Goal: Information Seeking & Learning: Check status

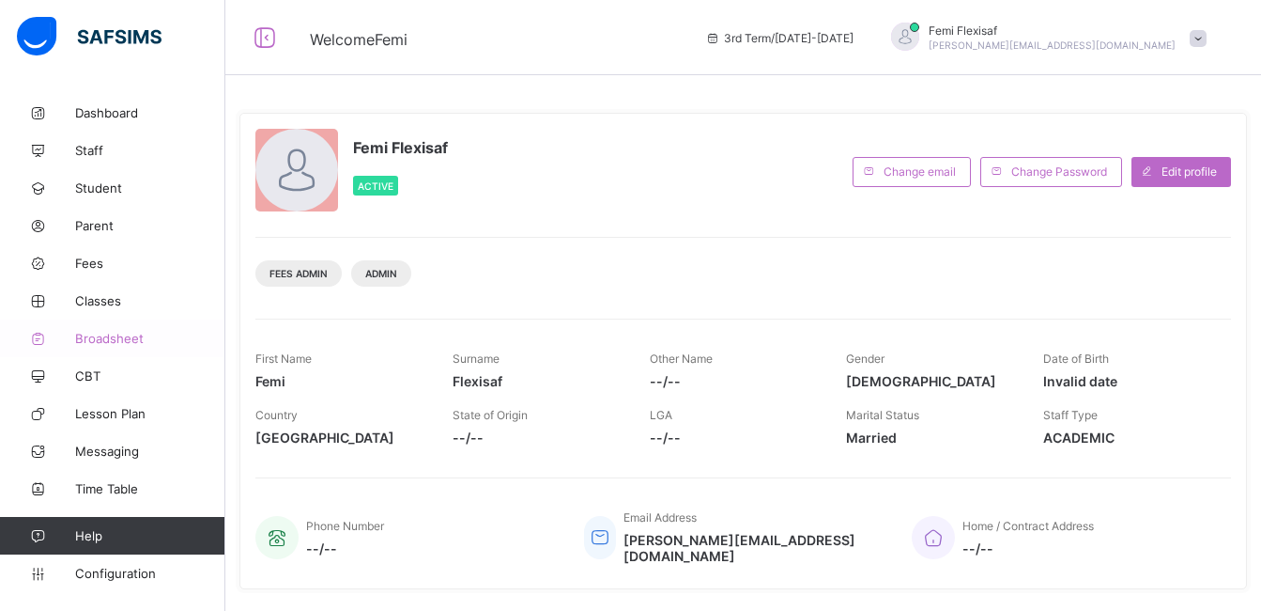
click at [119, 343] on span "Broadsheet" at bounding box center [150, 338] width 150 height 15
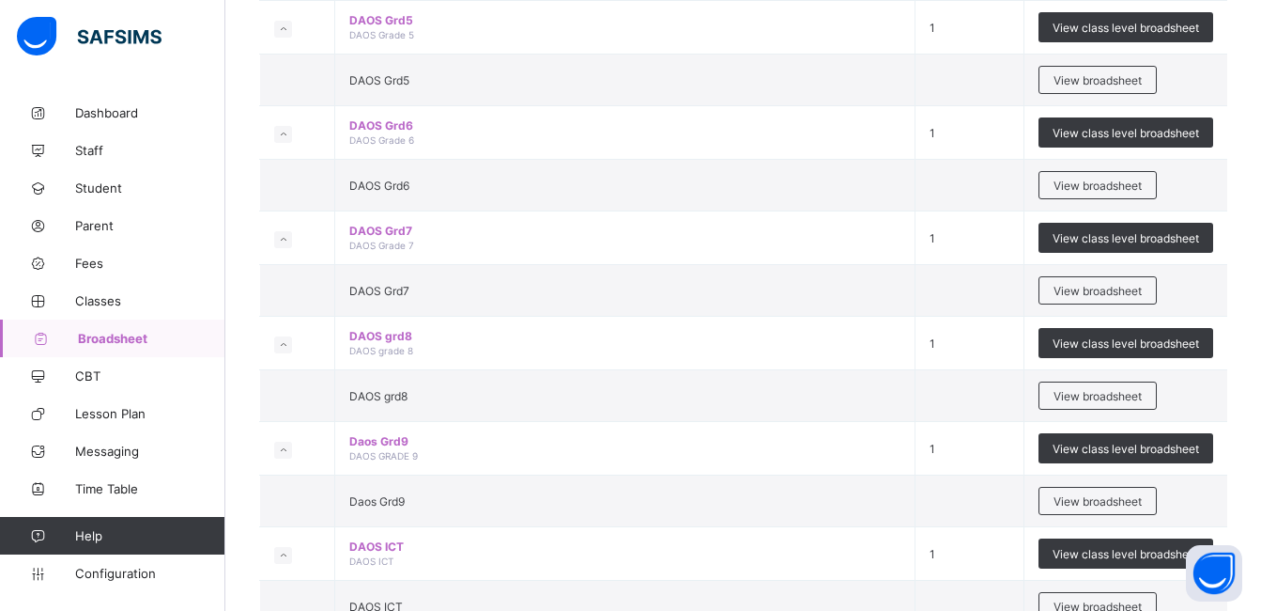
scroll to position [2104, 0]
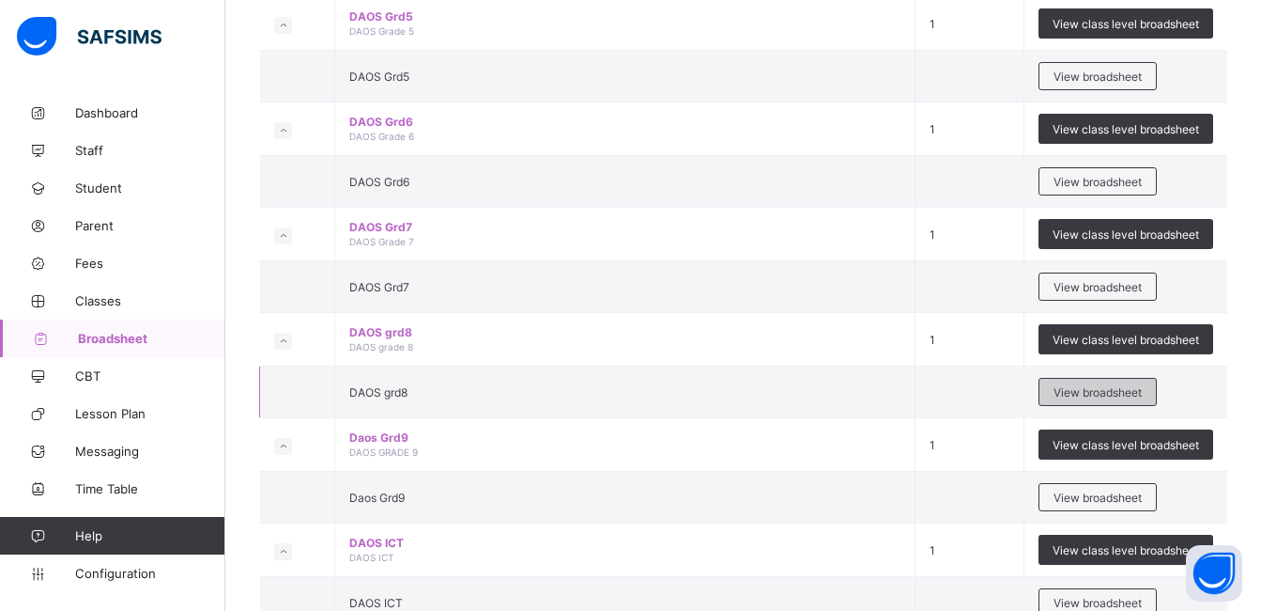
click at [1086, 394] on span "View broadsheet" at bounding box center [1098, 392] width 88 height 14
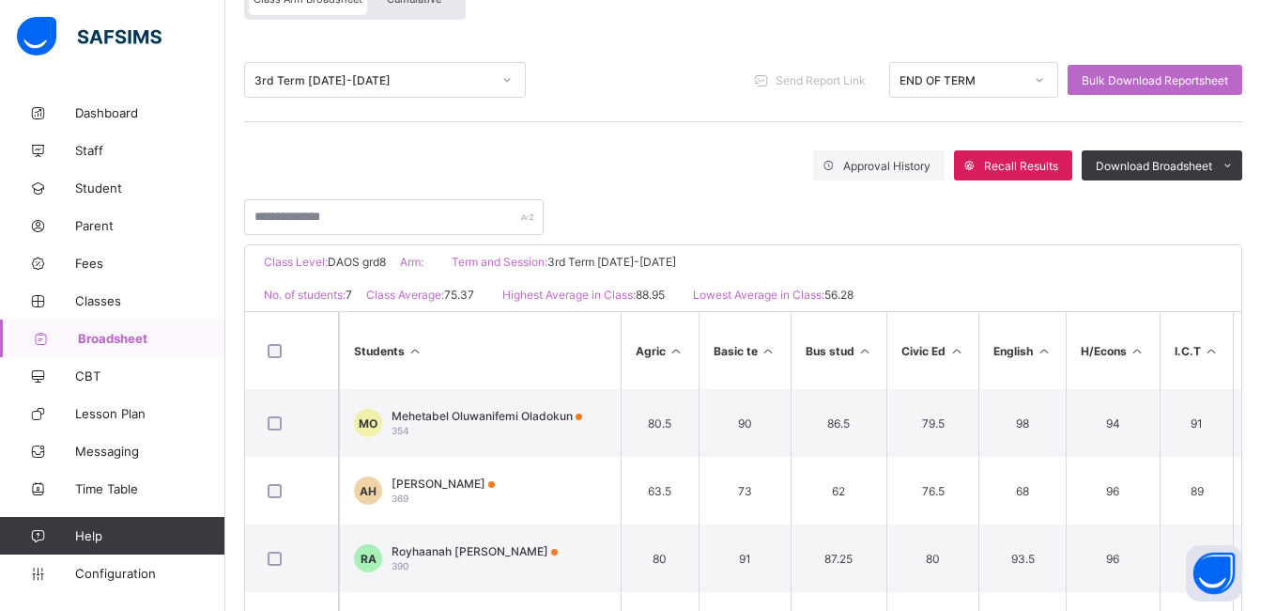
scroll to position [338, 0]
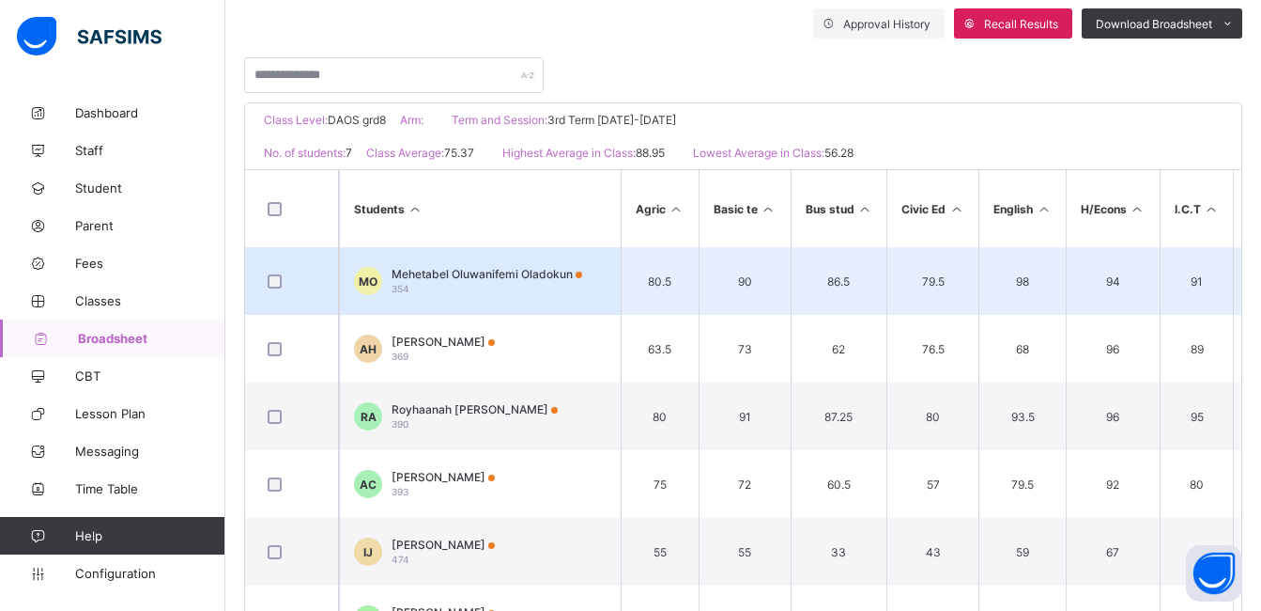
click at [529, 274] on span "Mehetabel Oluwanifemi Oladokun" at bounding box center [487, 274] width 191 height 14
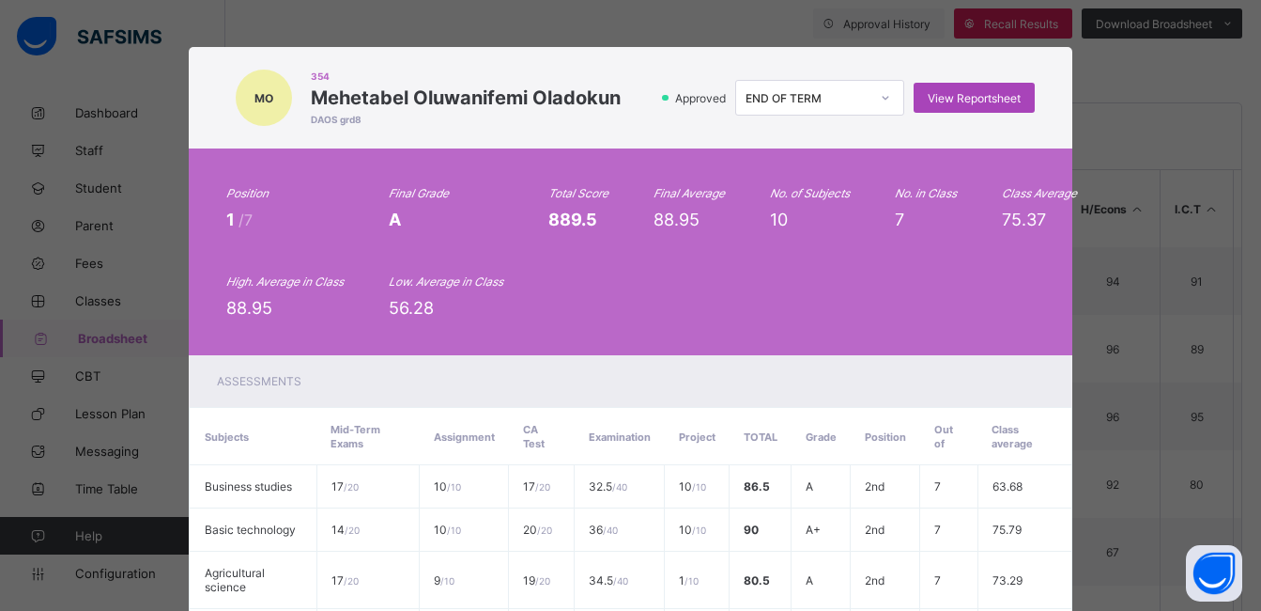
click at [961, 102] on span "View Reportsheet" at bounding box center [974, 98] width 93 height 14
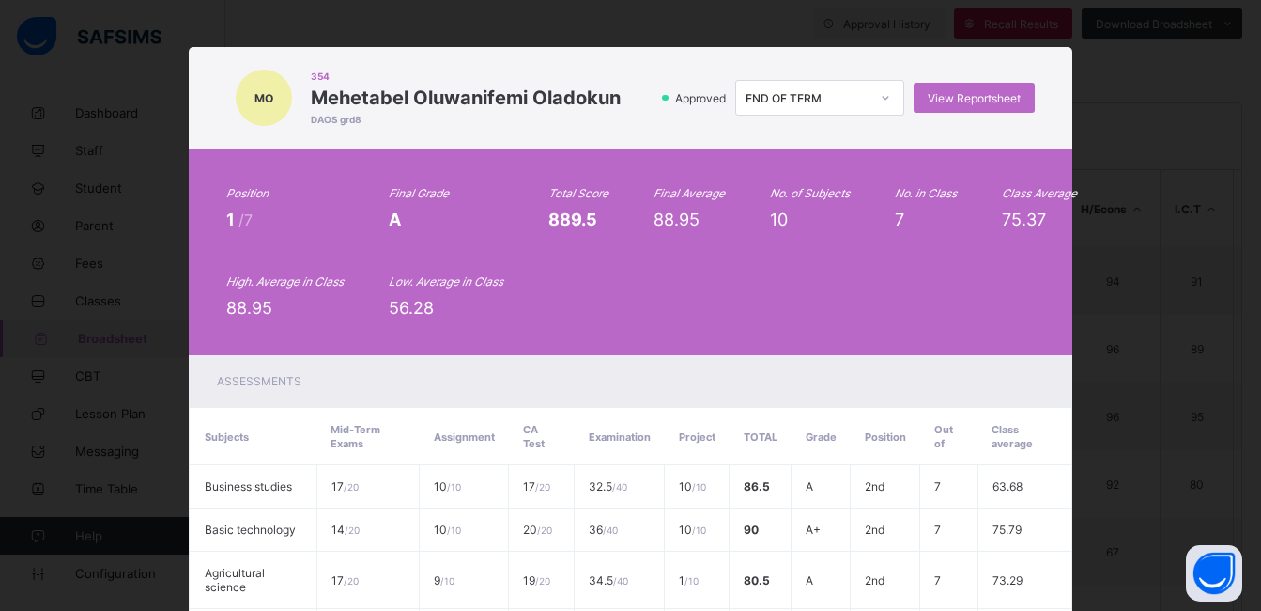
click at [622, 131] on div "MO 354 Mehetabel Oluwanifemi Oladokun DAOS grd8 Approved END OF TERM View Repor…" at bounding box center [630, 97] width 883 height 101
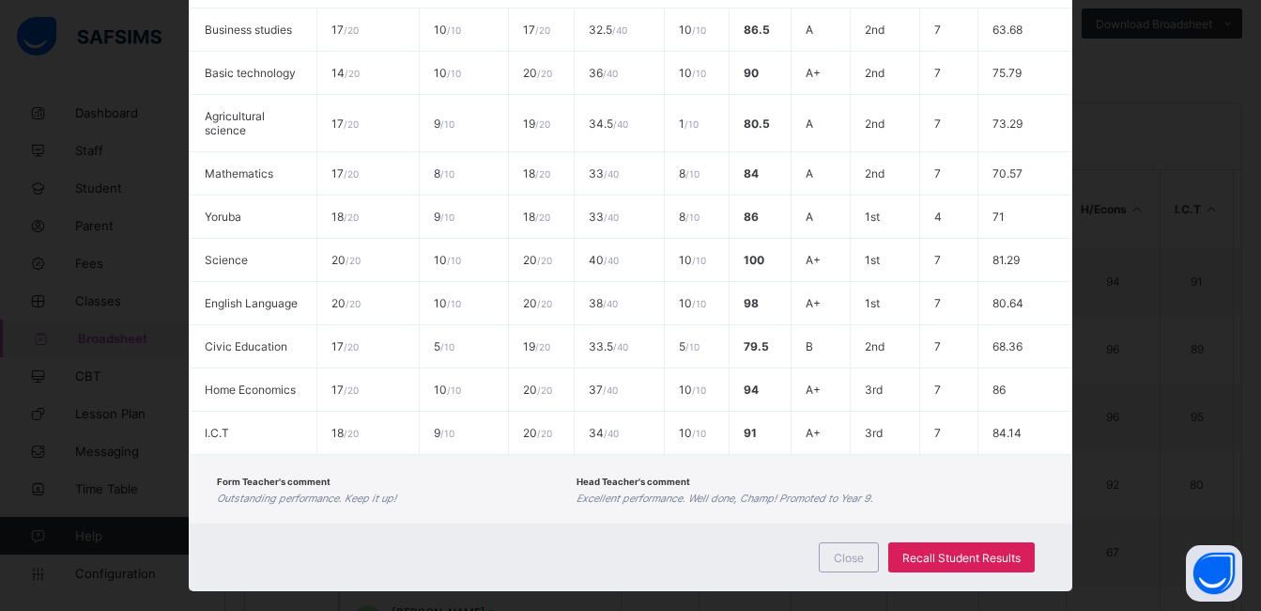
scroll to position [484, 0]
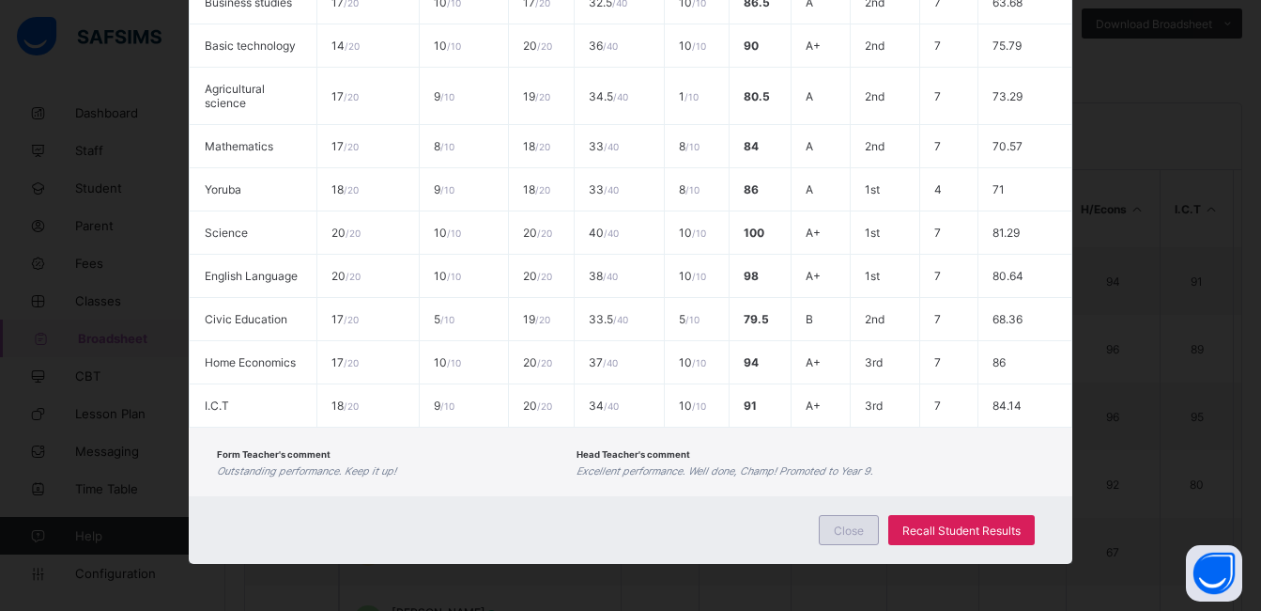
click at [848, 530] on span "Close" at bounding box center [849, 530] width 30 height 14
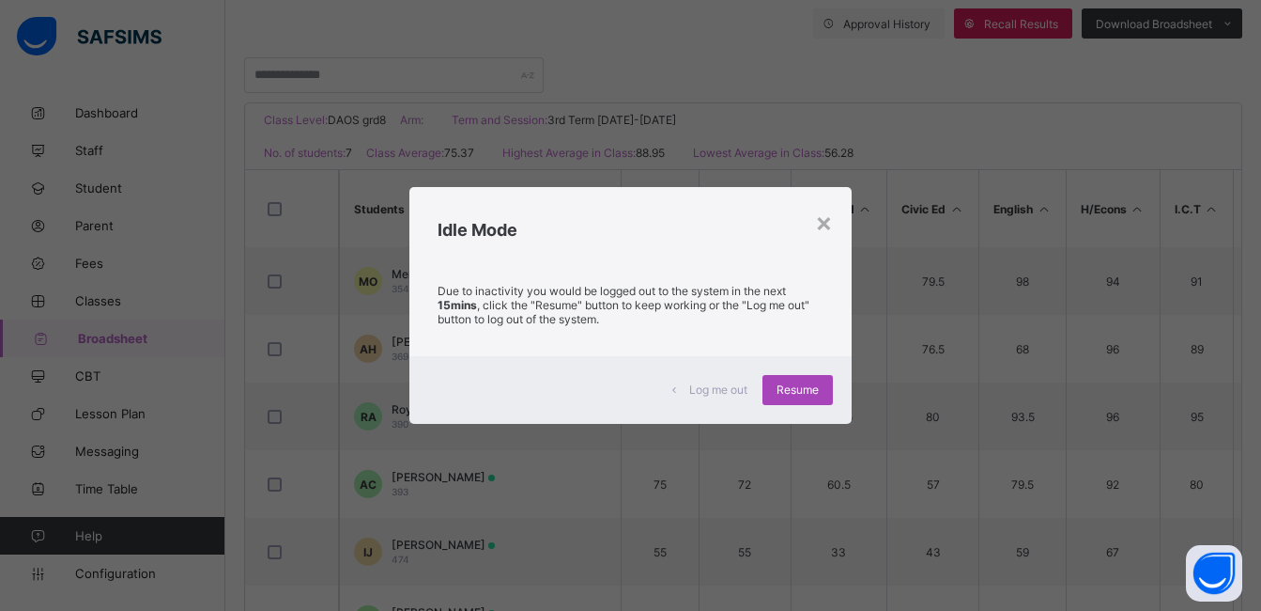
click at [796, 386] on span "Resume" at bounding box center [798, 389] width 42 height 14
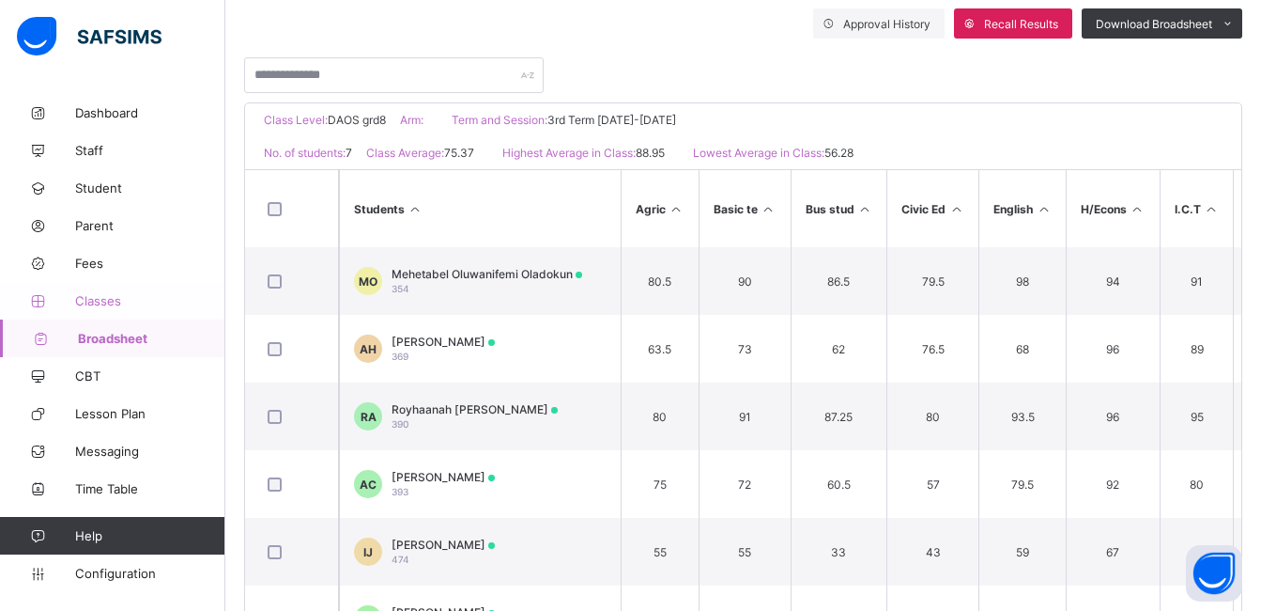
click at [84, 302] on span "Classes" at bounding box center [150, 300] width 150 height 15
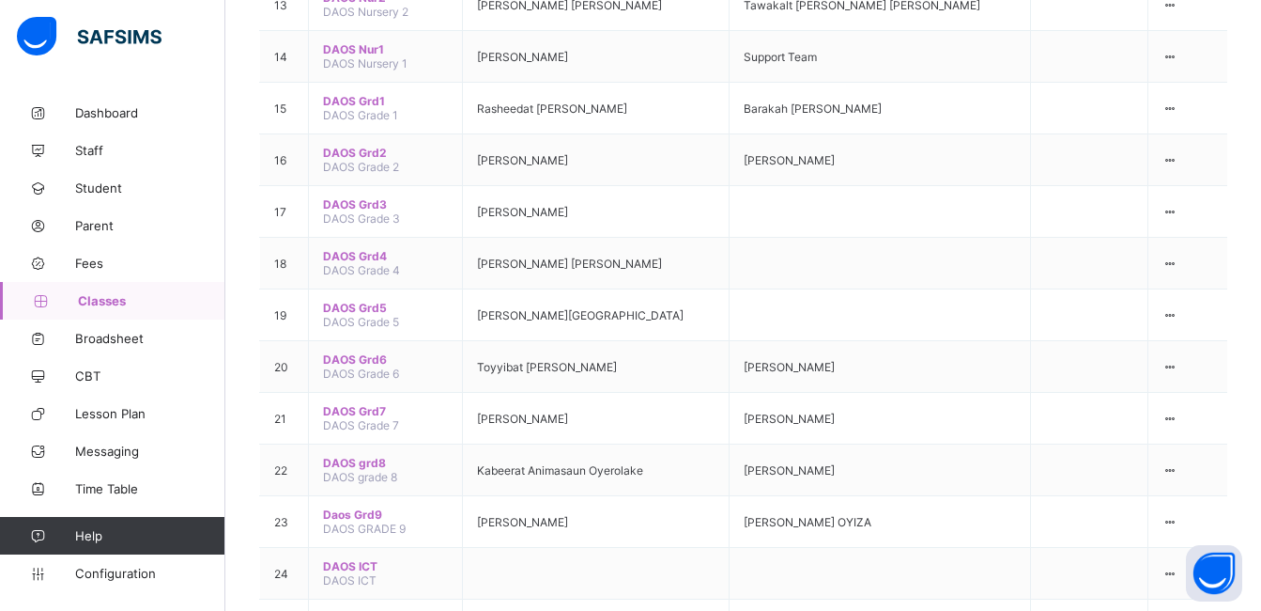
scroll to position [1052, 0]
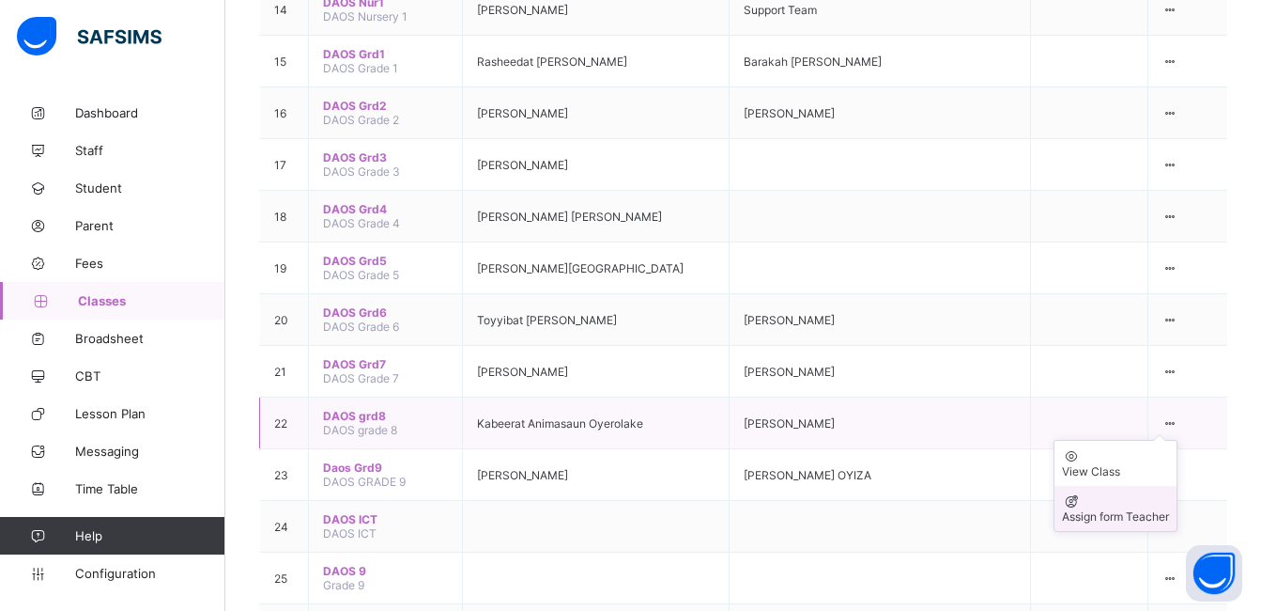
click at [1103, 509] on div "Assign form Teacher" at bounding box center [1115, 516] width 107 height 14
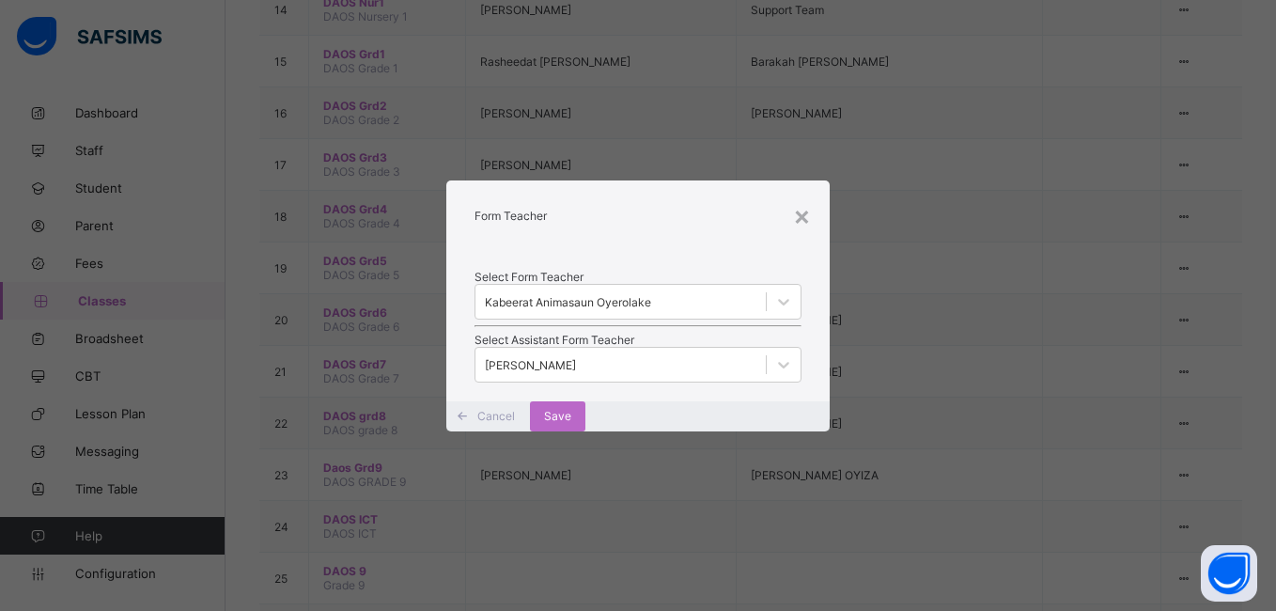
click at [515, 423] on span "Cancel" at bounding box center [496, 416] width 38 height 14
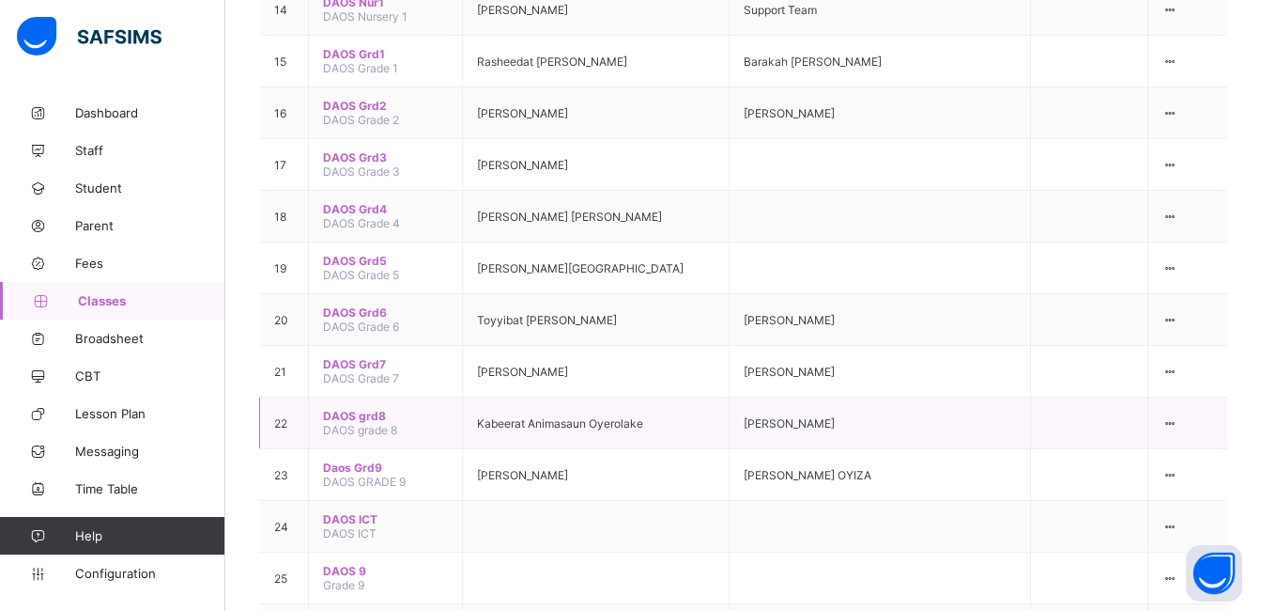
click at [348, 409] on span "DAOS grd8" at bounding box center [385, 416] width 125 height 14
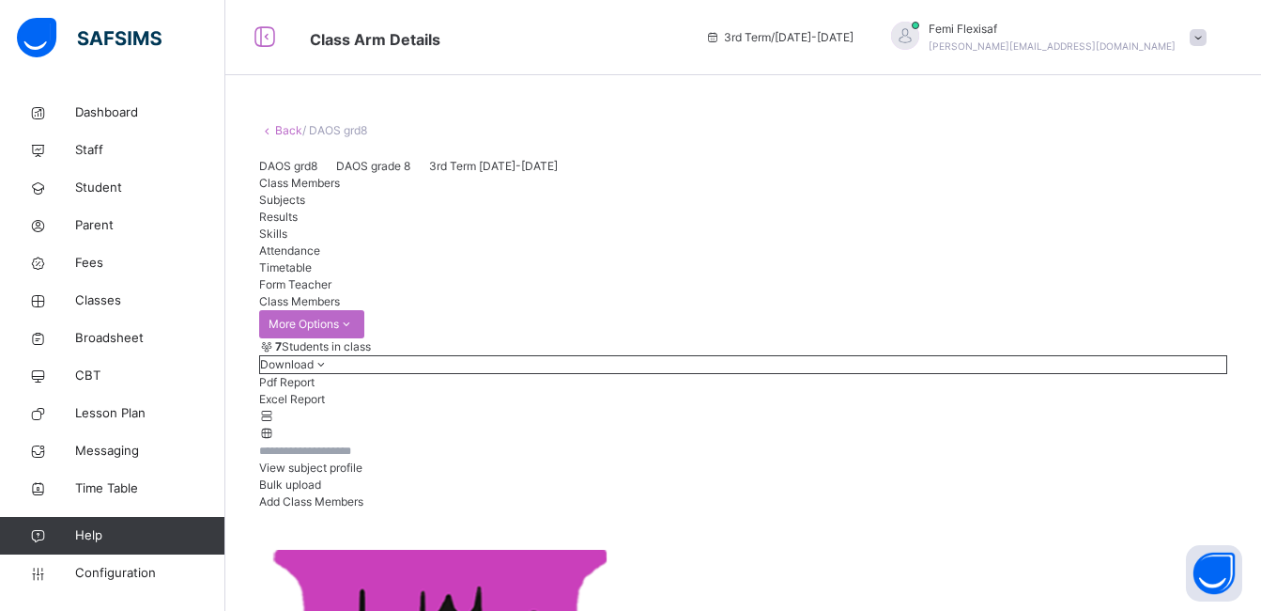
click at [305, 207] on span "Subjects" at bounding box center [282, 200] width 46 height 14
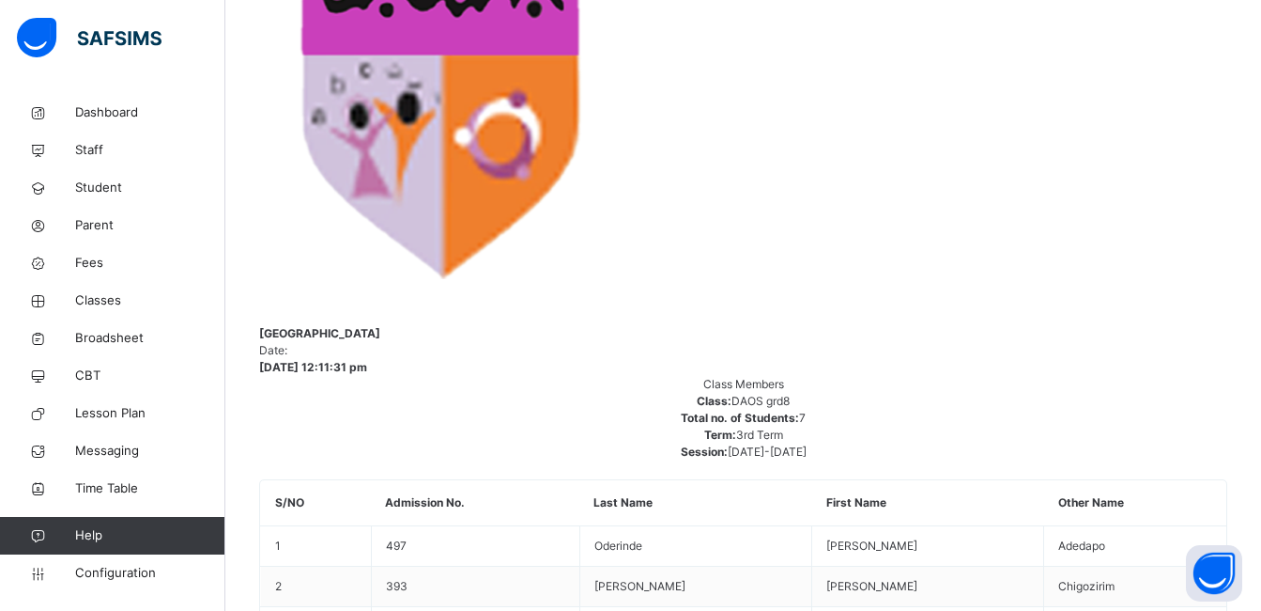
scroll to position [789, 0]
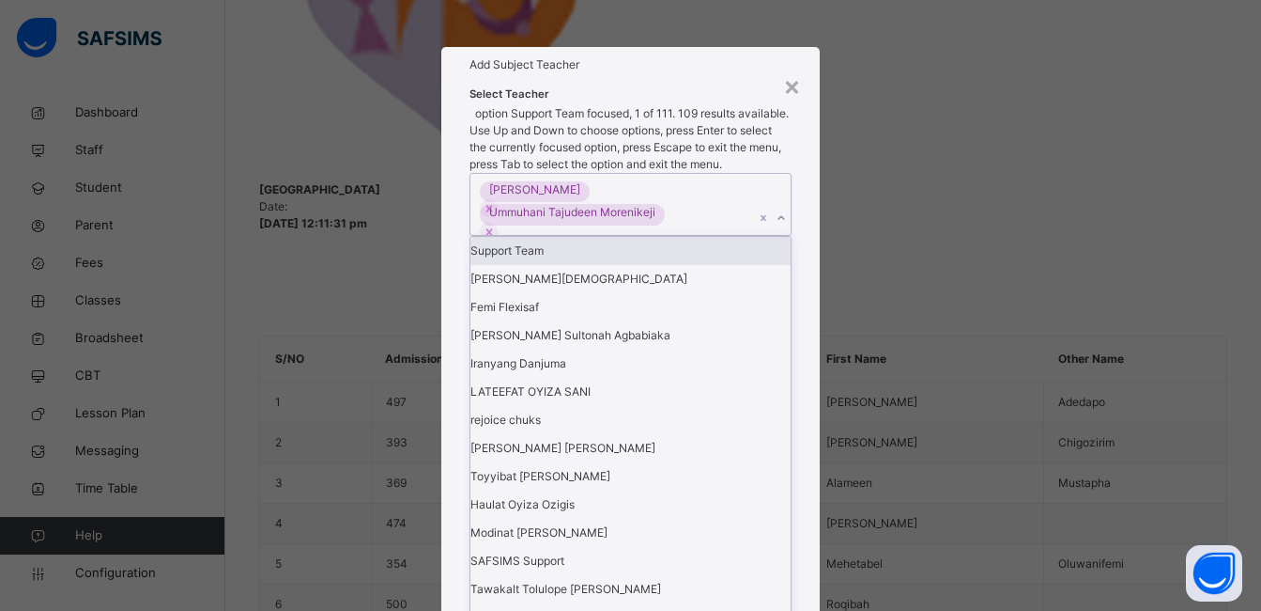
click at [720, 235] on div "Zainab Obasekore Ummuhani Tajudeen Morenikeji" at bounding box center [613, 204] width 285 height 61
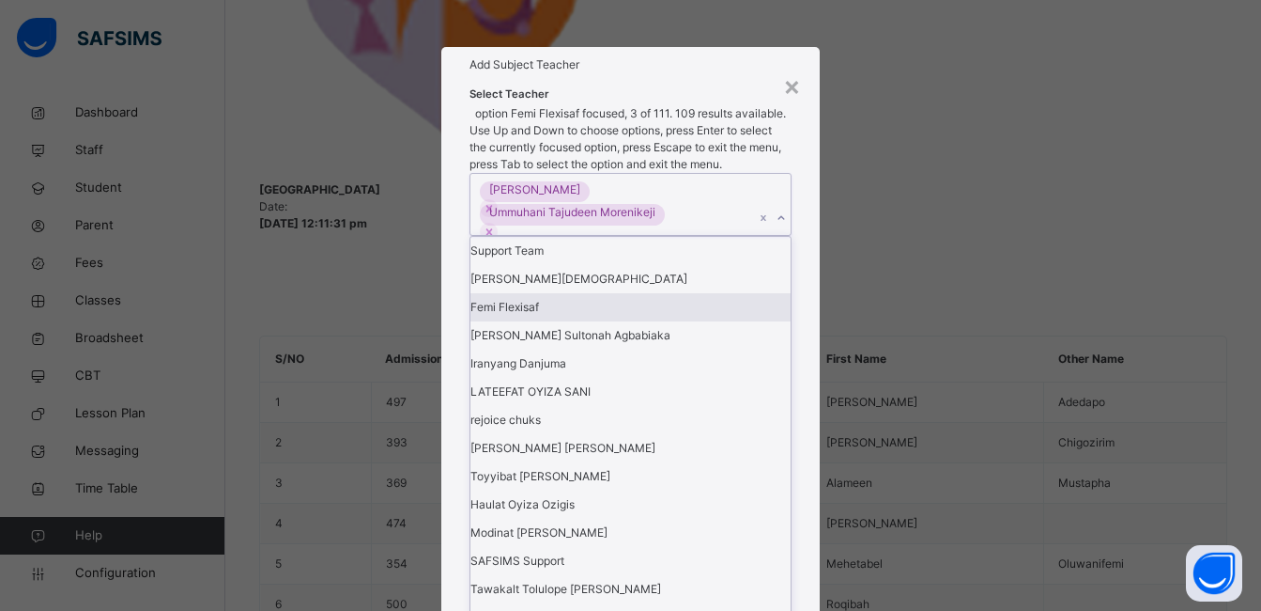
click at [540, 321] on div "Femi Flexisaf" at bounding box center [631, 307] width 320 height 28
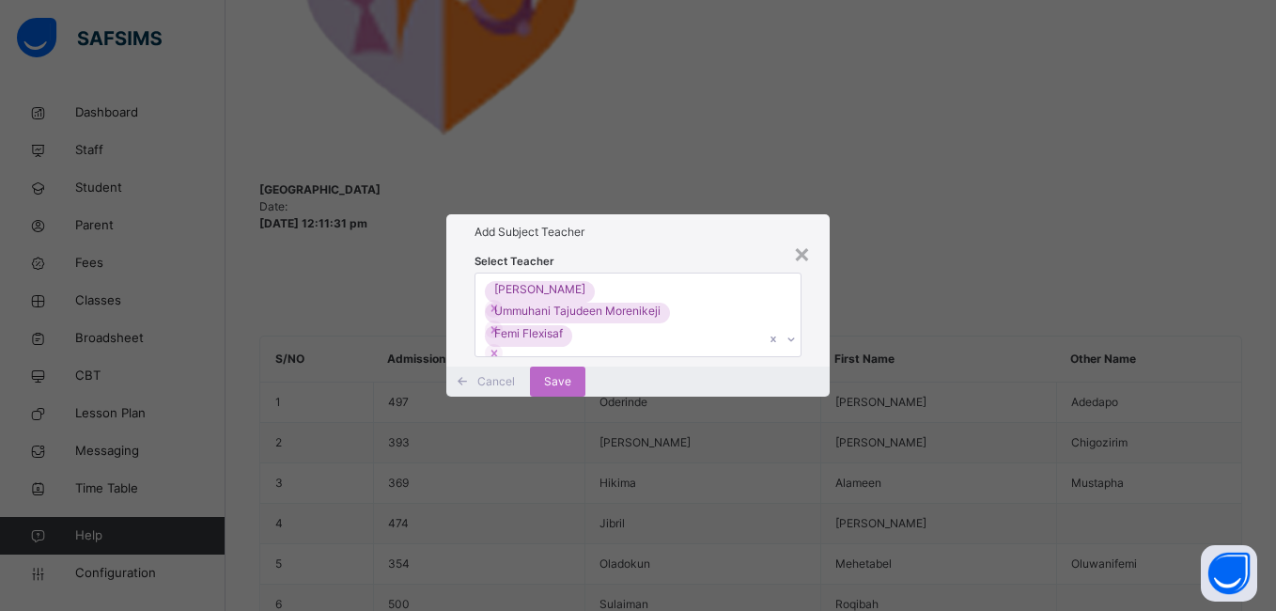
click at [654, 214] on div "Add Subject Teacher" at bounding box center [637, 232] width 382 height 36
click at [571, 390] on span "Save" at bounding box center [557, 381] width 27 height 17
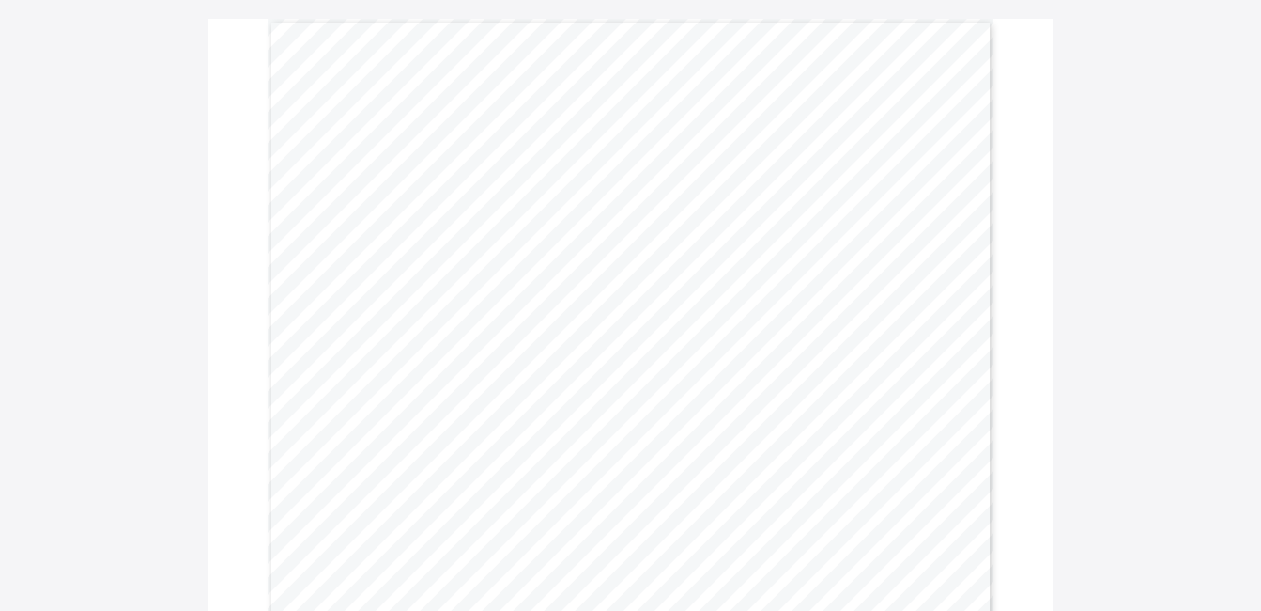
scroll to position [147, 0]
drag, startPoint x: 759, startPoint y: 91, endPoint x: 525, endPoint y: 85, distance: 233.9
click at [525, 85] on span "DALTHA ACADEMY" at bounding box center [633, 95] width 244 height 23
copy span "DALTHA ACADEMY"
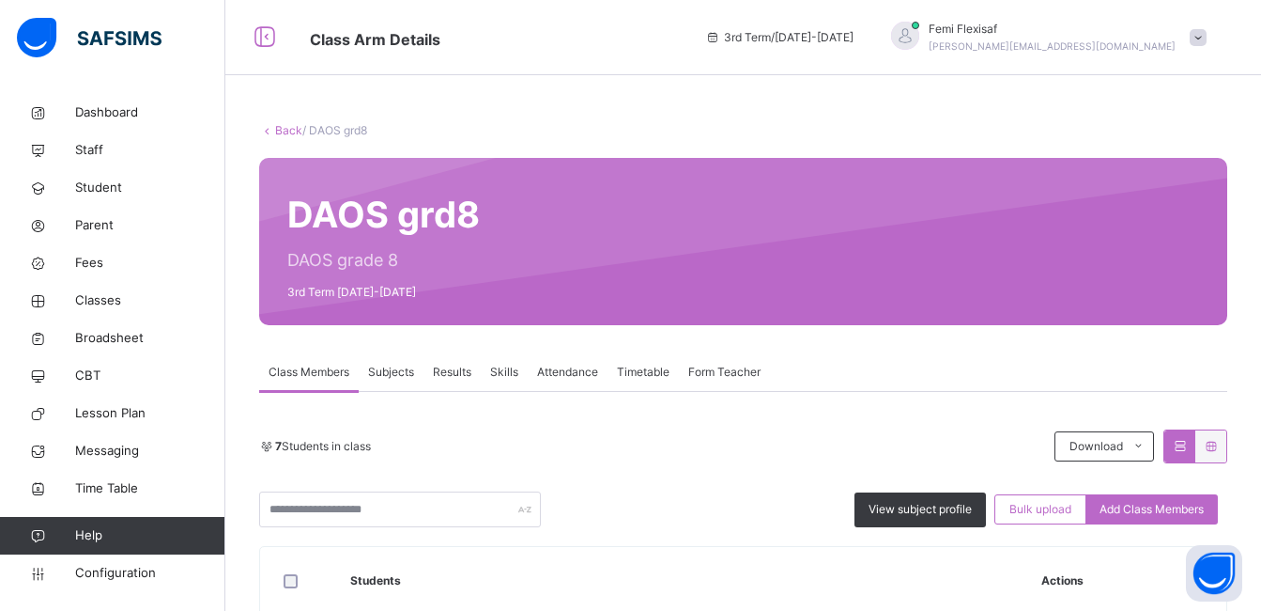
click at [403, 371] on span "Subjects" at bounding box center [391, 371] width 46 height 17
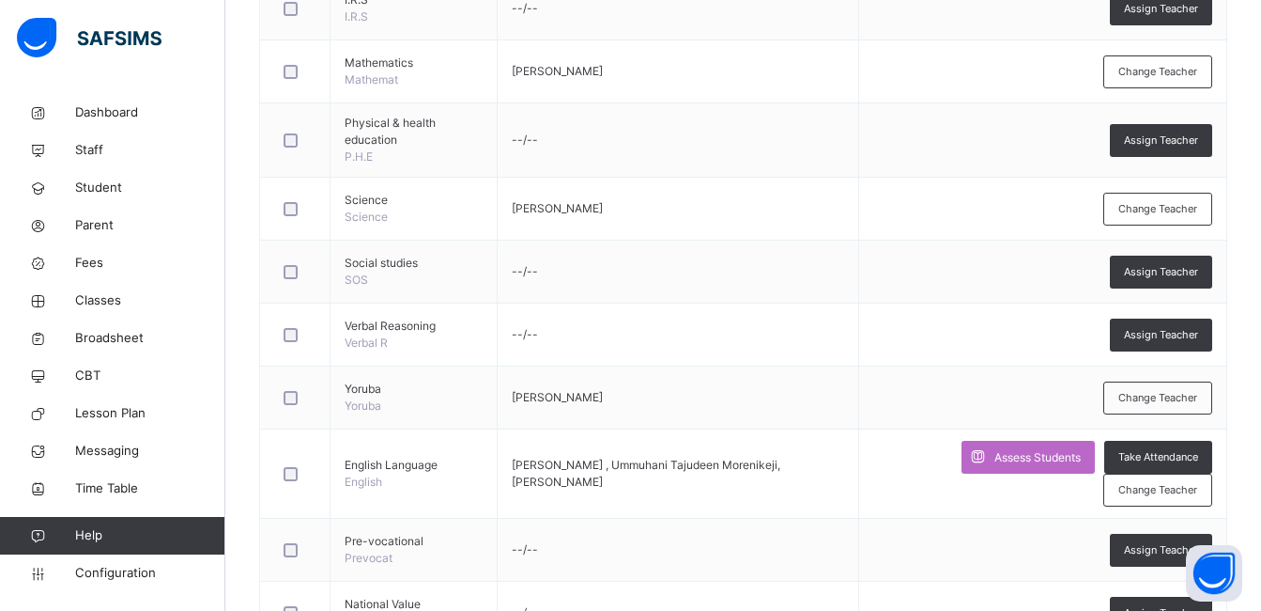
scroll to position [751, 0]
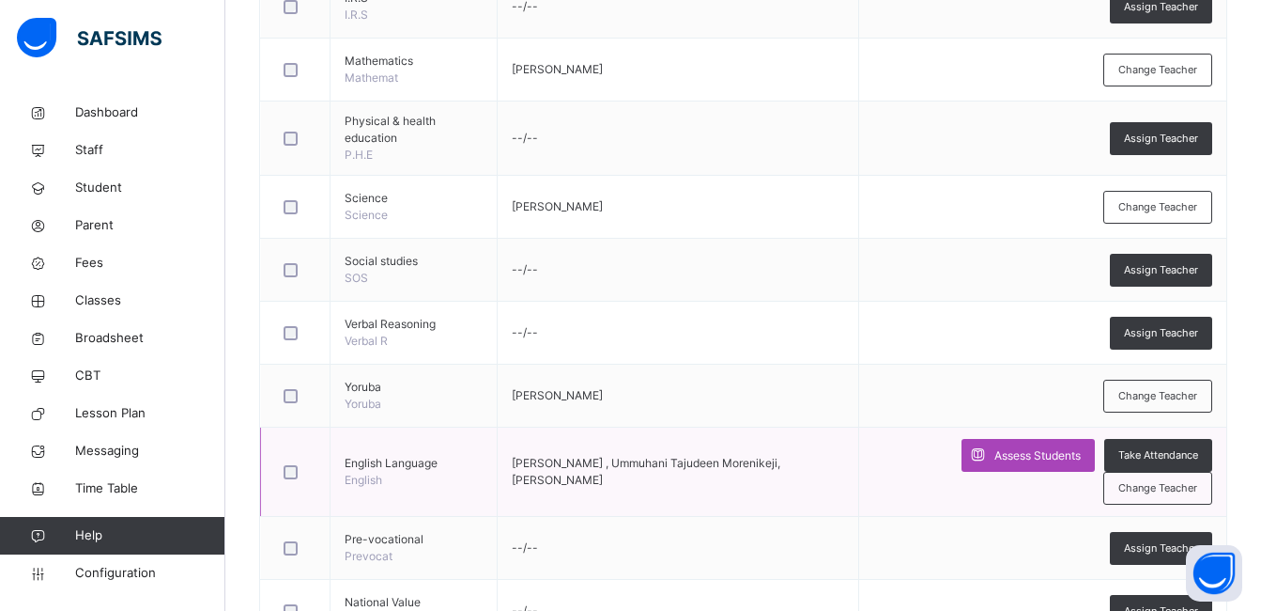
click at [1027, 457] on span "Assess Students" at bounding box center [1038, 455] width 86 height 17
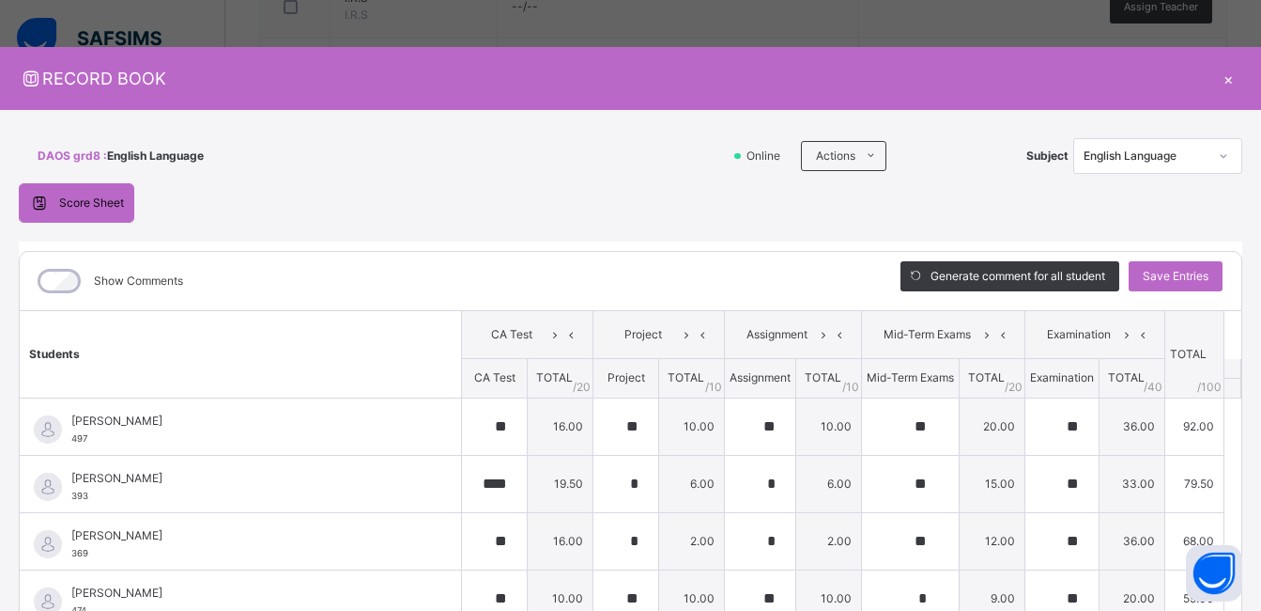
click at [459, 214] on div "Score Sheet Score Sheet Show Comments Generate comment for all student Save Ent…" at bounding box center [631, 486] width 1224 height 607
click at [1219, 82] on div "×" at bounding box center [1228, 78] width 28 height 25
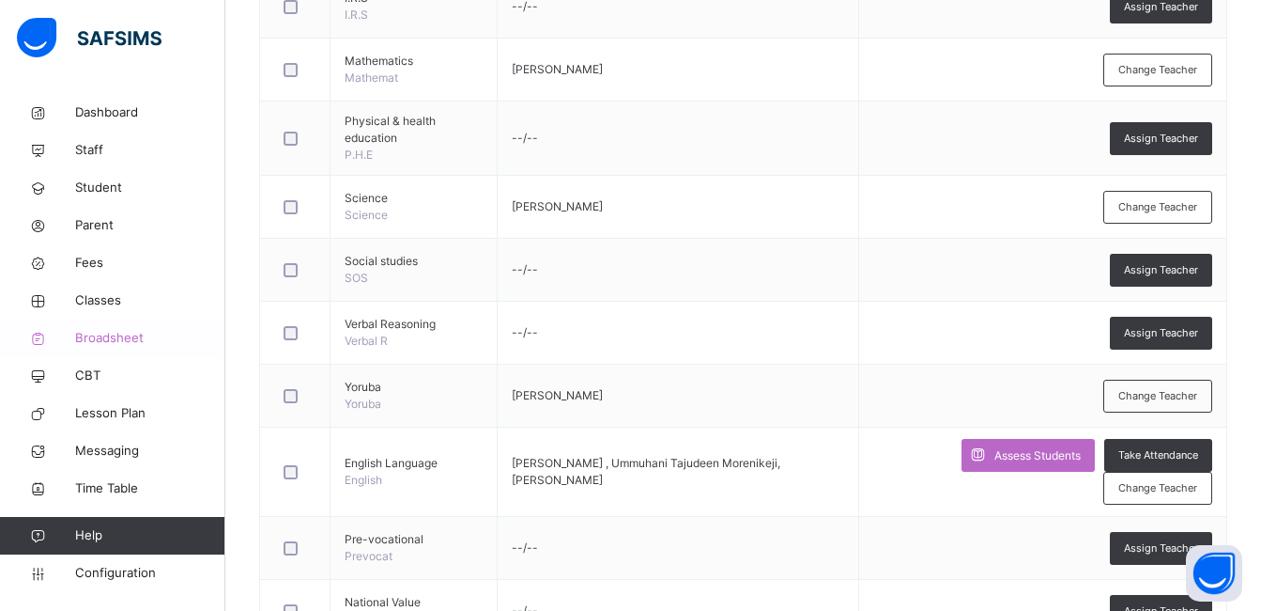
click at [89, 324] on link "Broadsheet" at bounding box center [112, 338] width 225 height 38
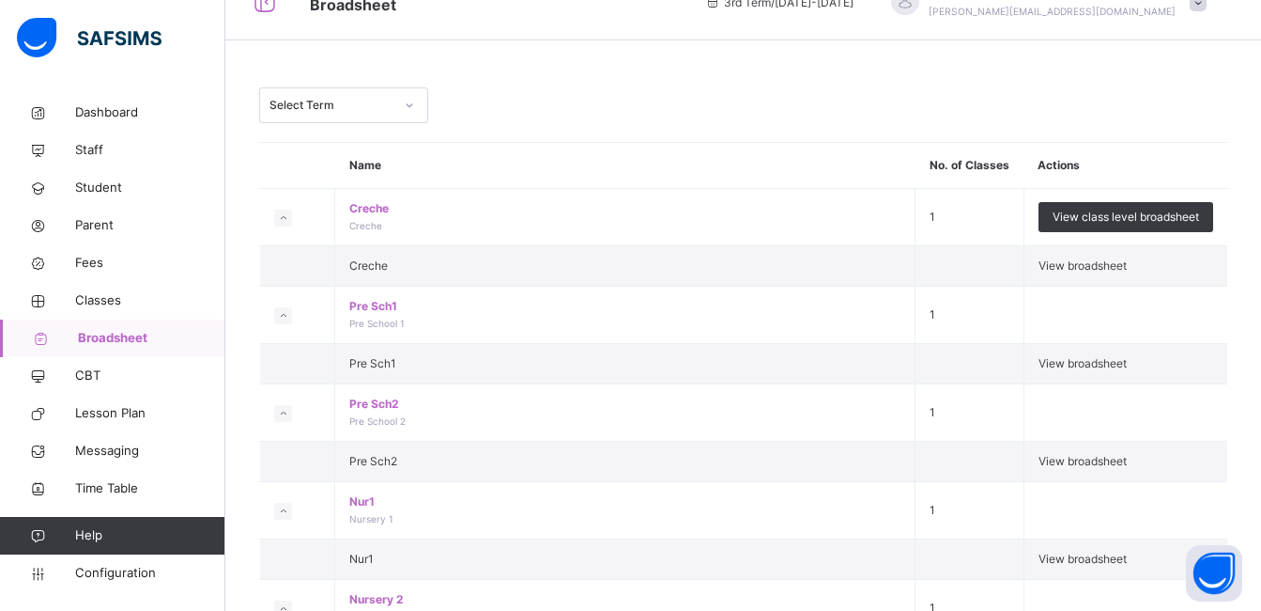
scroll to position [38, 0]
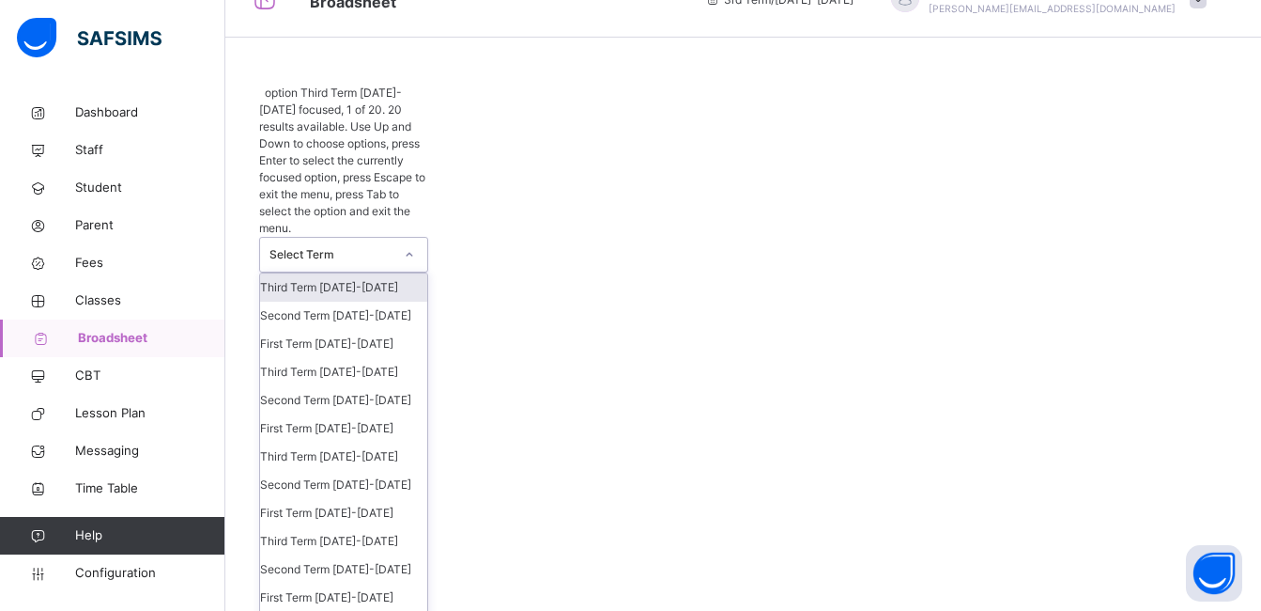
click at [360, 238] on div "Select Term" at bounding box center [325, 255] width 131 height 34
click at [348, 386] on div "Second Term 2024-2025" at bounding box center [343, 400] width 167 height 28
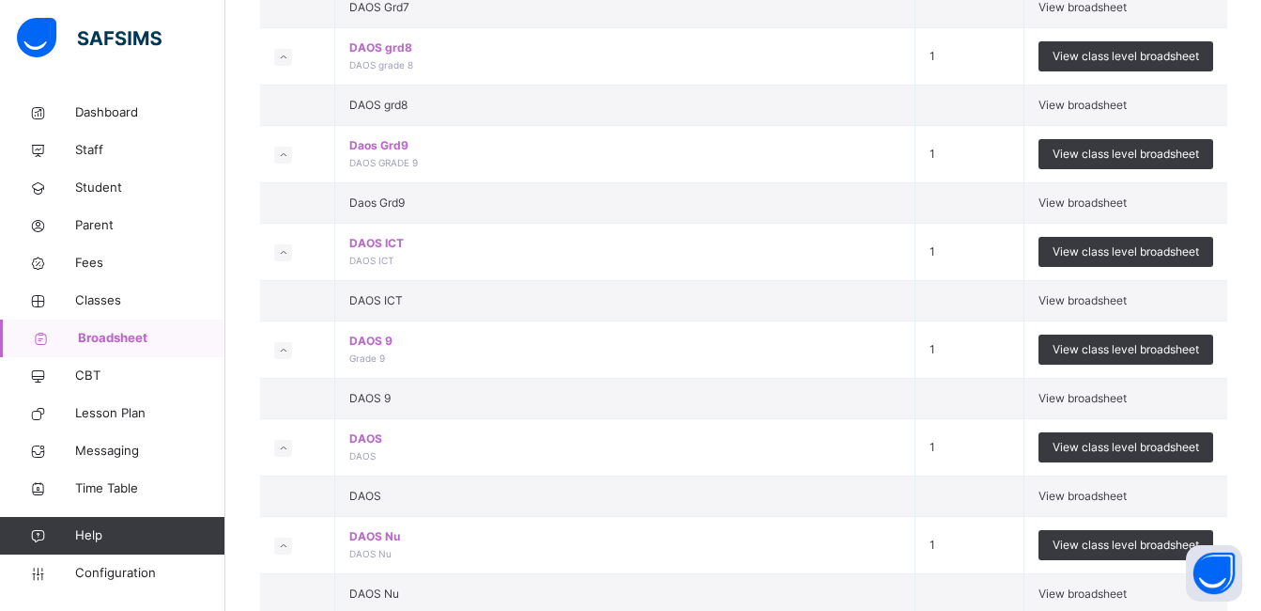
scroll to position [2329, 0]
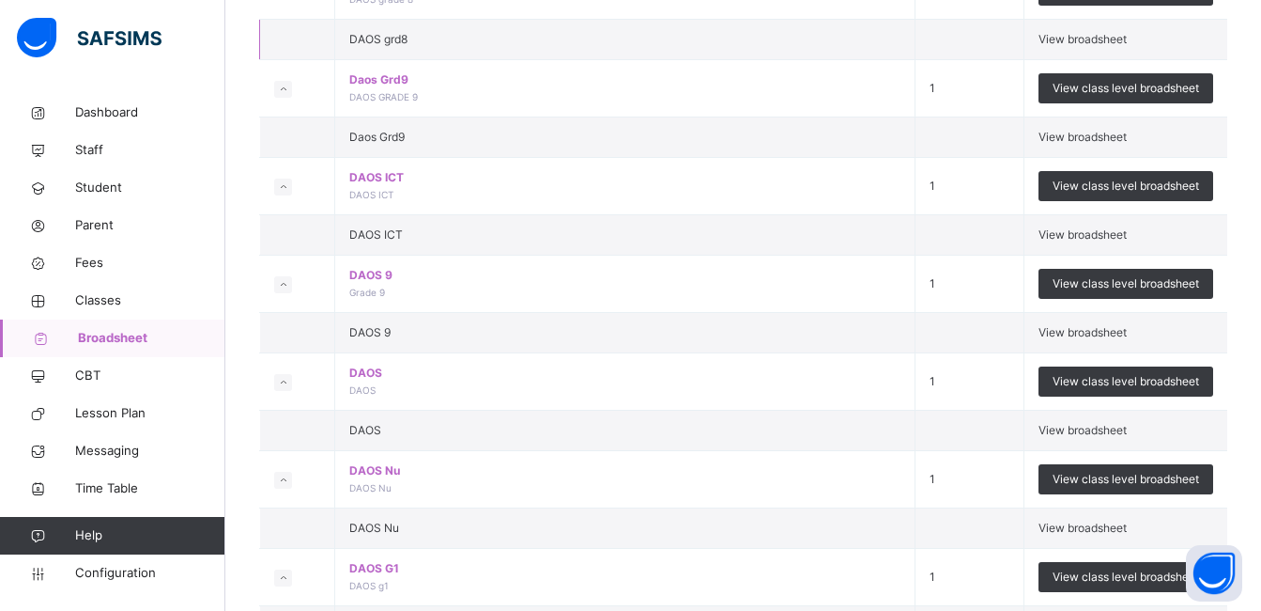
click at [1101, 46] on span "View broadsheet" at bounding box center [1083, 39] width 88 height 14
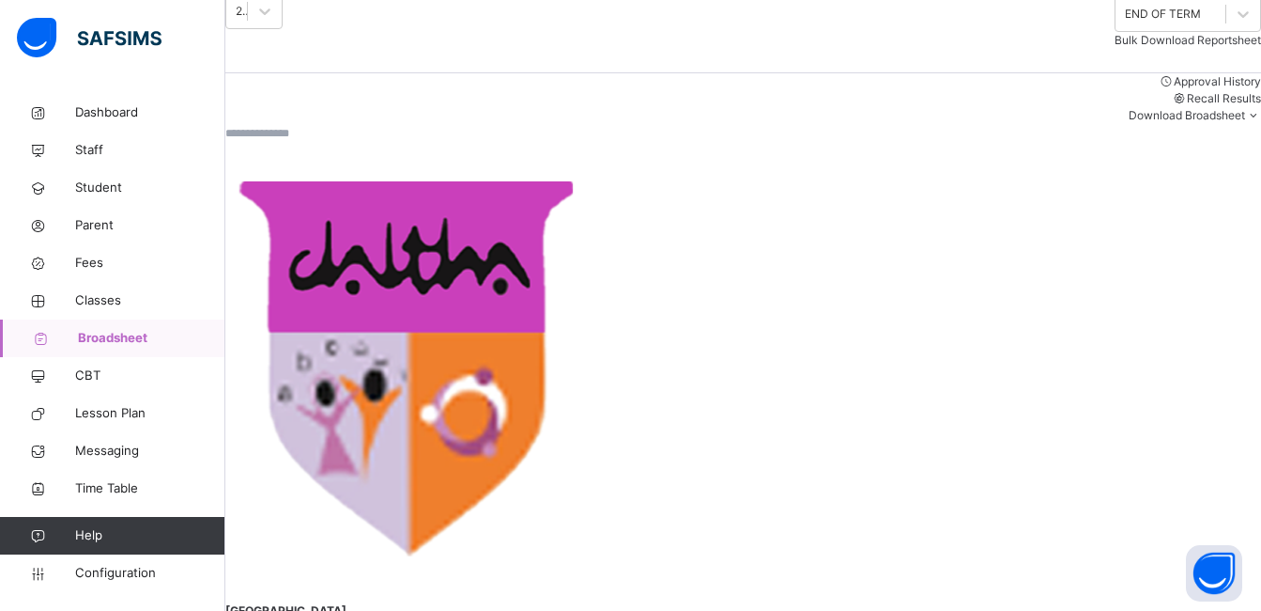
scroll to position [263, 0]
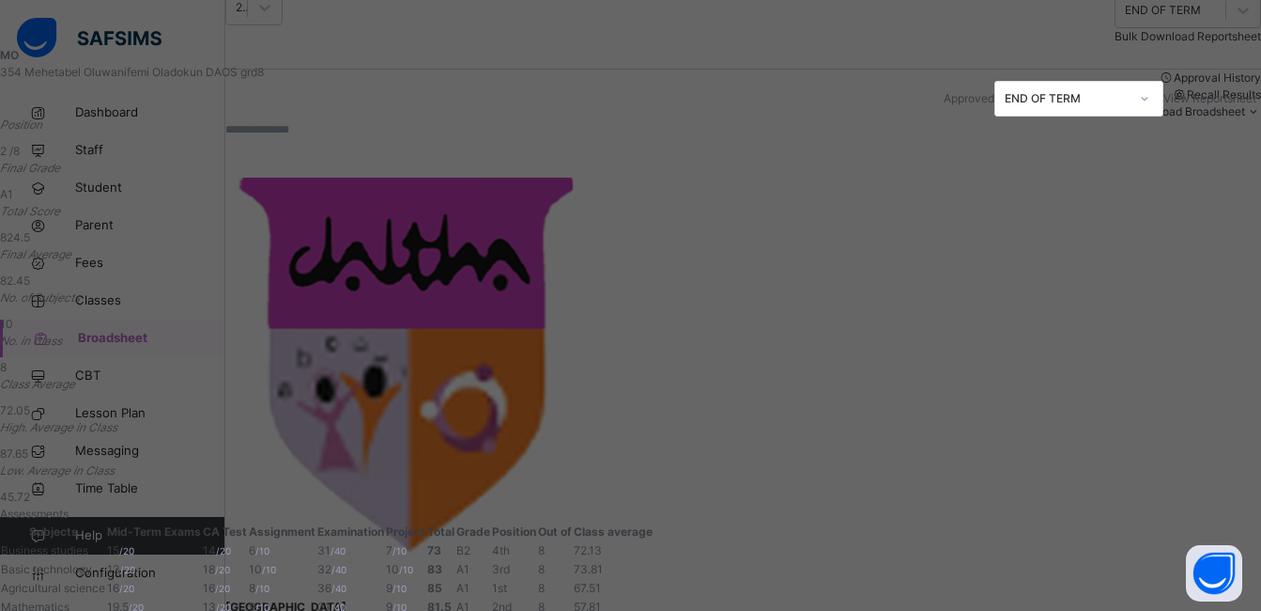
click at [1164, 101] on span "View Reportsheet" at bounding box center [1210, 98] width 93 height 14
click at [783, 282] on div "Position 2 /8 Final Grade A1 Total Score 824.5 Final Average 82.45 No. of Subje…" at bounding box center [628, 310] width 1257 height 389
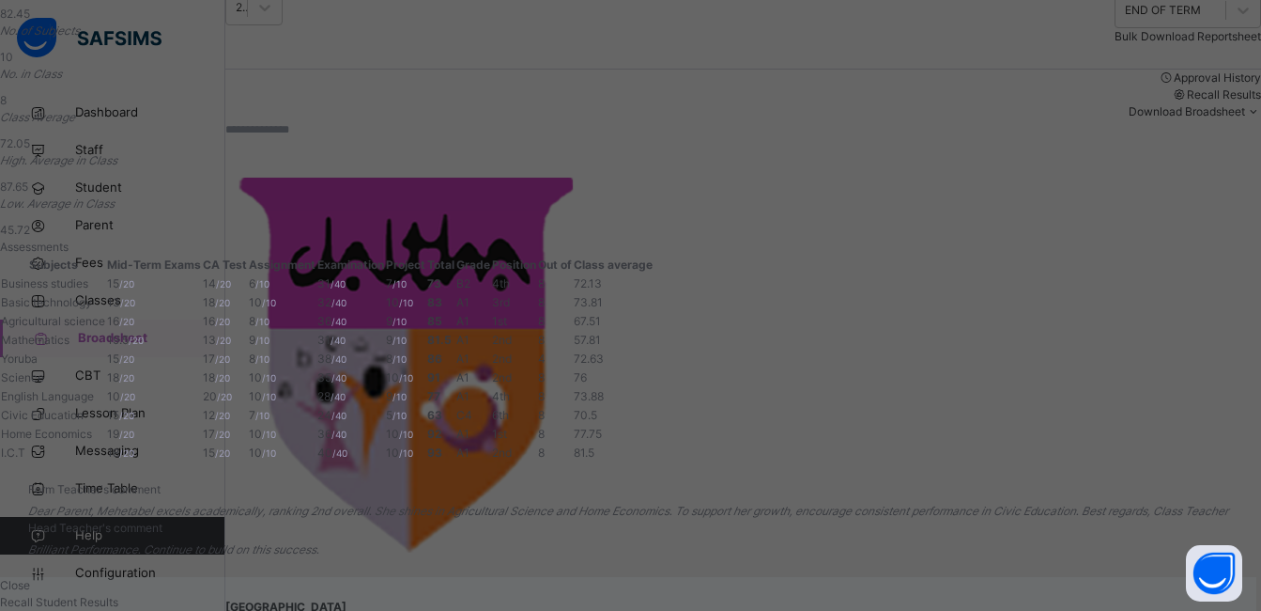
click at [30, 578] on span "Close" at bounding box center [15, 585] width 30 height 14
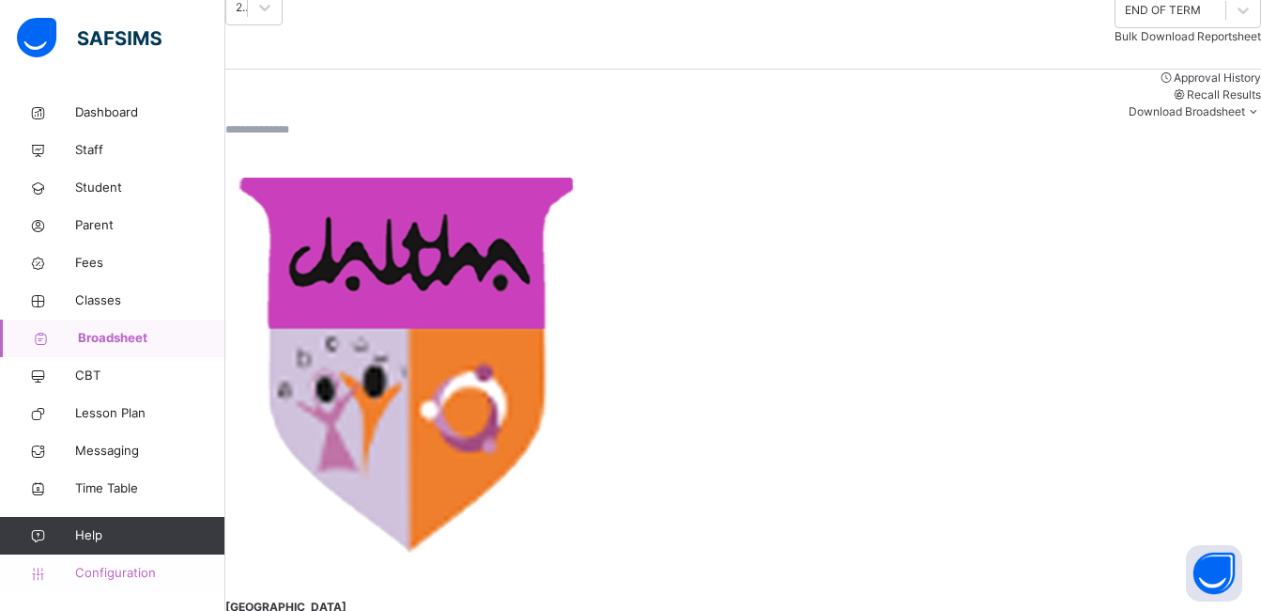
click at [107, 572] on span "Configuration" at bounding box center [149, 573] width 149 height 19
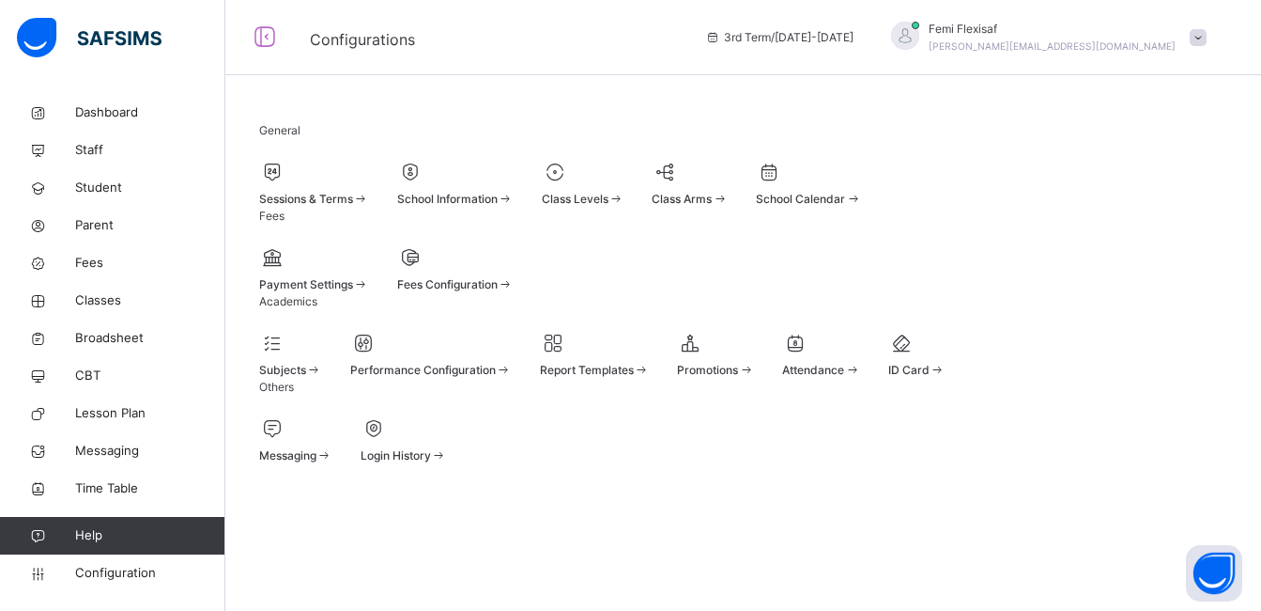
scroll to position [134, 0]
click at [625, 158] on div at bounding box center [583, 172] width 83 height 28
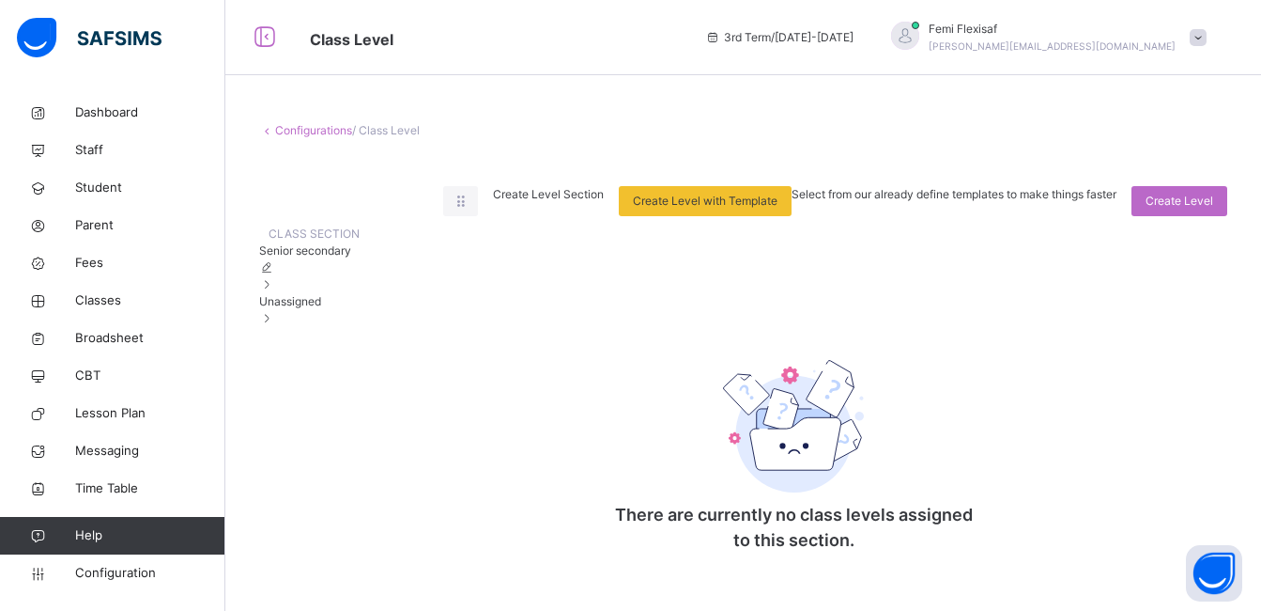
click at [311, 308] on span "Unassigned" at bounding box center [290, 301] width 62 height 14
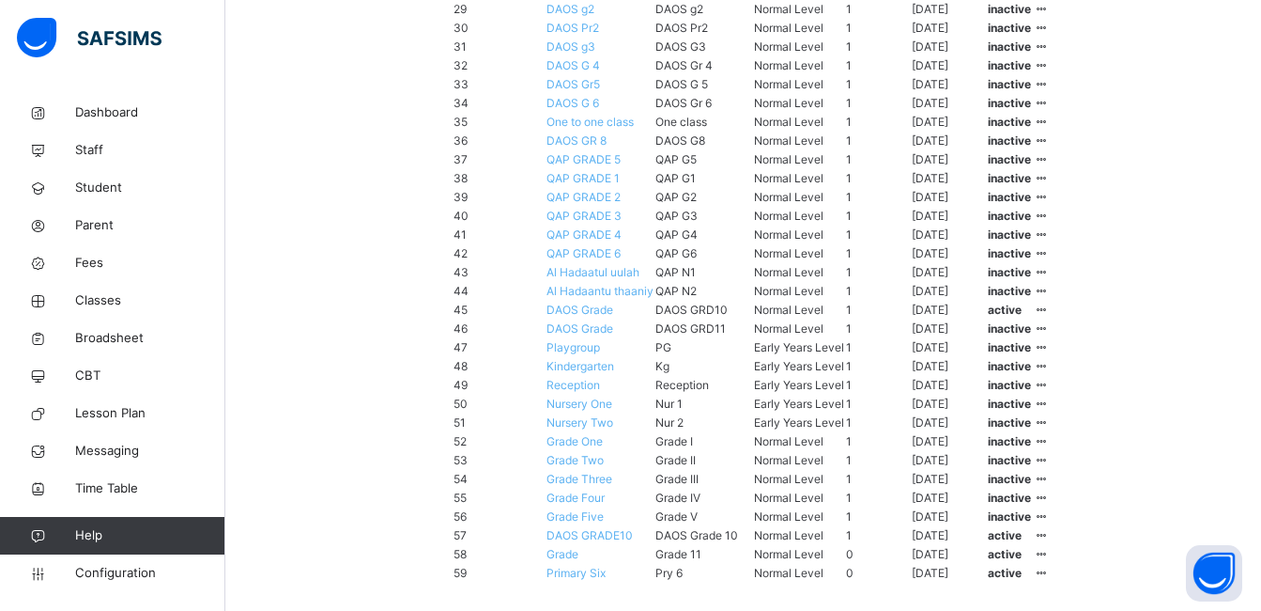
scroll to position [1202, 0]
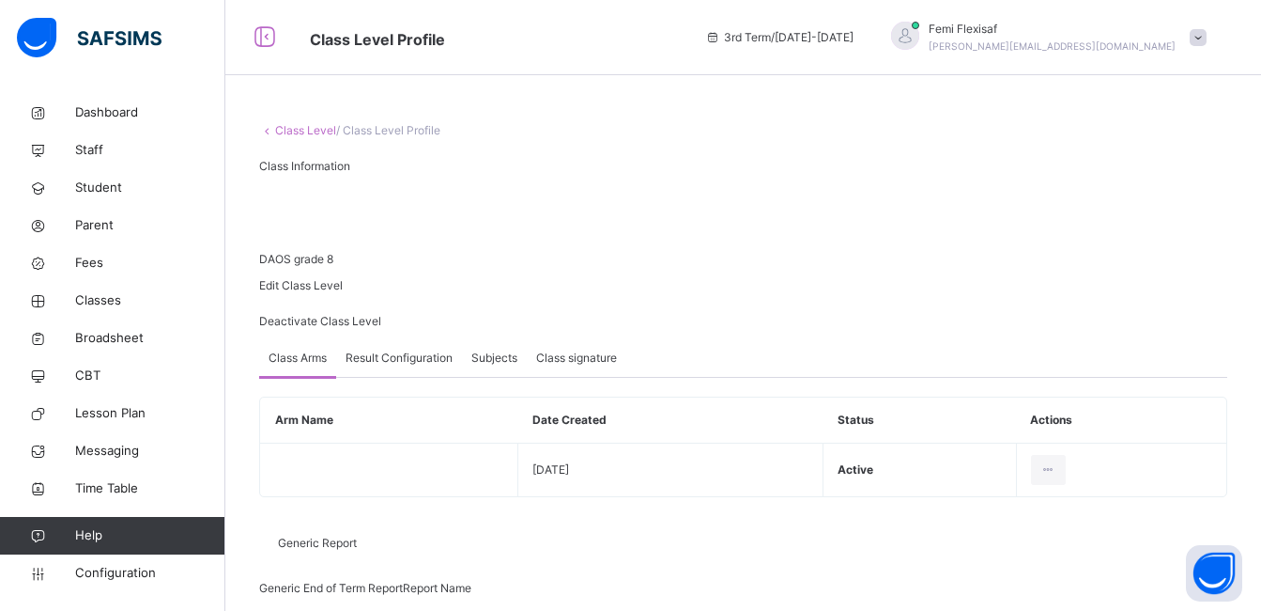
click at [398, 366] on span "Result Configuration" at bounding box center [399, 357] width 107 height 17
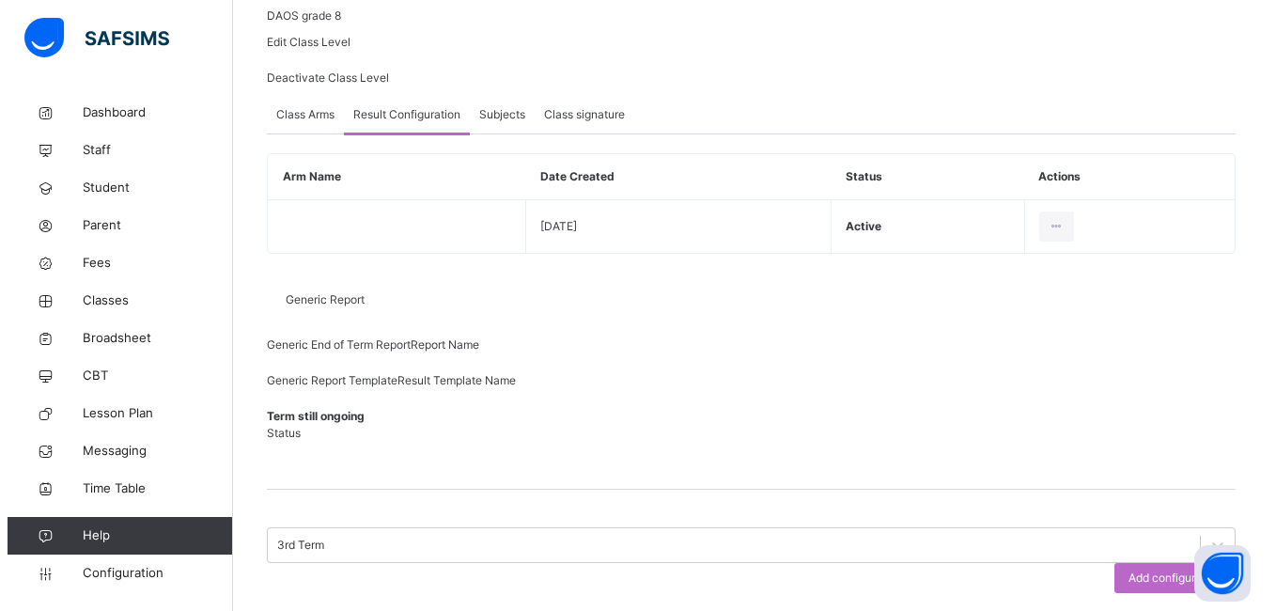
scroll to position [342, 0]
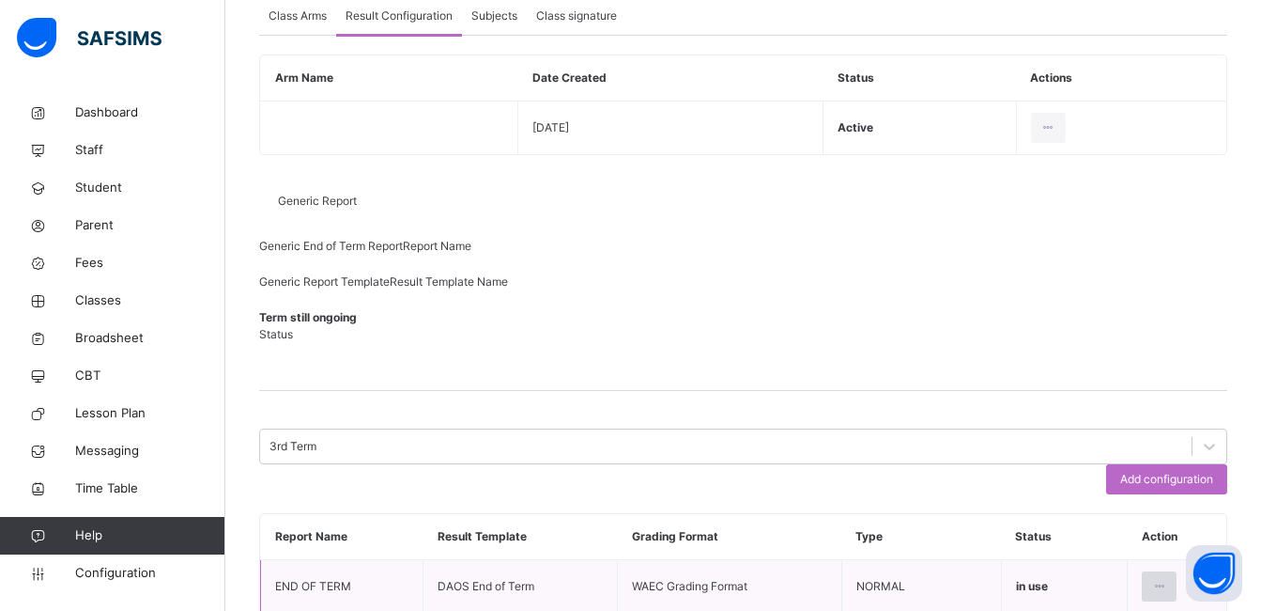
click at [1168, 578] on icon at bounding box center [1160, 586] width 16 height 17
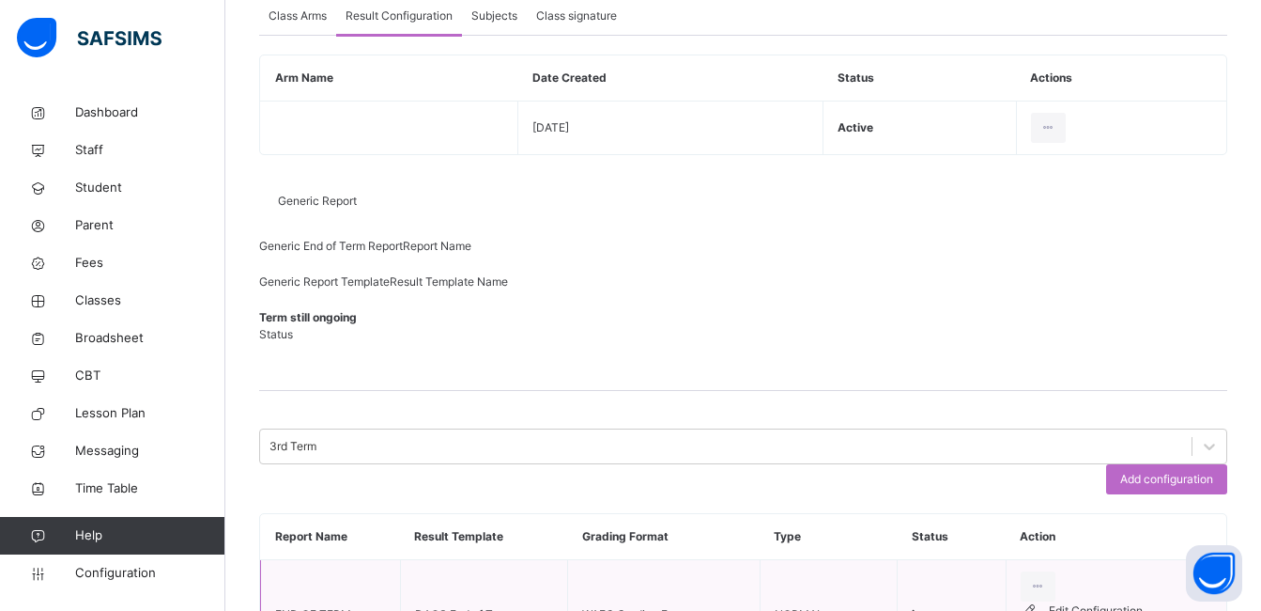
click at [1105, 601] on div "Edit Configuration" at bounding box center [1130, 610] width 163 height 19
type input "**********"
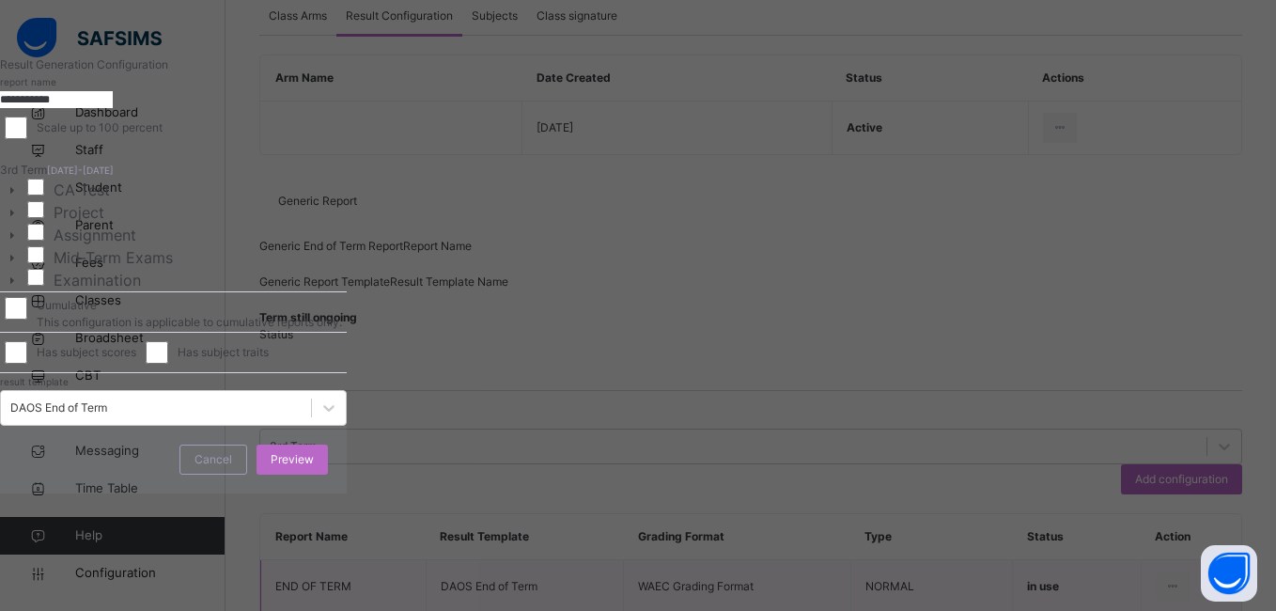
click at [342, 139] on div "Scale up to 100 percent" at bounding box center [173, 127] width 337 height 23
click at [328, 474] on div "Preview" at bounding box center [291, 459] width 71 height 30
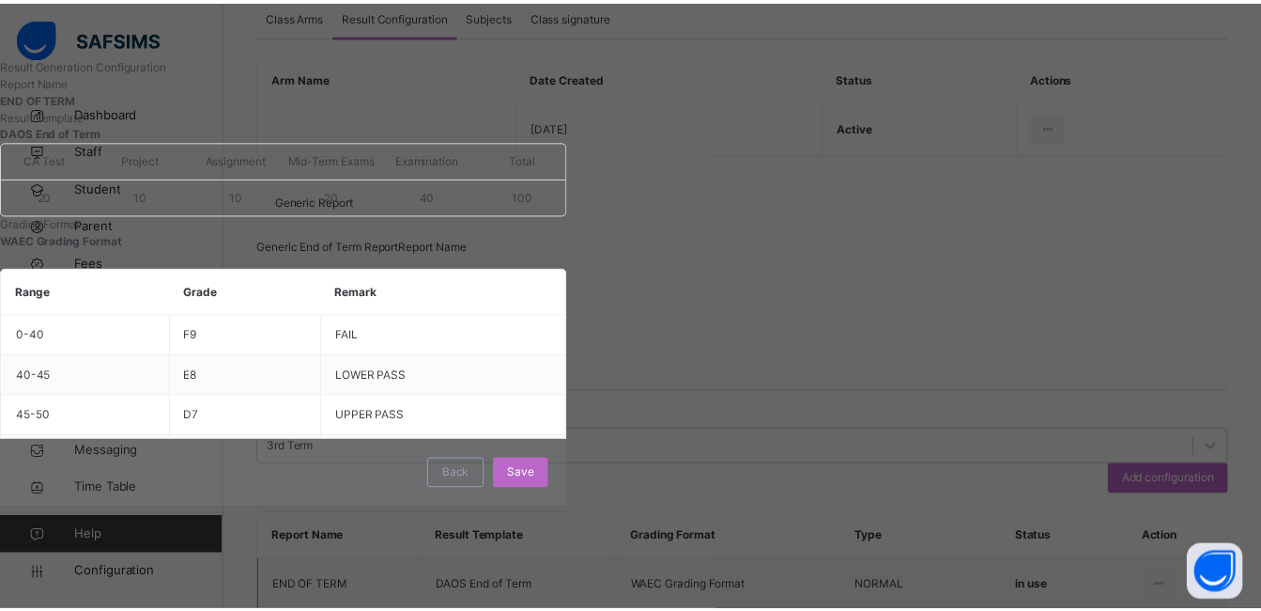
scroll to position [1, 0]
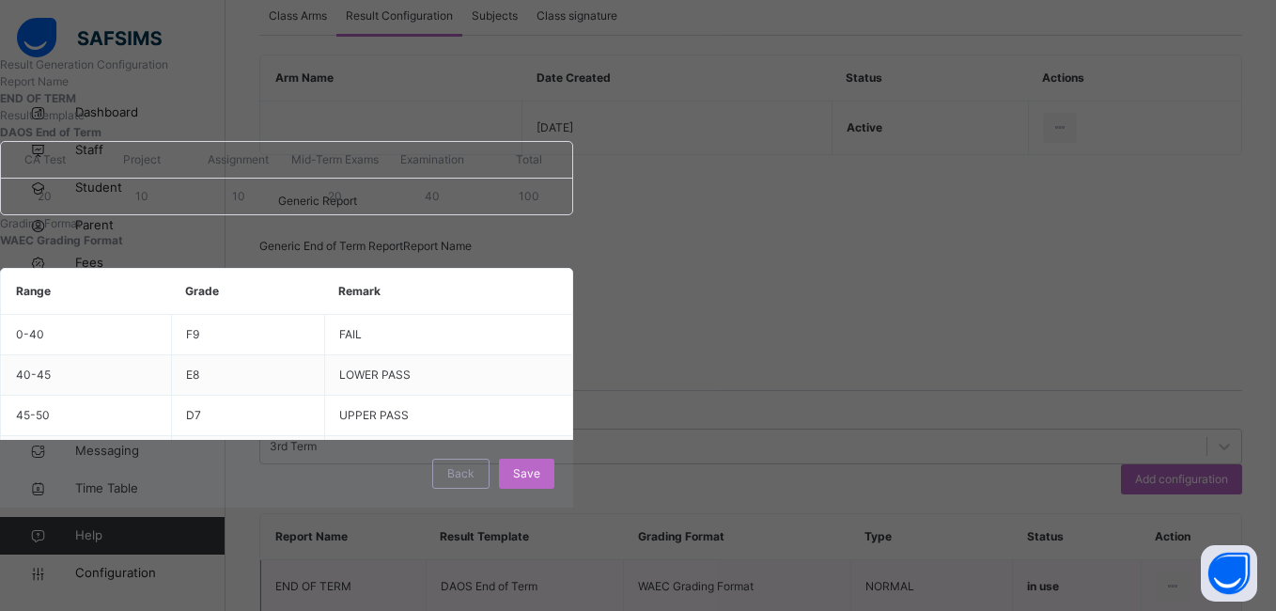
click at [554, 488] on div "Save" at bounding box center [526, 473] width 55 height 30
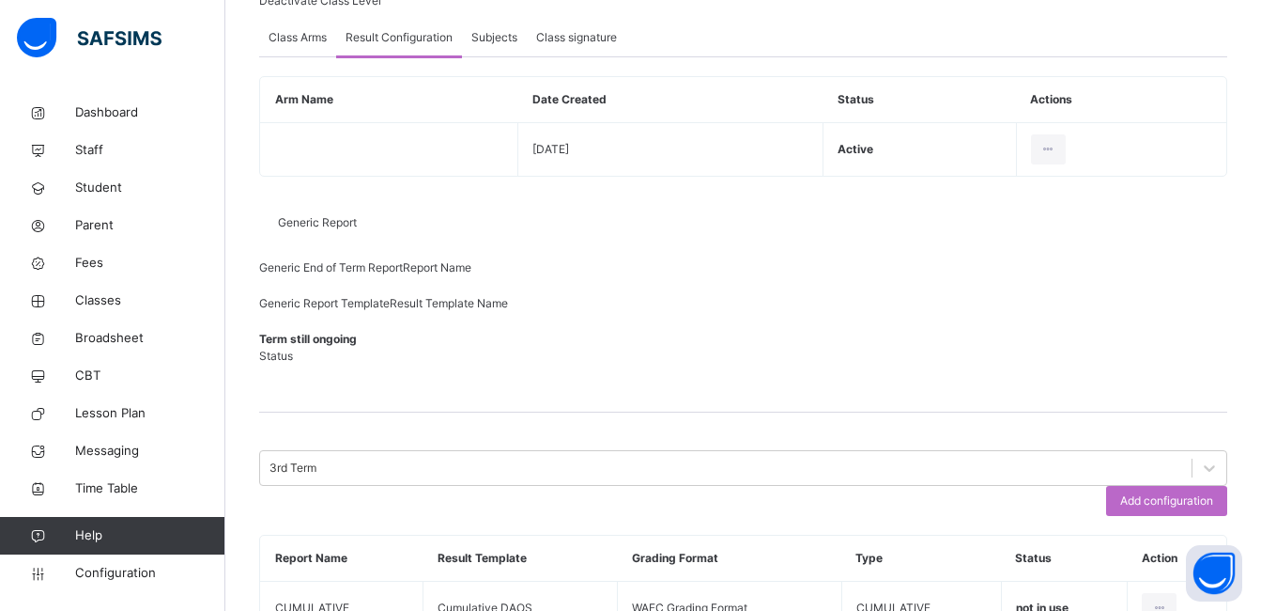
scroll to position [342, 0]
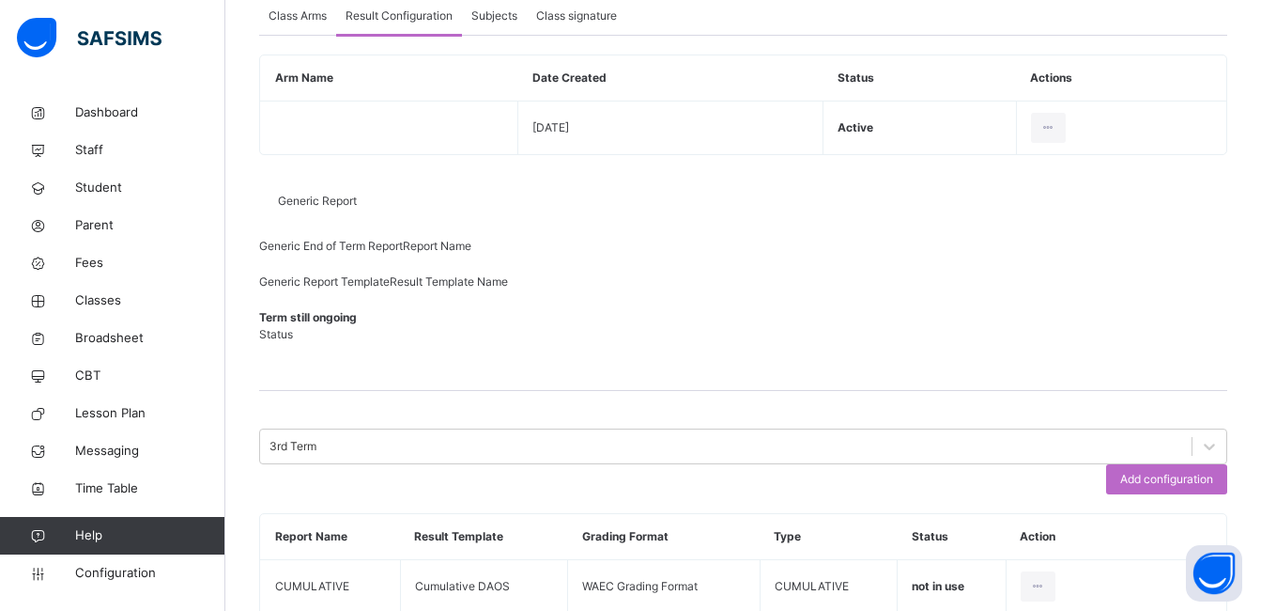
type input "**********"
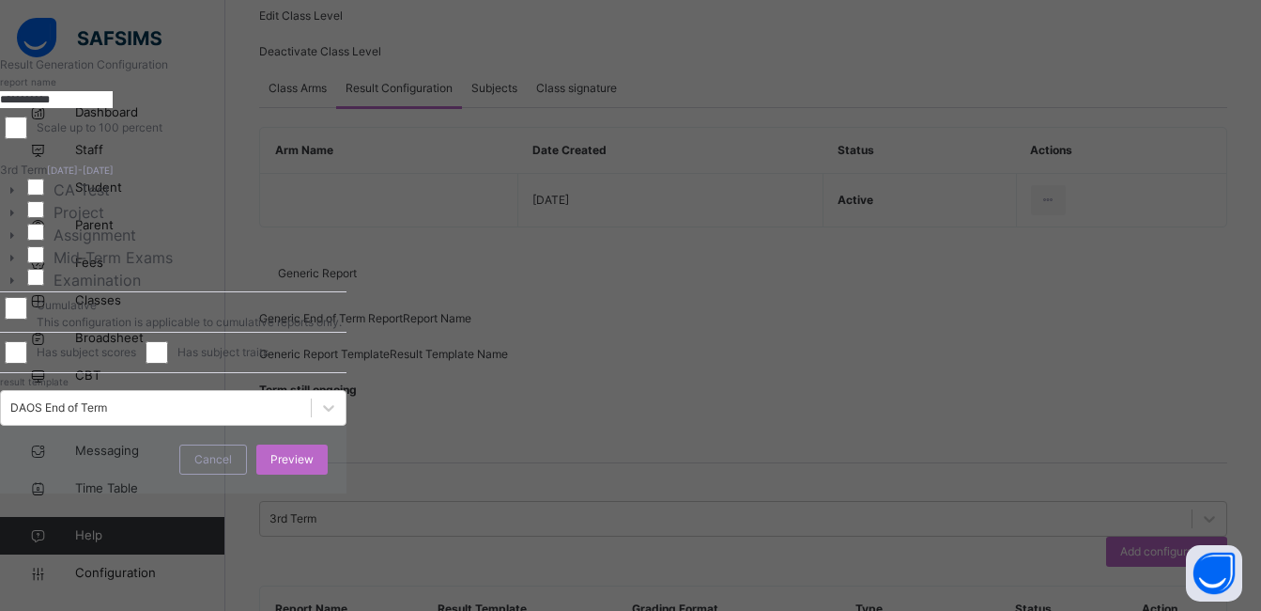
scroll to position [267, 0]
click at [347, 425] on div "**********" at bounding box center [173, 240] width 347 height 369
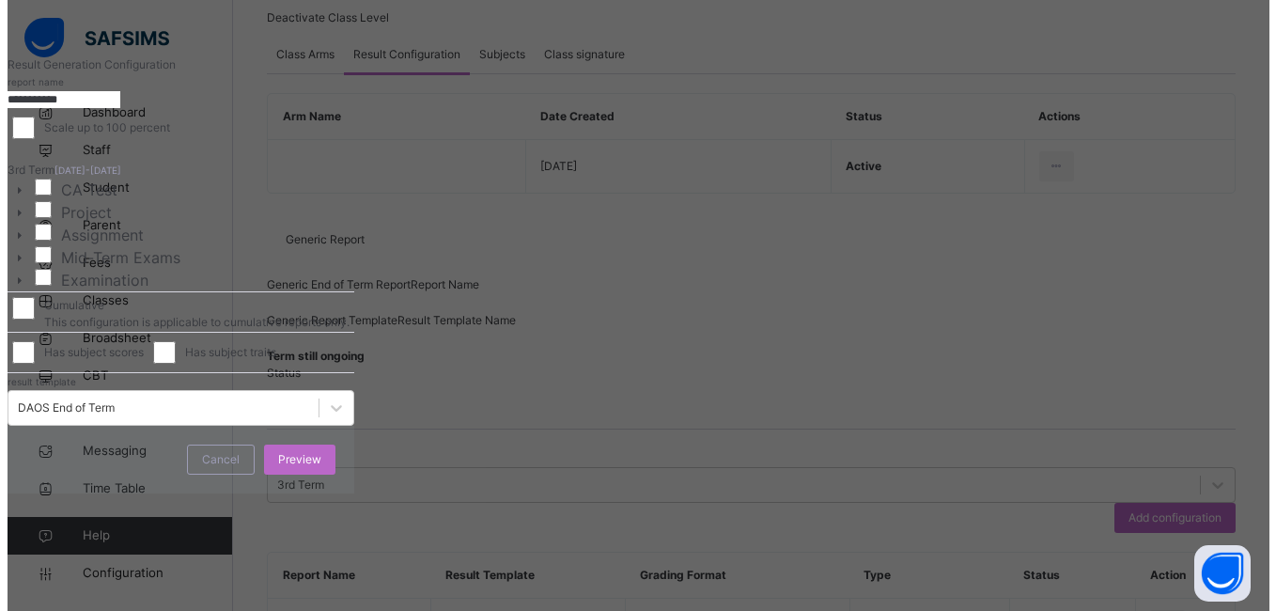
scroll to position [191, 0]
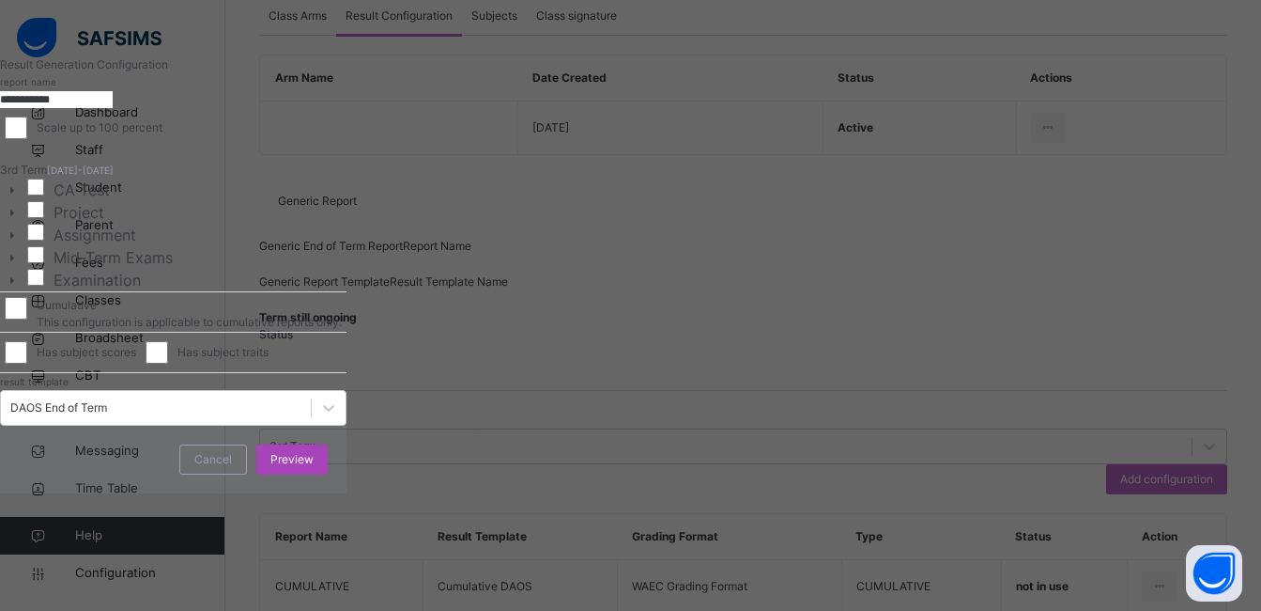
click at [314, 468] on span "Preview" at bounding box center [292, 459] width 43 height 17
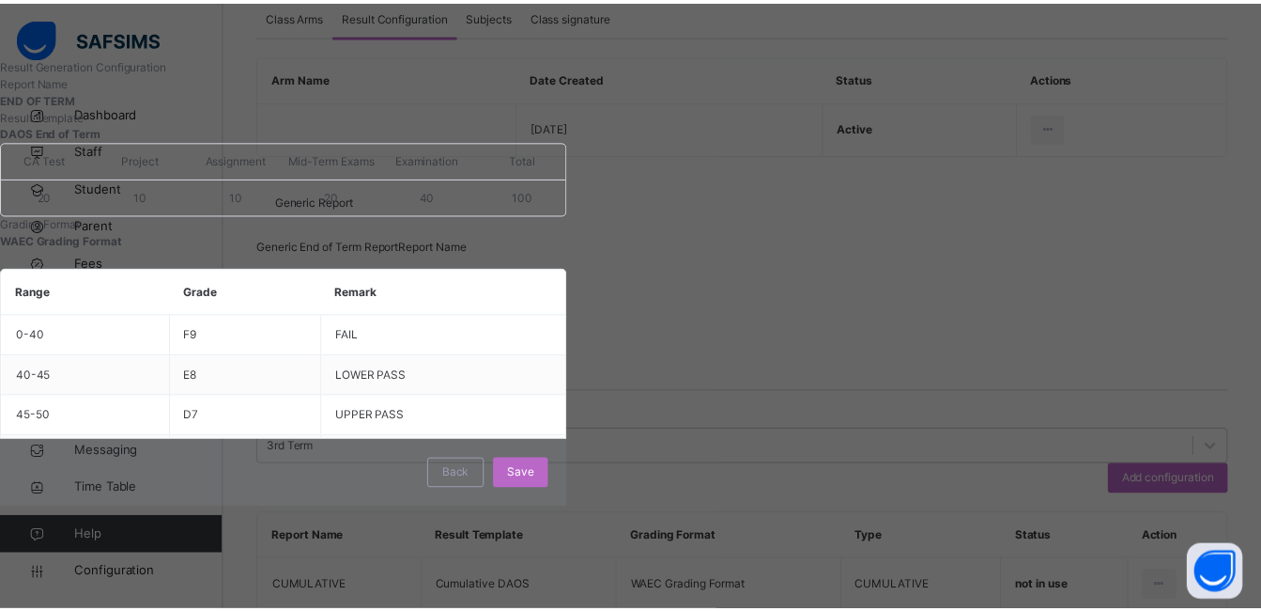
scroll to position [1, 0]
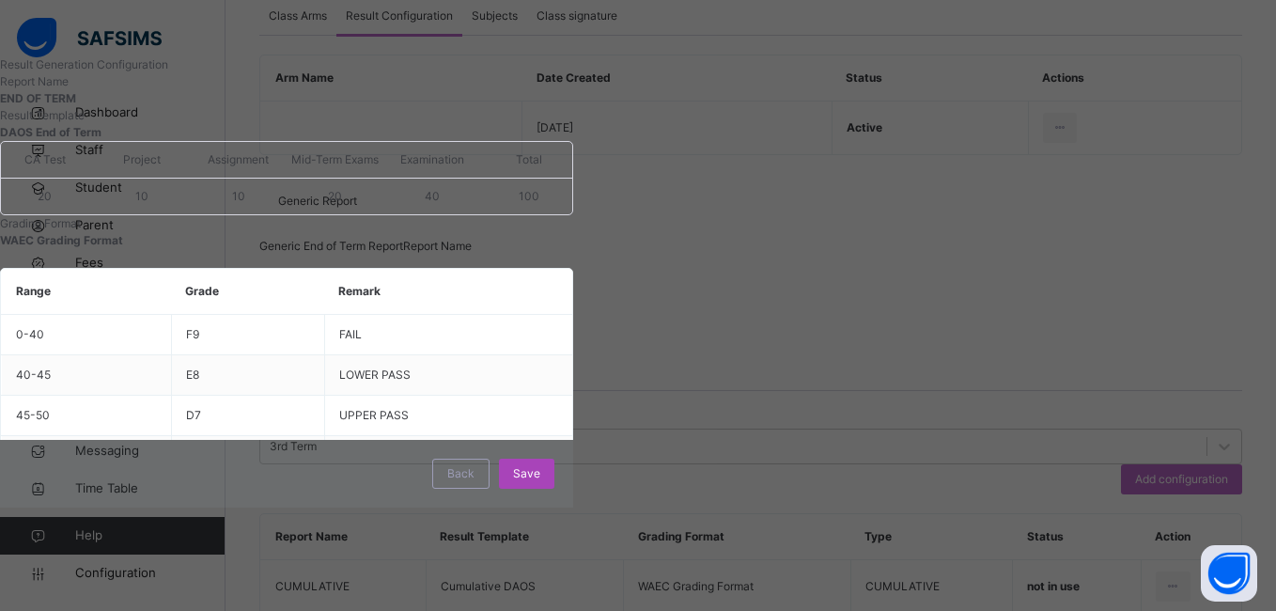
click at [540, 482] on span "Save" at bounding box center [526, 473] width 27 height 17
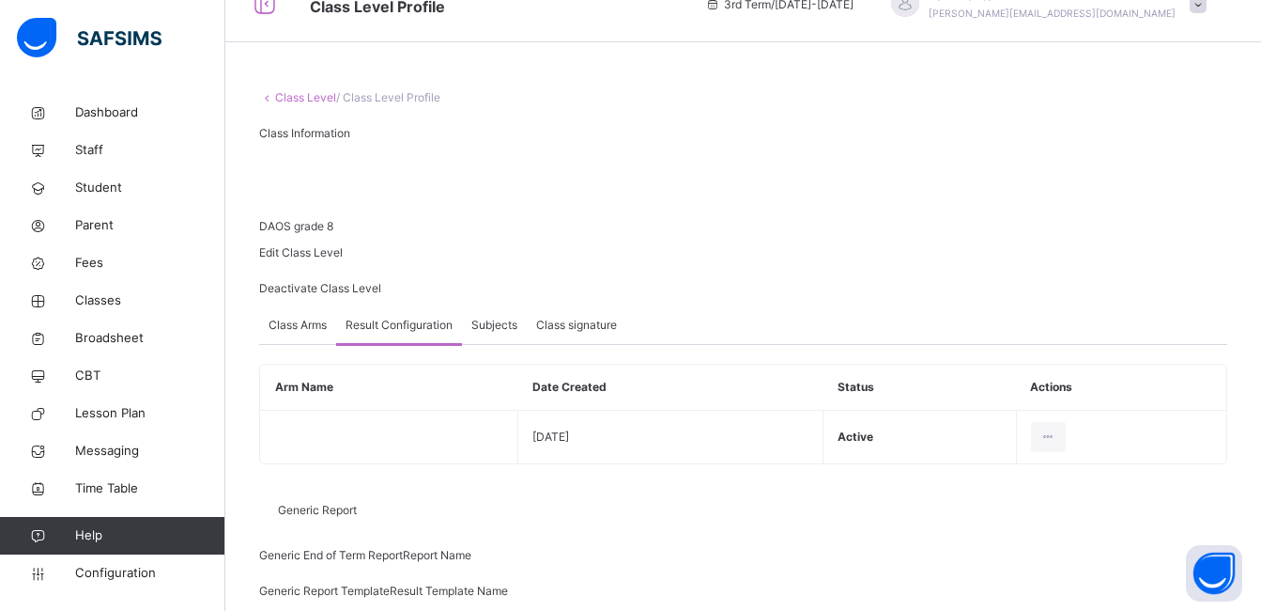
scroll to position [0, 0]
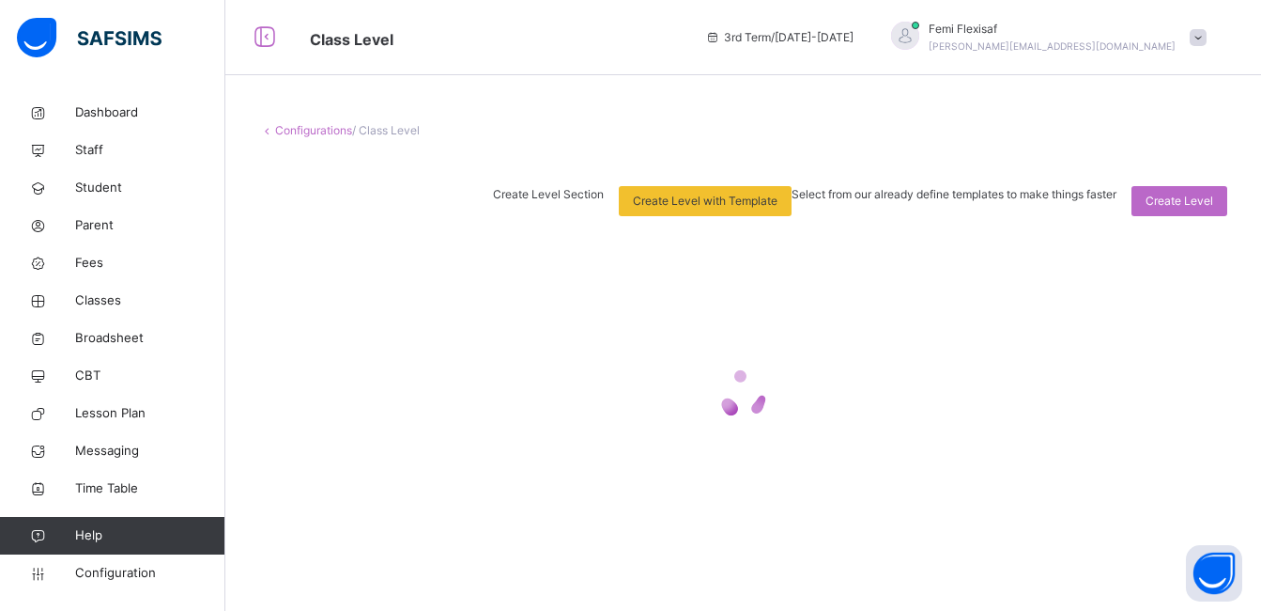
scroll to position [9, 0]
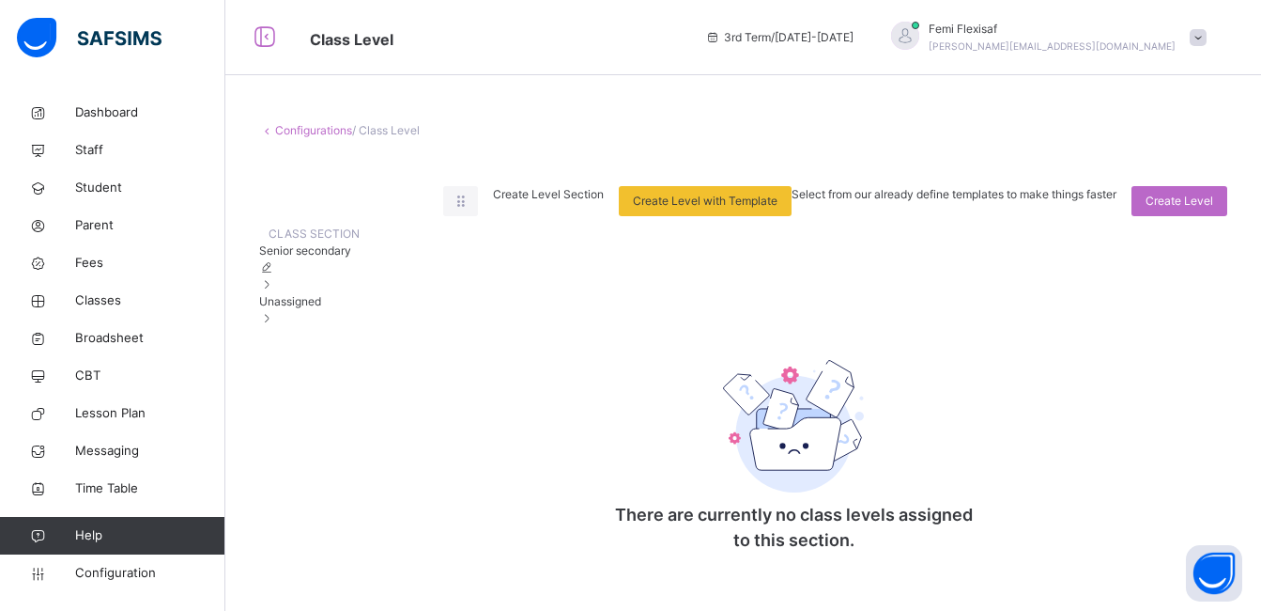
click at [310, 308] on span "Unassigned" at bounding box center [290, 301] width 62 height 14
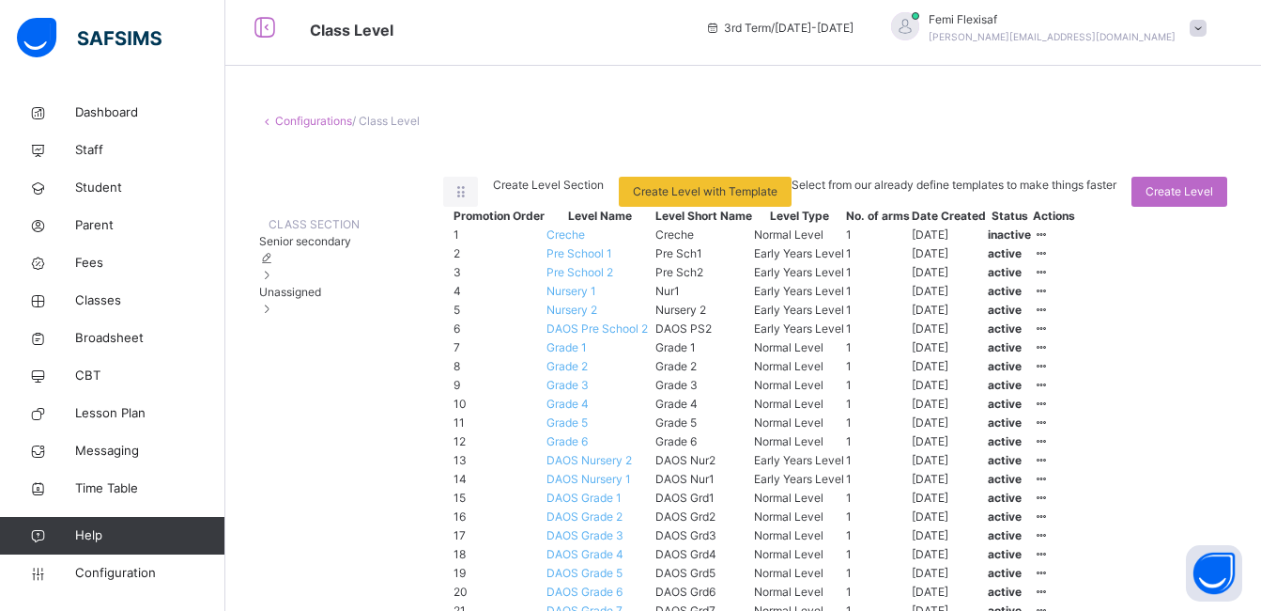
click at [310, 299] on span "Unassigned" at bounding box center [290, 292] width 62 height 14
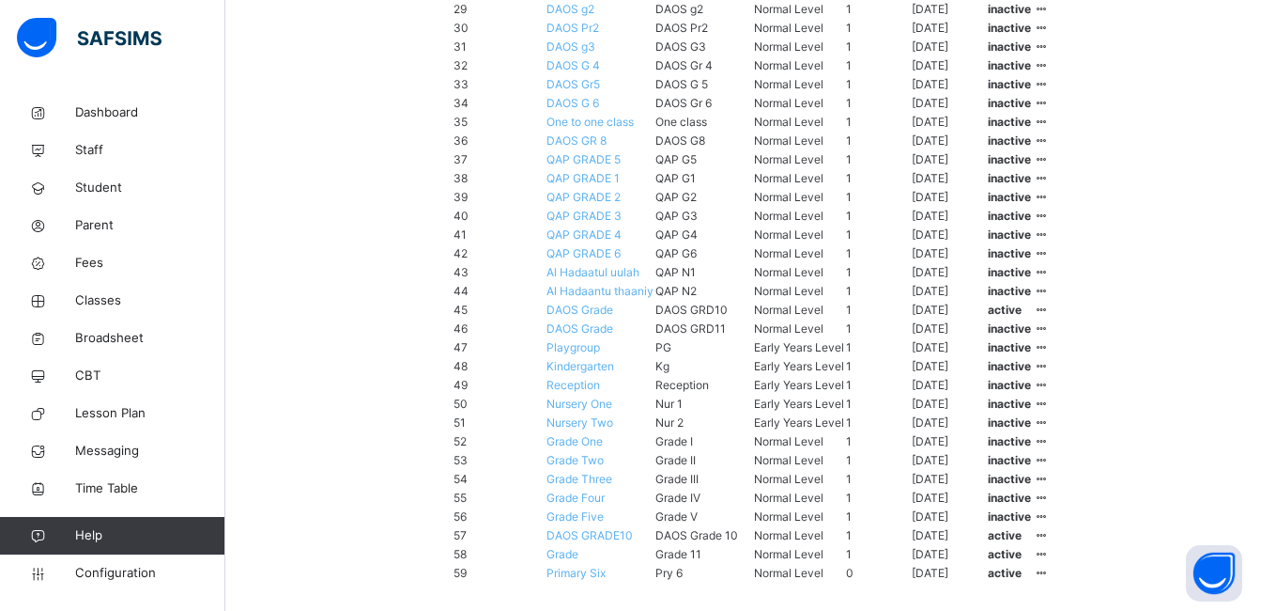
scroll to position [1212, 0]
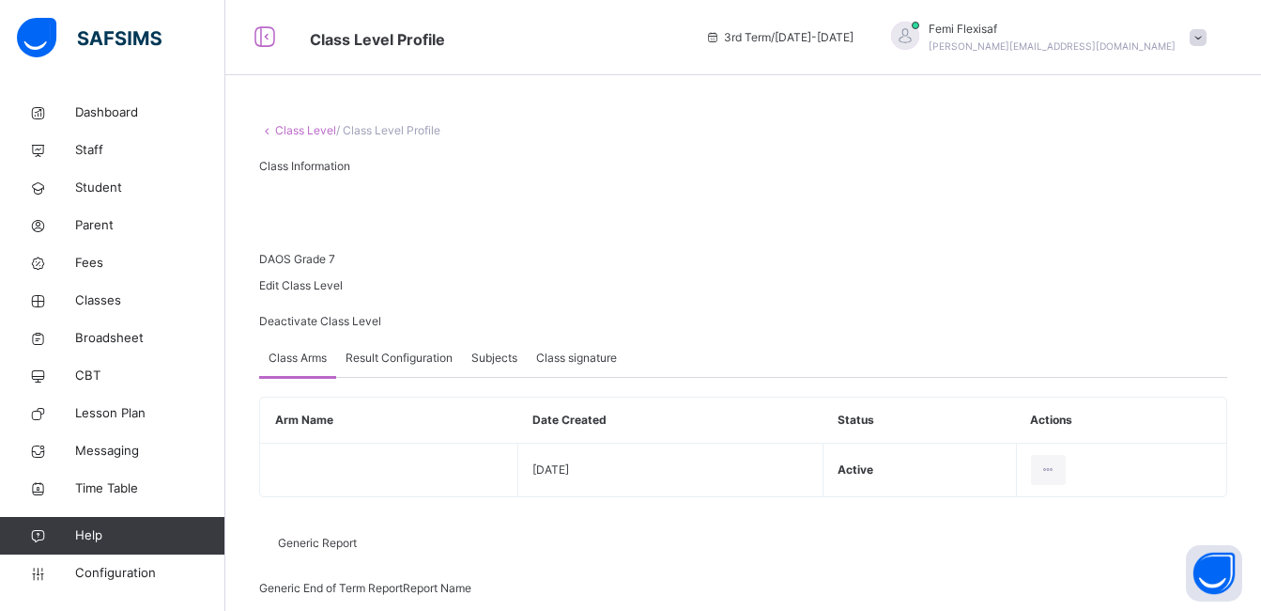
click at [378, 366] on span "Result Configuration" at bounding box center [399, 357] width 107 height 17
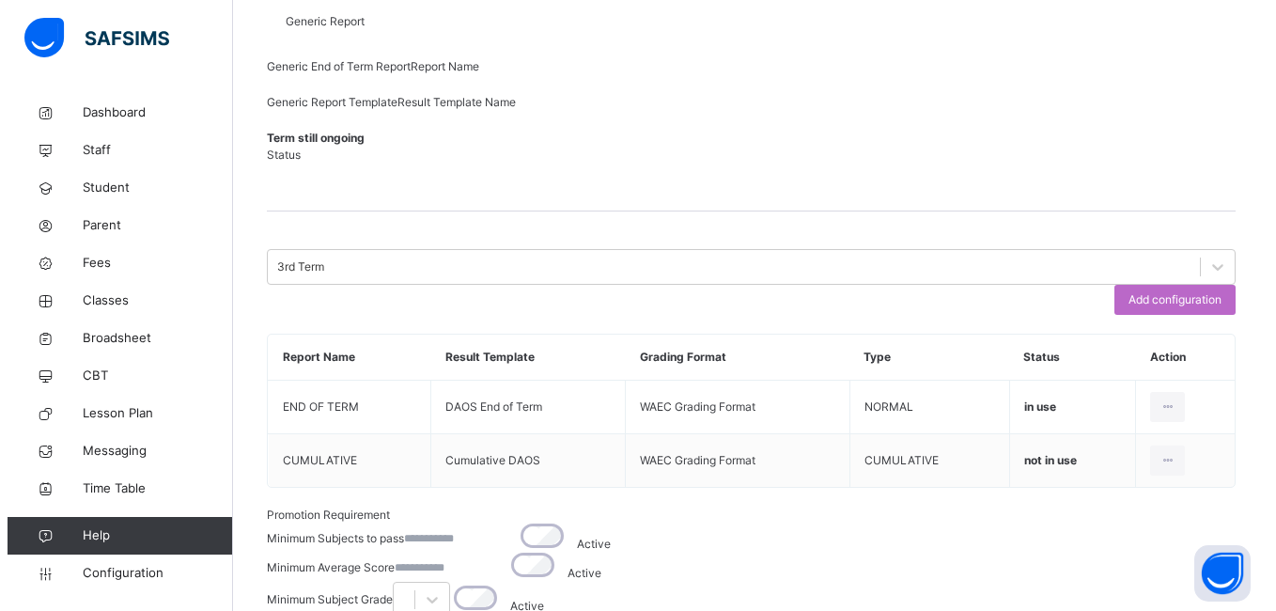
scroll to position [342, 0]
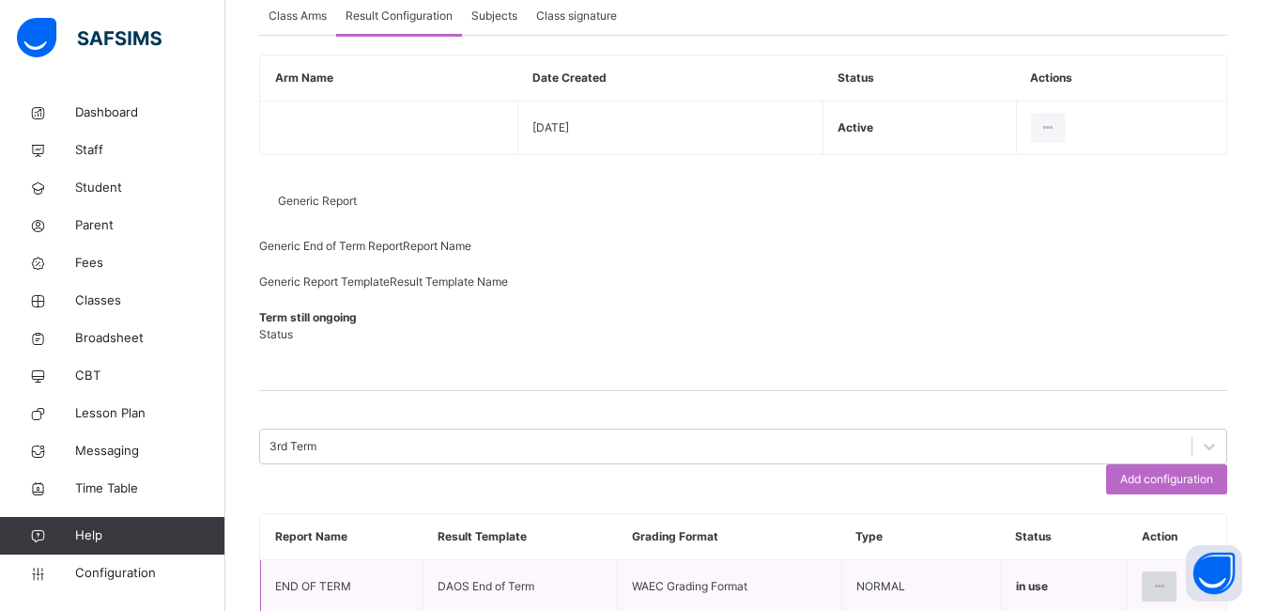
click at [1168, 578] on icon at bounding box center [1160, 586] width 16 height 17
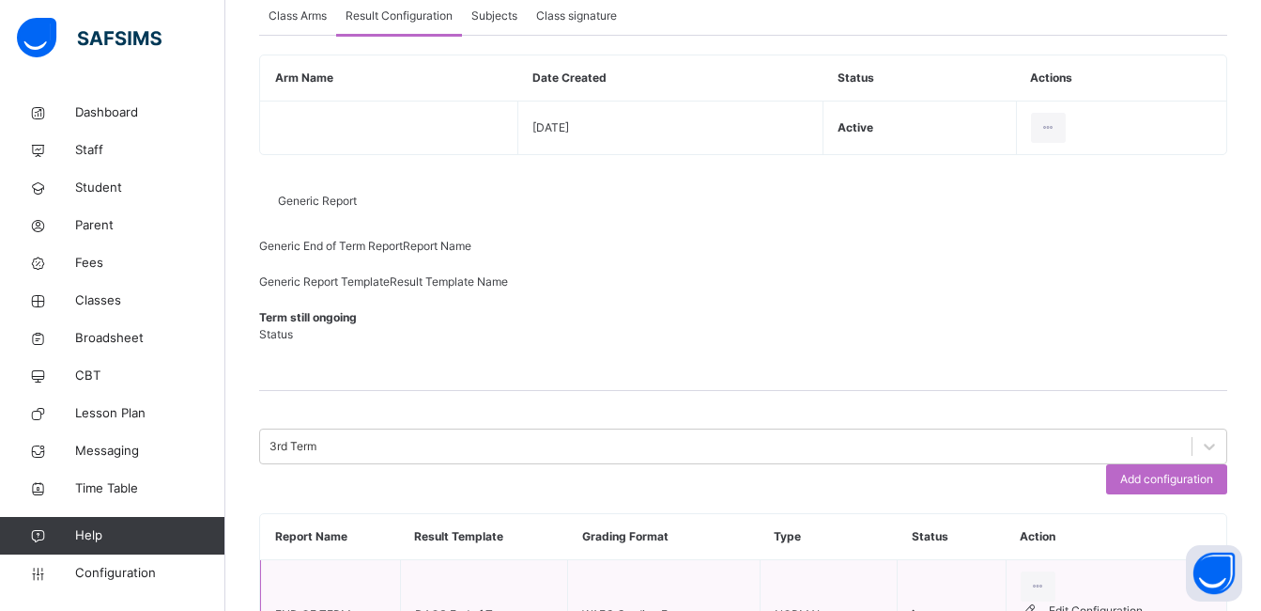
click at [1113, 601] on div "Edit Configuration" at bounding box center [1130, 610] width 163 height 19
type input "**********"
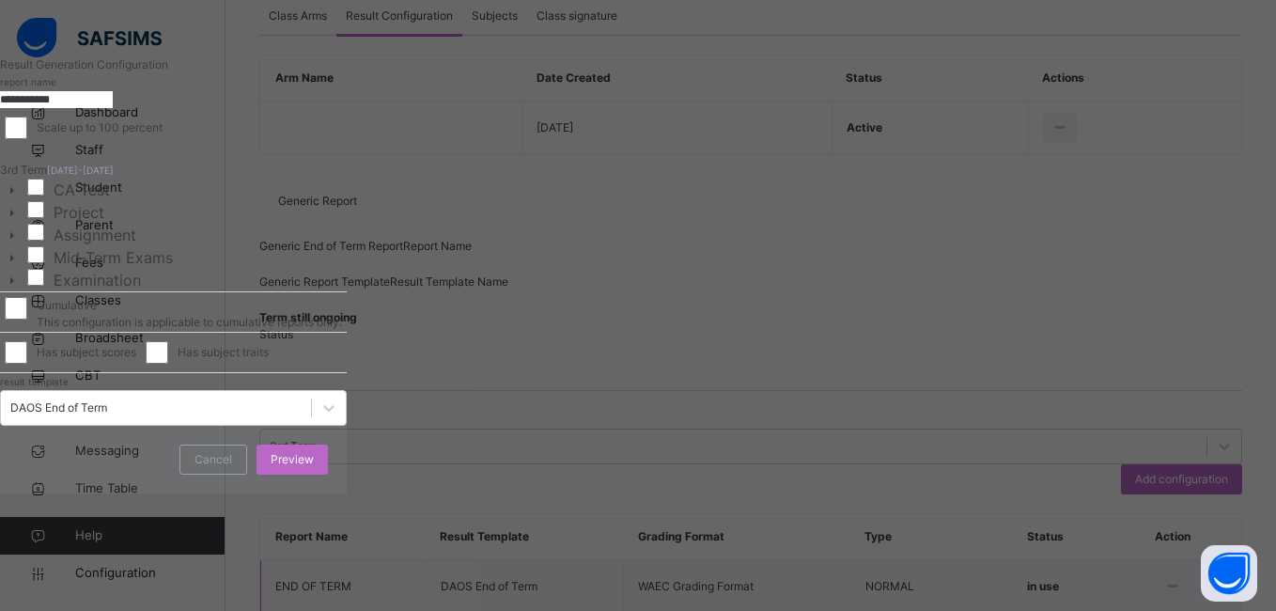
click at [342, 139] on div "Scale up to 100 percent" at bounding box center [173, 127] width 337 height 23
click at [314, 468] on span "Preview" at bounding box center [292, 459] width 43 height 17
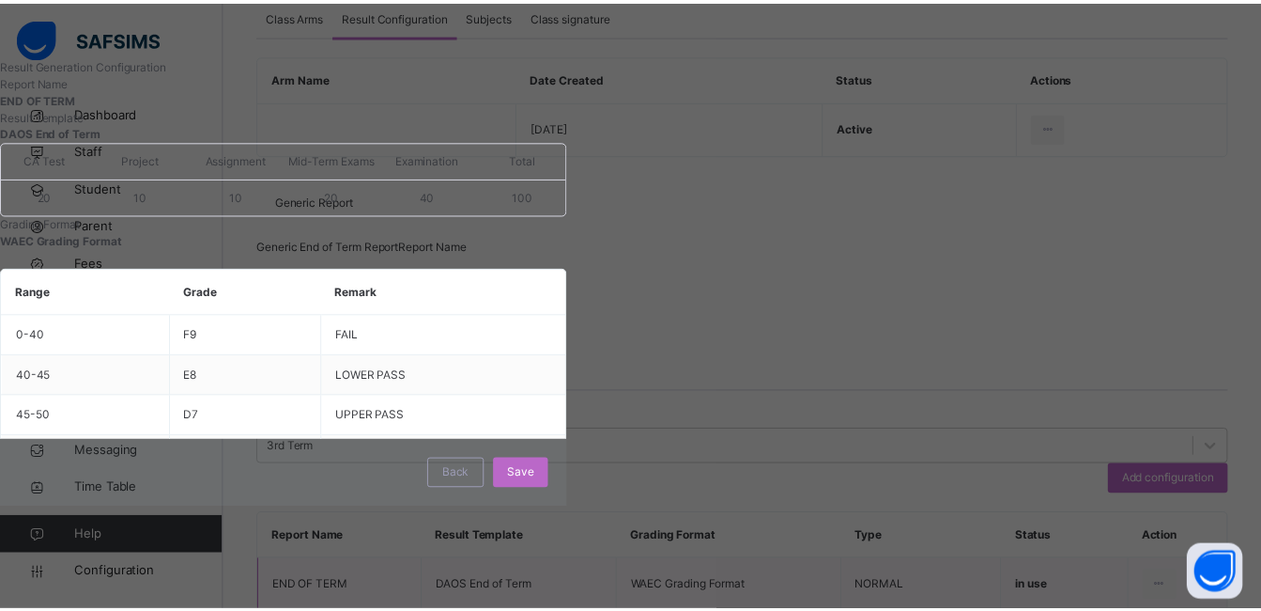
scroll to position [1, 0]
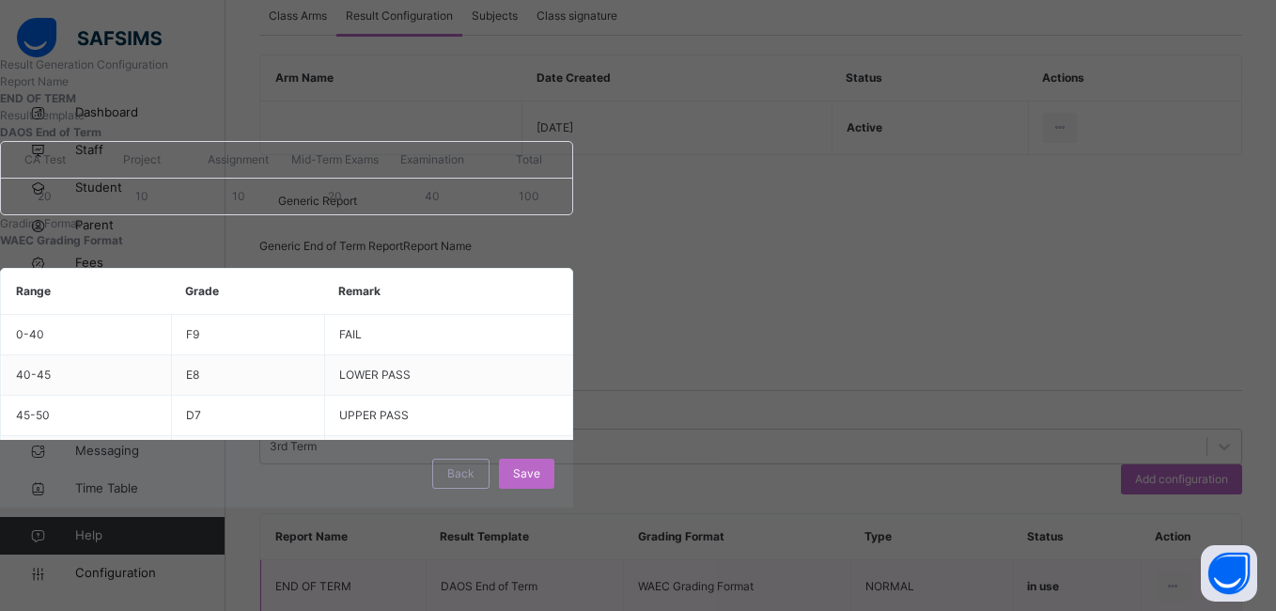
click at [540, 482] on span "Save" at bounding box center [526, 473] width 27 height 17
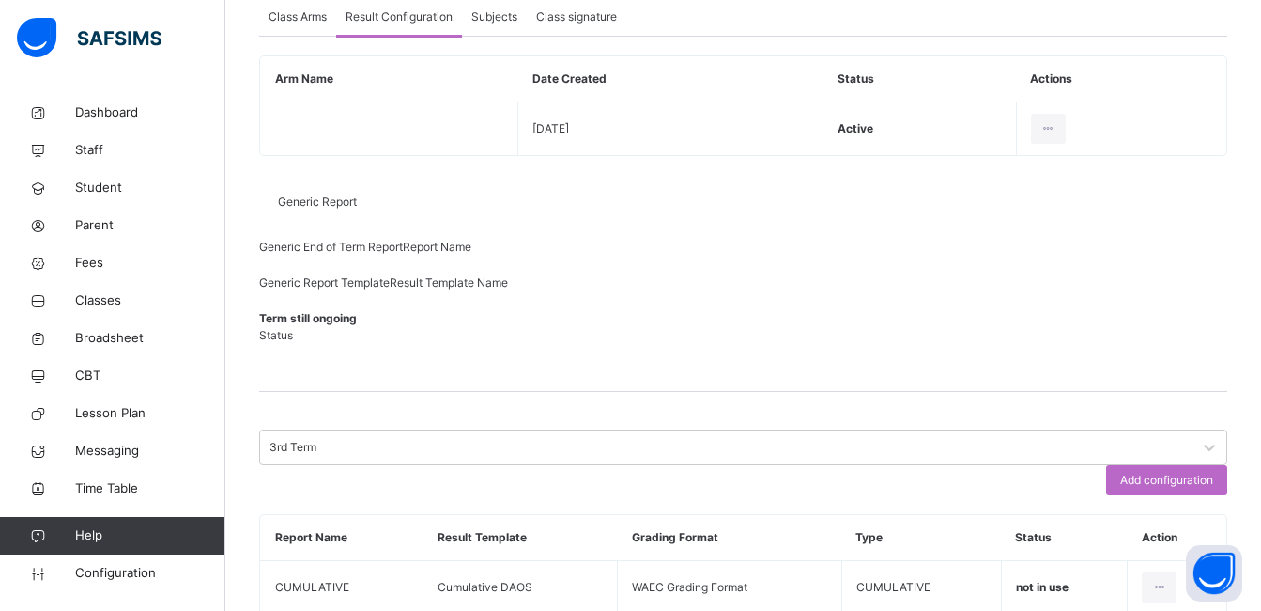
scroll to position [342, 0]
click at [124, 336] on span "Broadsheet" at bounding box center [150, 338] width 150 height 19
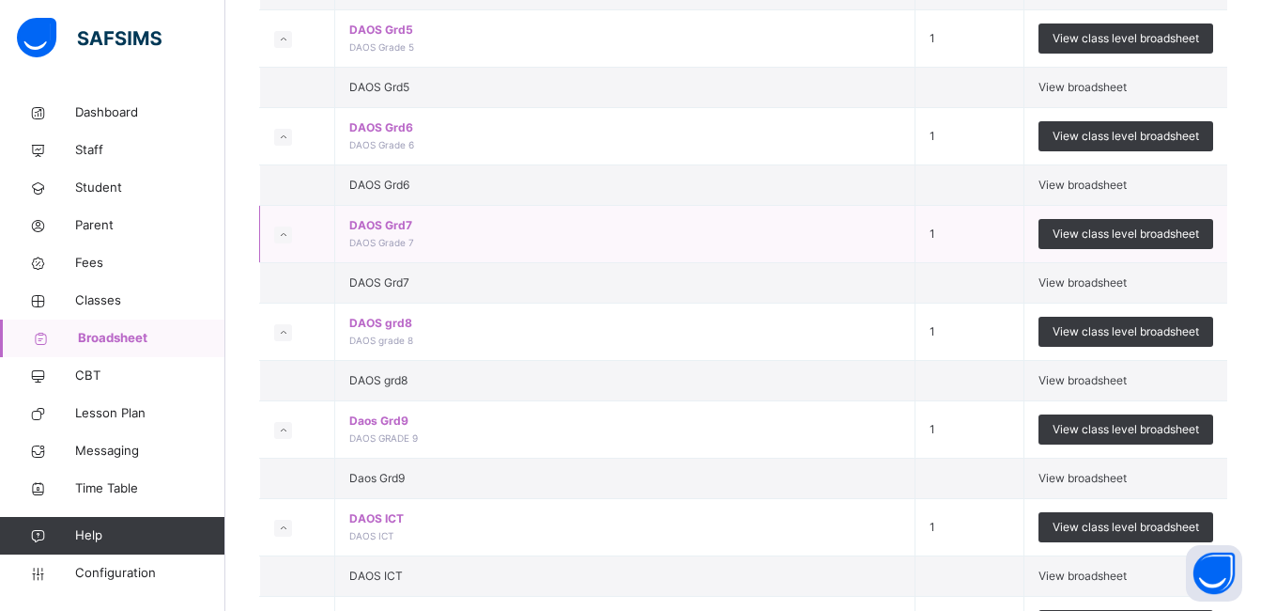
scroll to position [1991, 0]
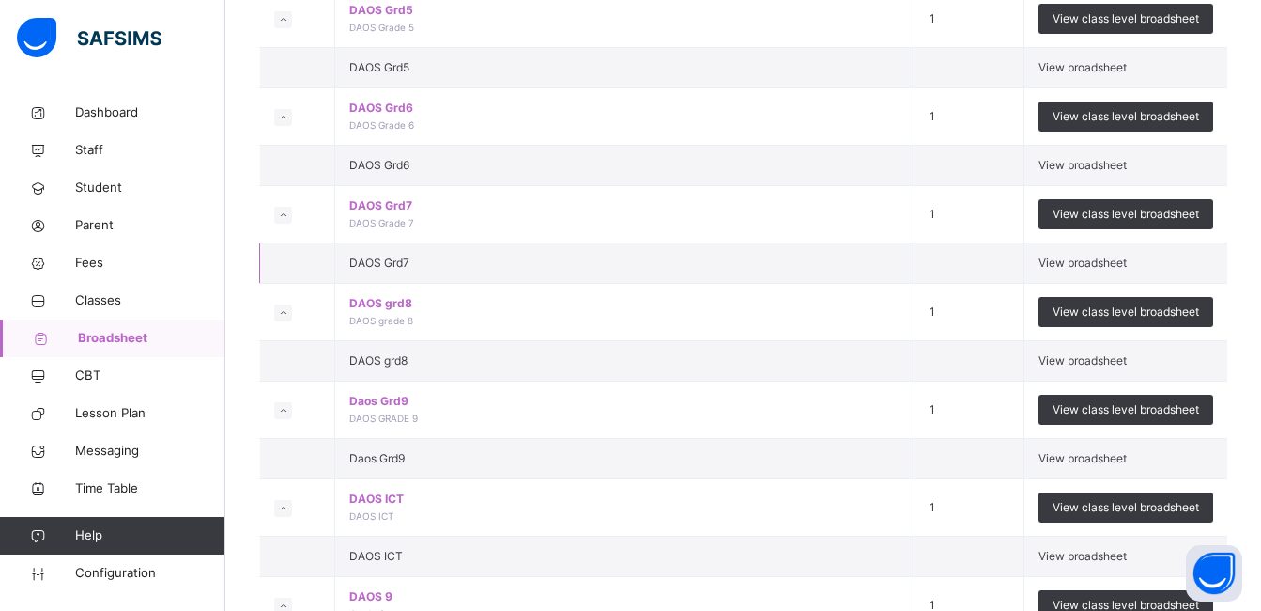
click at [1079, 270] on span "View broadsheet" at bounding box center [1083, 262] width 88 height 14
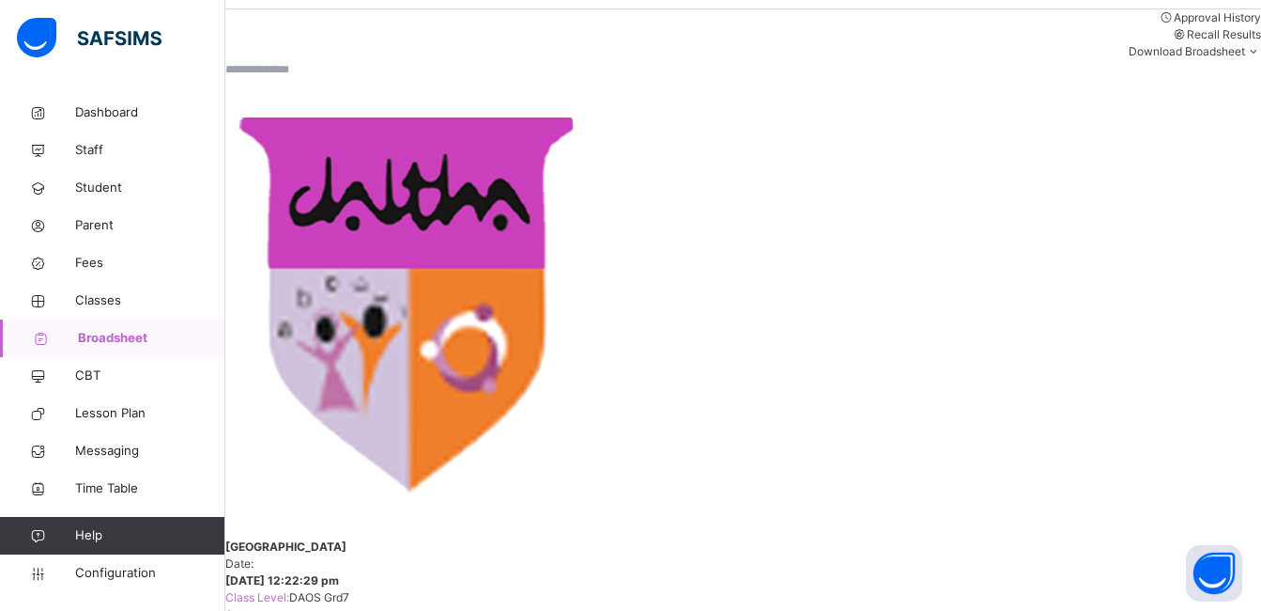
scroll to position [338, 0]
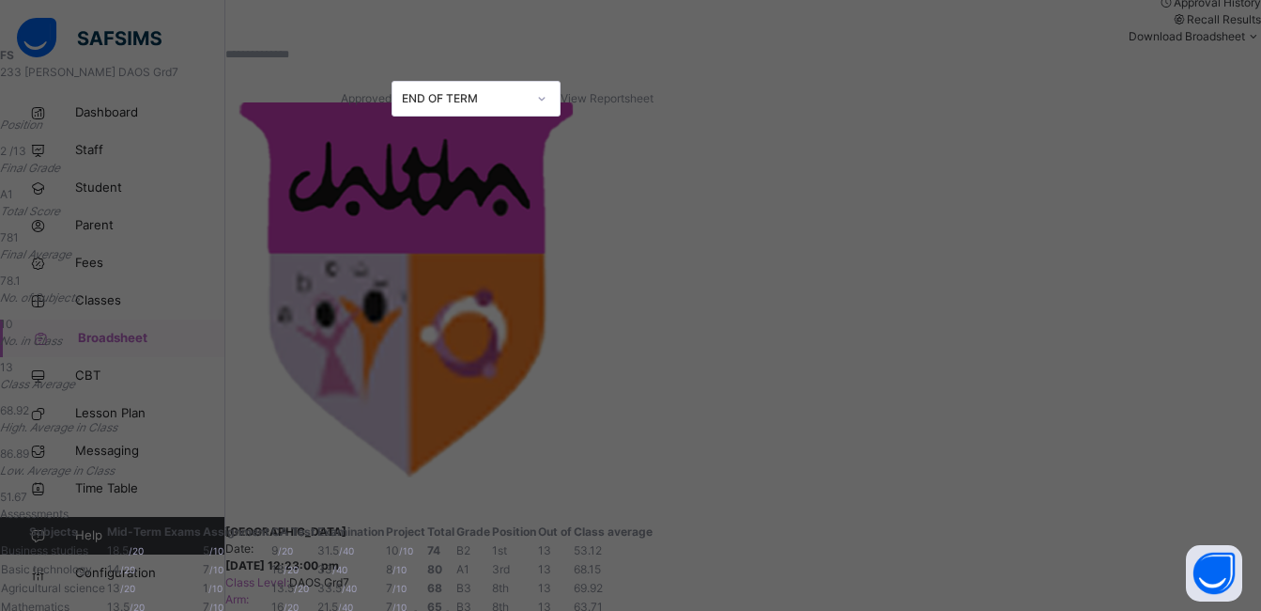
click at [654, 105] on span "View Reportsheet" at bounding box center [607, 98] width 93 height 14
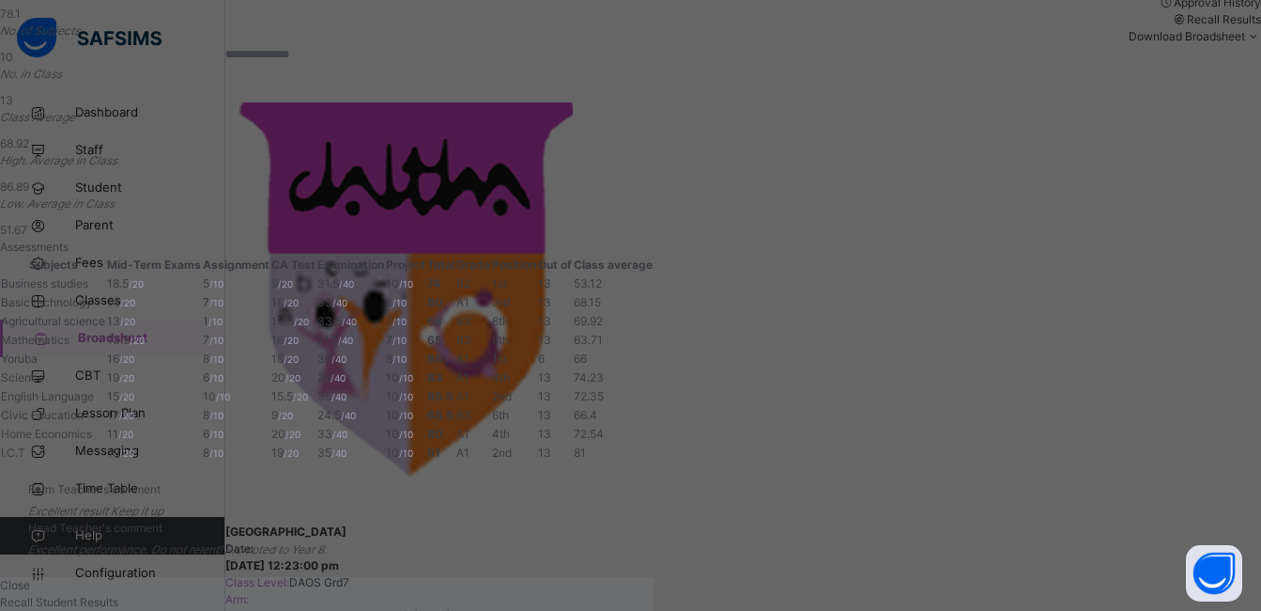
scroll to position [557, 0]
click at [30, 578] on span "Close" at bounding box center [15, 585] width 30 height 14
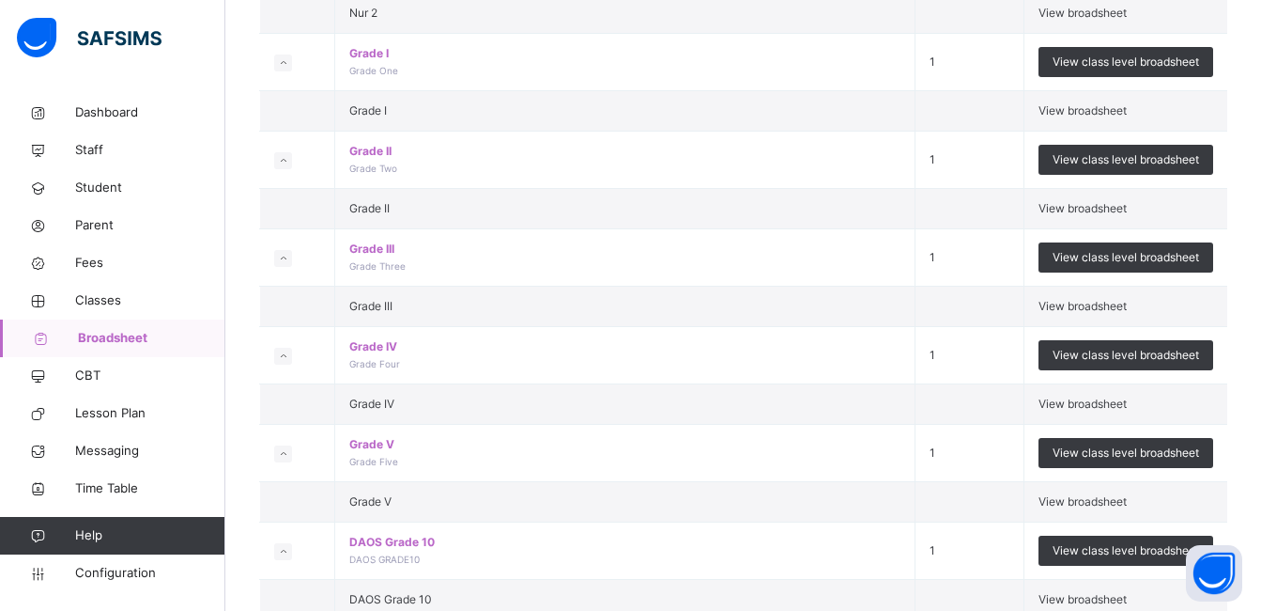
scroll to position [5979, 0]
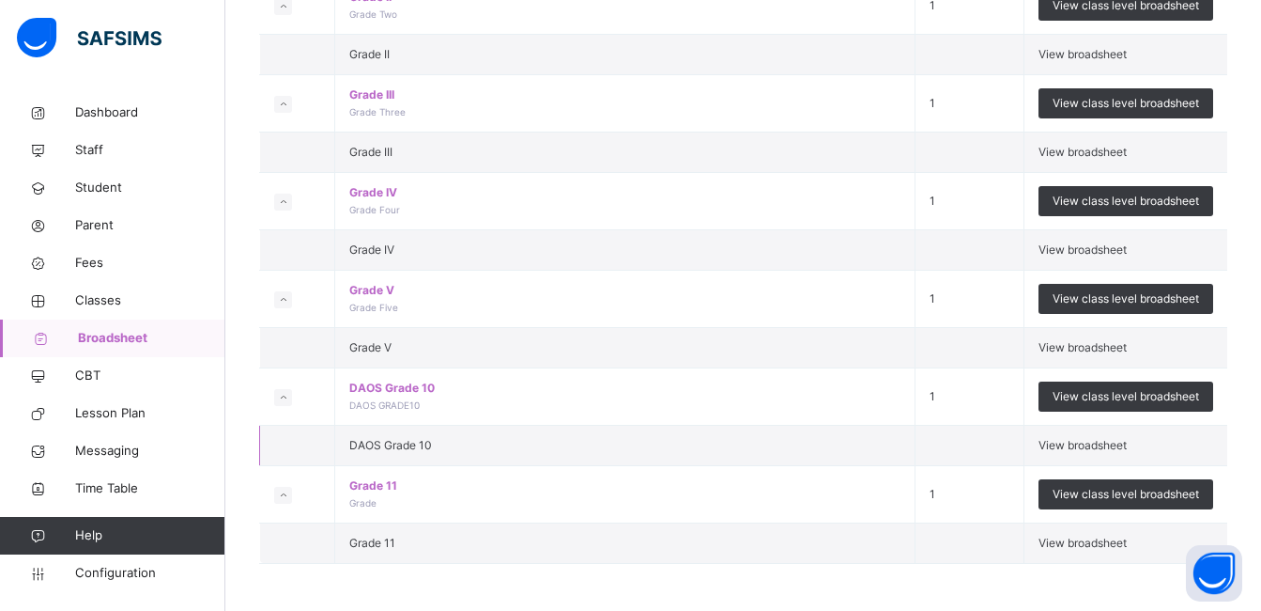
click at [1110, 438] on span "View broadsheet" at bounding box center [1083, 445] width 88 height 14
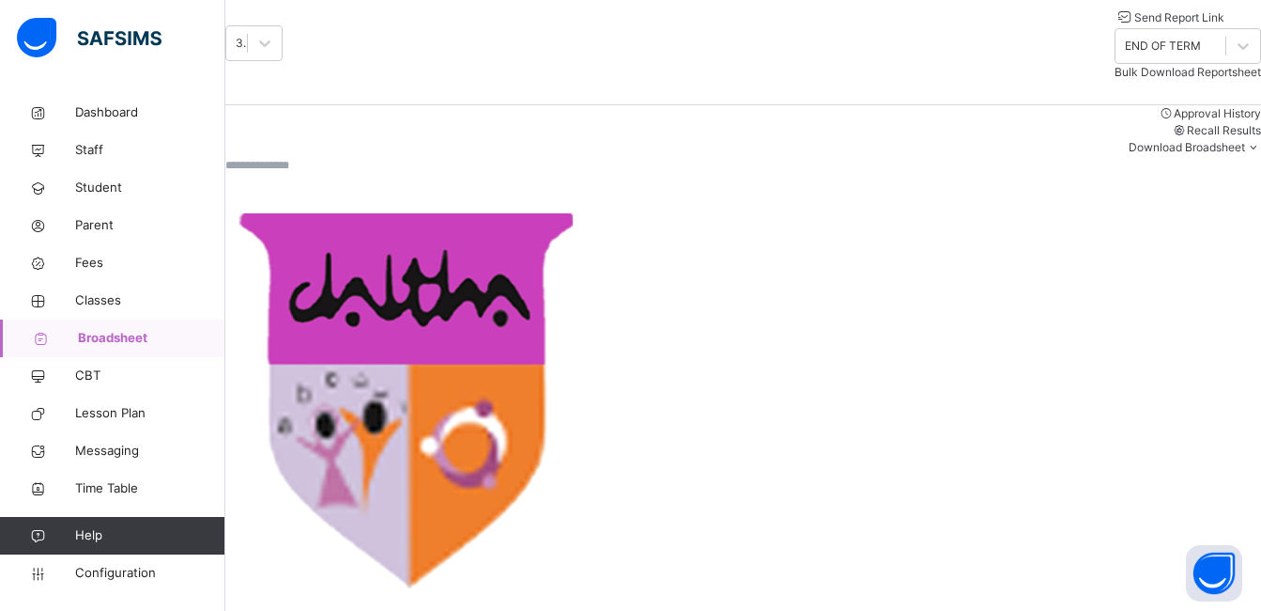
scroll to position [263, 0]
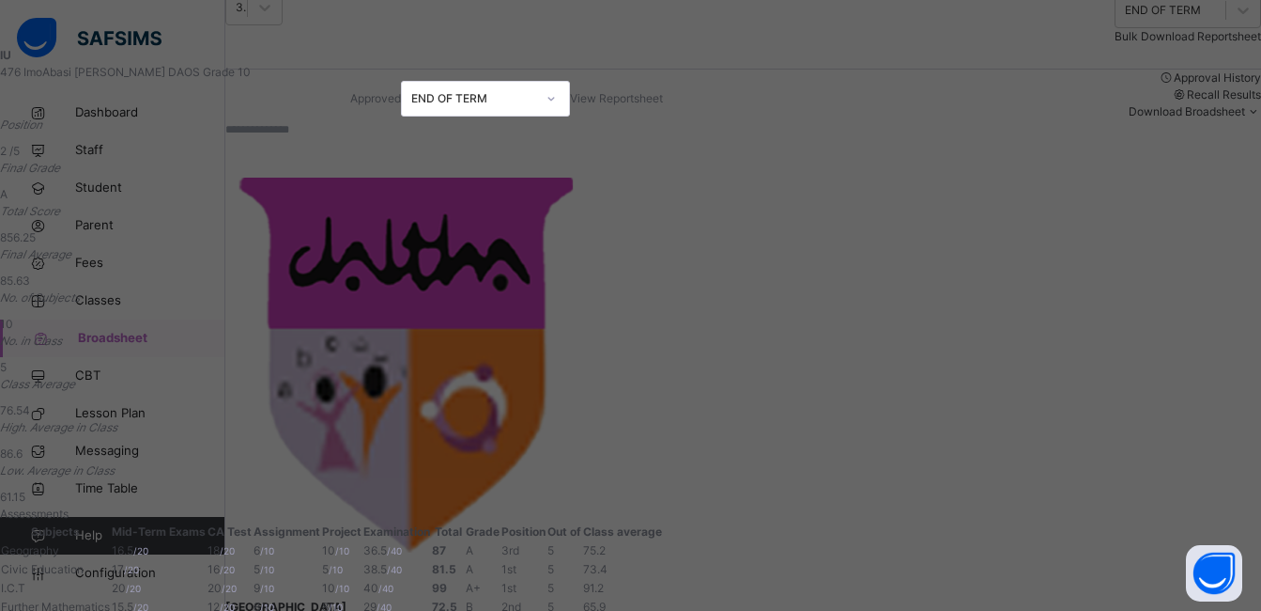
click at [663, 102] on span "View Reportsheet" at bounding box center [616, 98] width 93 height 14
click at [62, 333] on icon "No. in Class" at bounding box center [31, 340] width 62 height 14
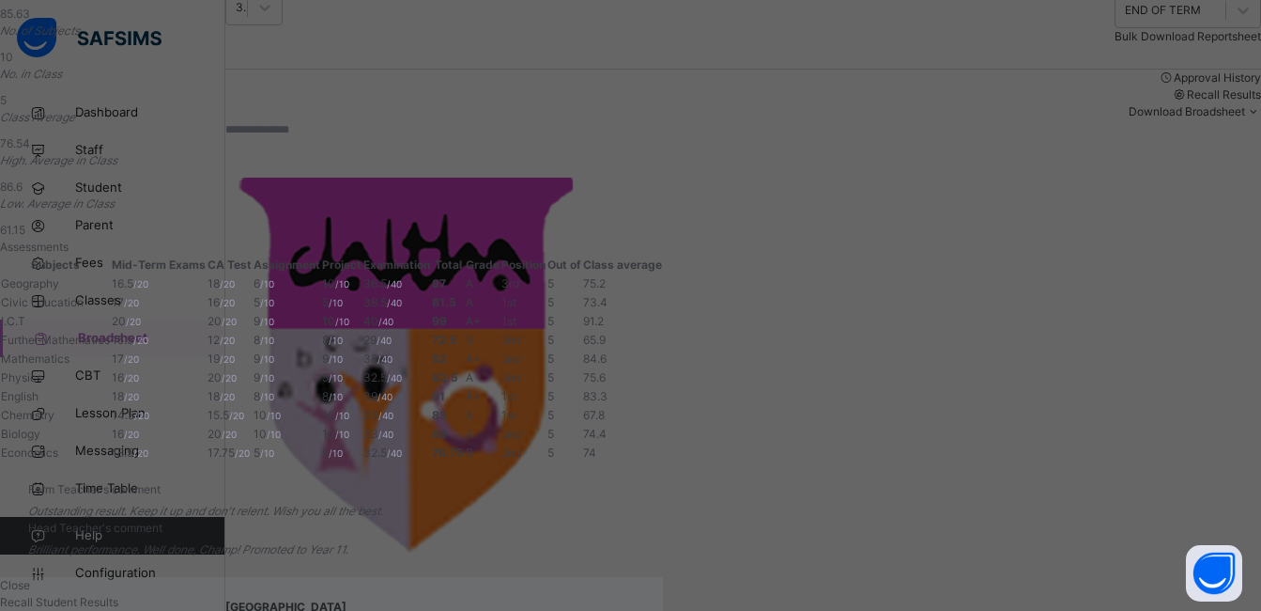
scroll to position [557, 0]
click at [663, 209] on div "IU 476 ImoAbasi Nsima Umanah DAOS Grade 10 Approved END OF TERM View Reportshee…" at bounding box center [331, 38] width 663 height 517
click at [30, 578] on span "Close" at bounding box center [15, 585] width 30 height 14
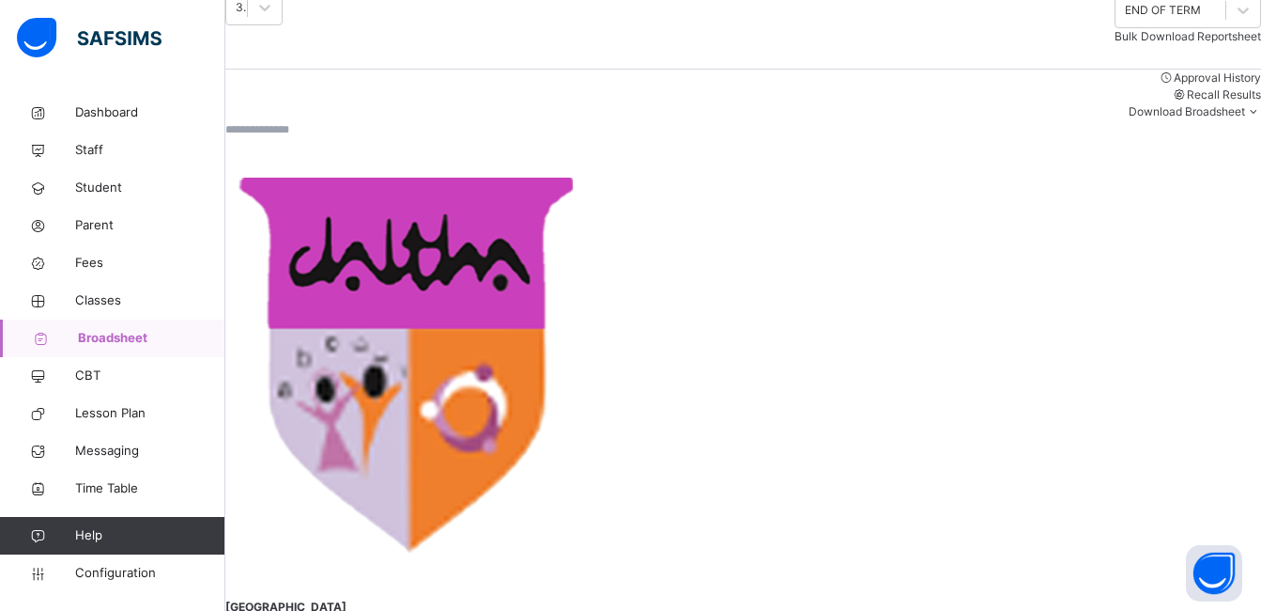
click at [111, 343] on span "Broadsheet" at bounding box center [151, 338] width 147 height 19
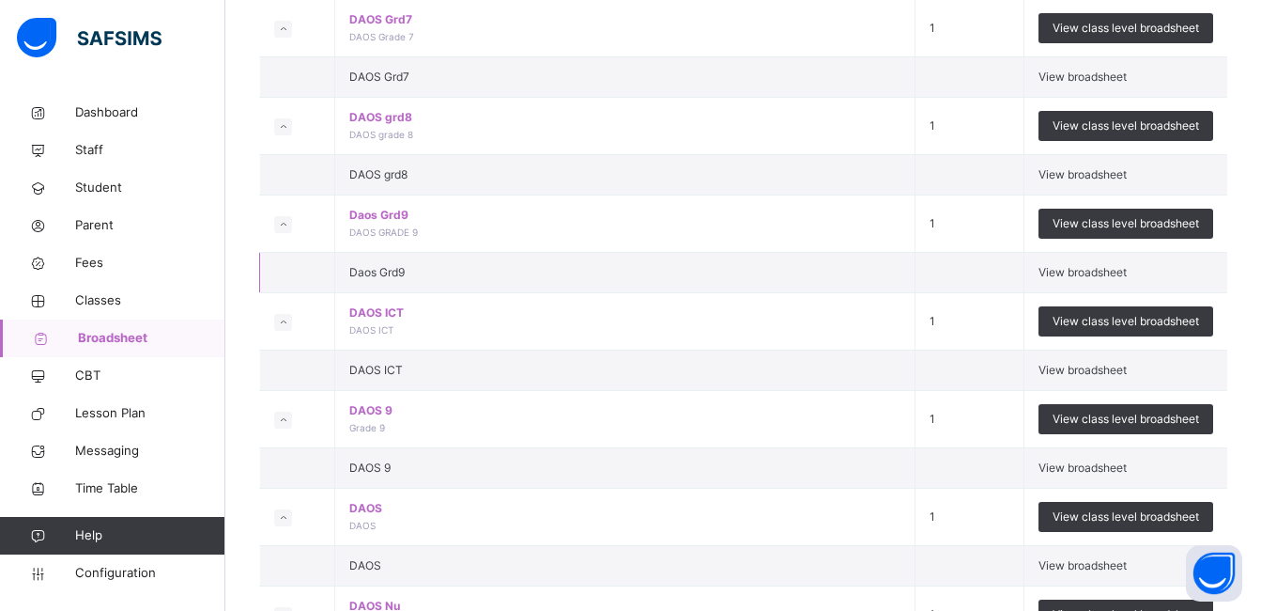
scroll to position [2179, 0]
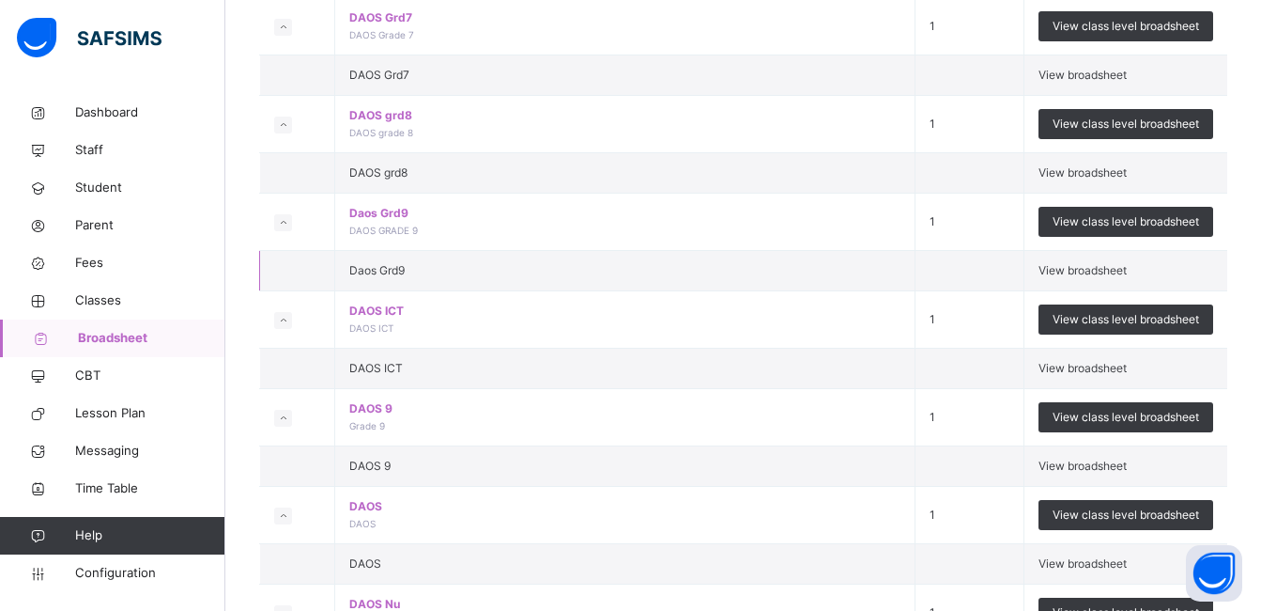
click at [1091, 277] on span "View broadsheet" at bounding box center [1083, 270] width 88 height 14
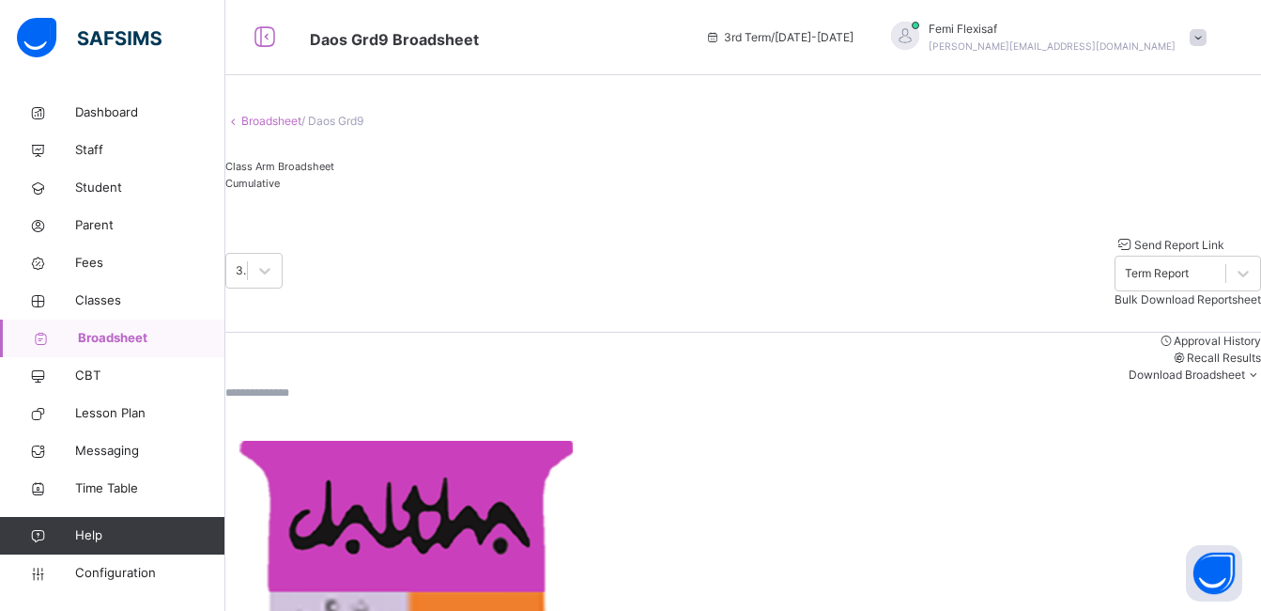
click at [657, 298] on div "3rd Term 2024-2025 Send Report Link Term Report Bulk Download Reportsheet" at bounding box center [743, 271] width 1036 height 74
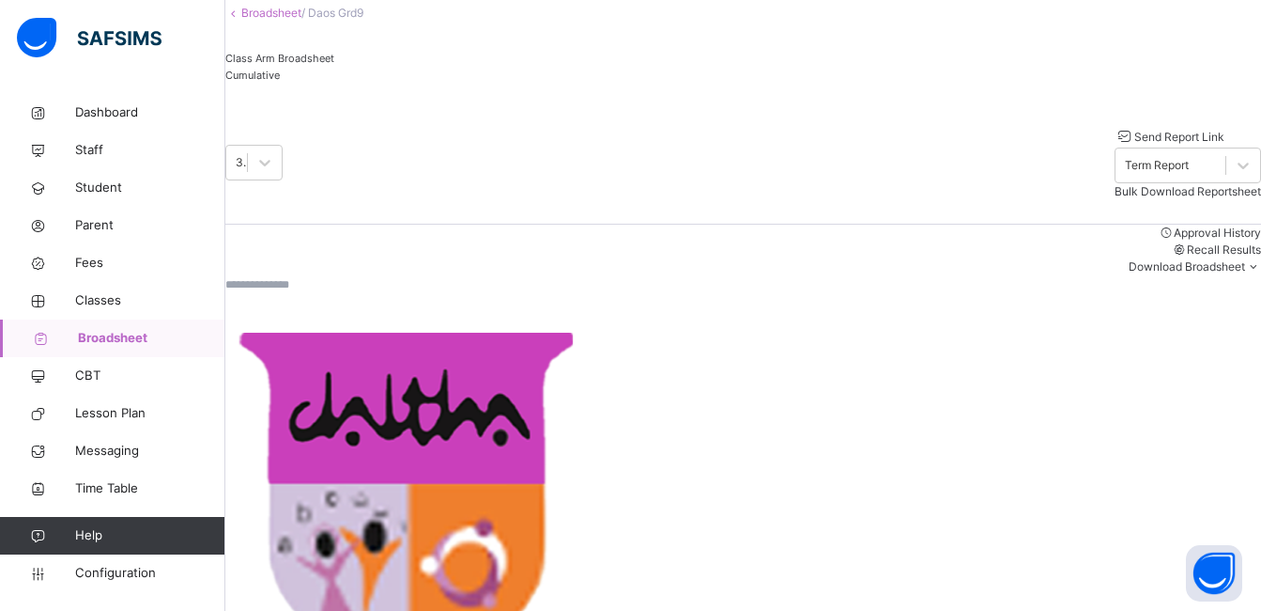
scroll to position [113, 0]
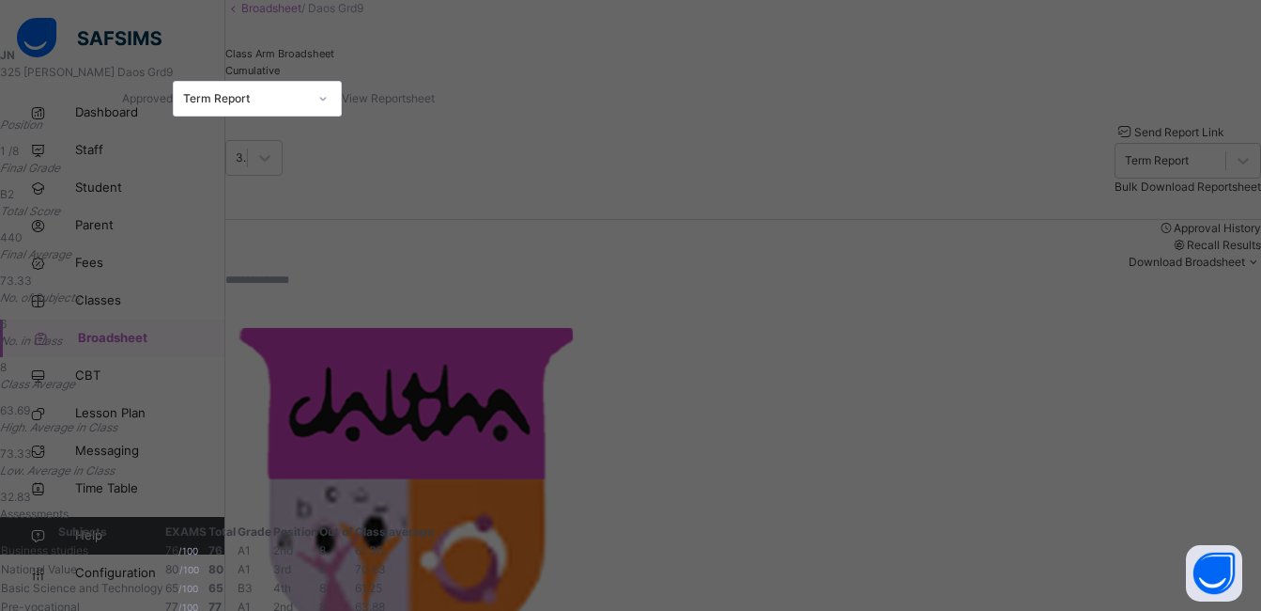
click at [435, 100] on span "View Reportsheet" at bounding box center [388, 98] width 93 height 14
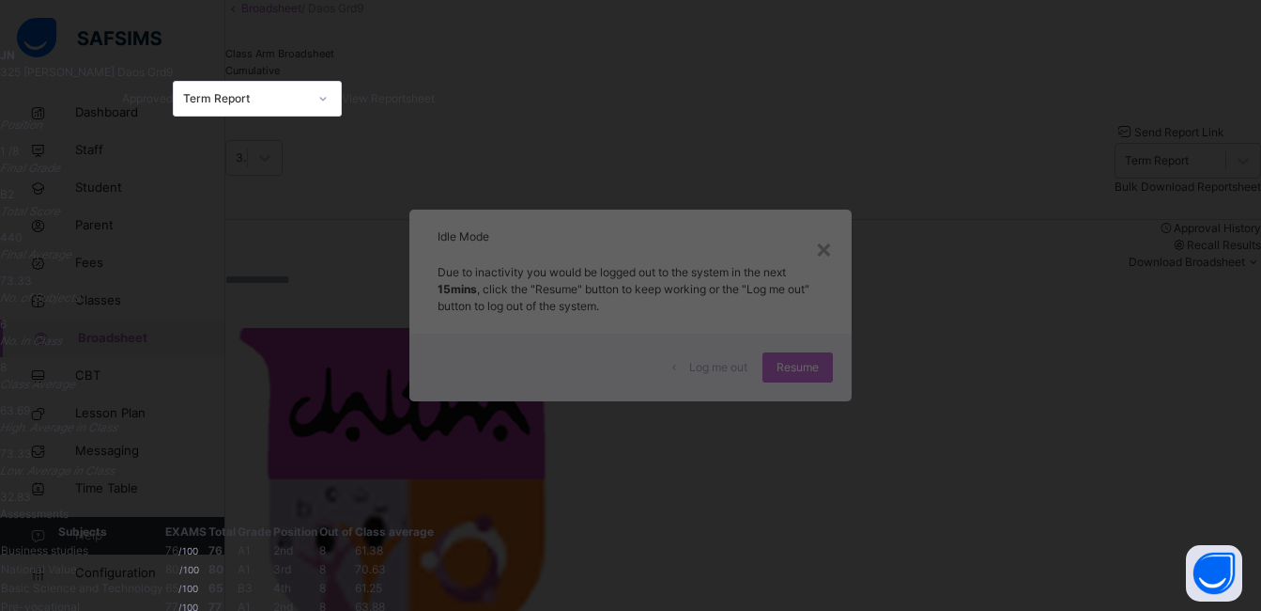
click at [435, 273] on div "Position 1 /8 Final Grade B2 Total Score 440 Final Average 73.33 No. of Subject…" at bounding box center [217, 310] width 435 height 389
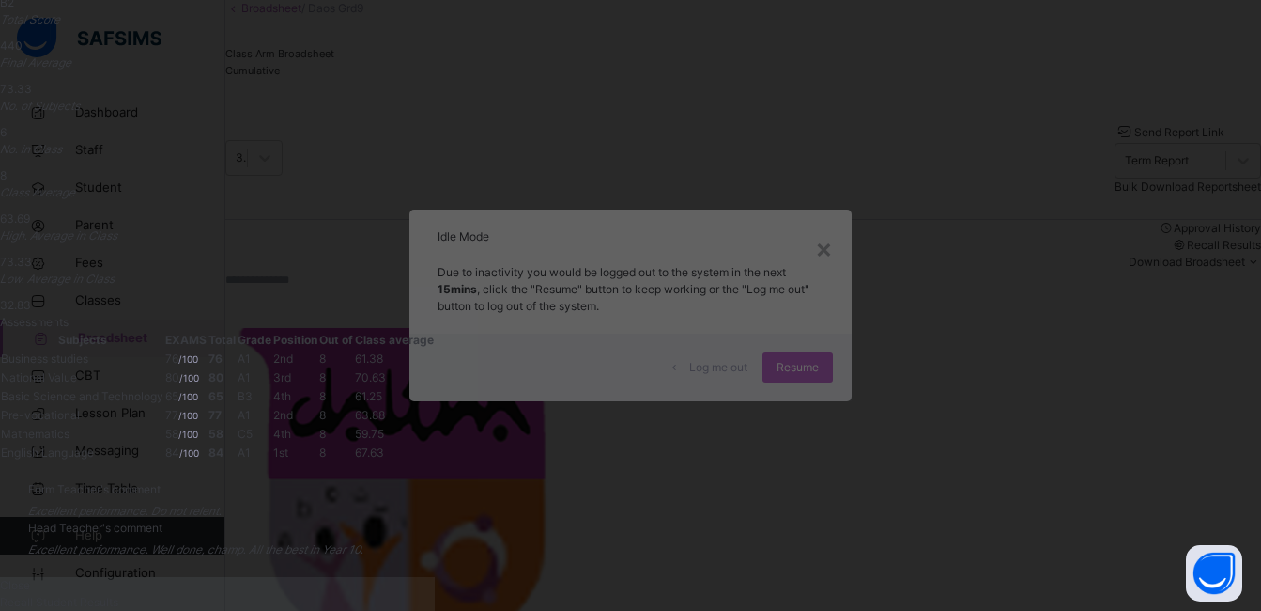
click at [435, 577] on div "Close" at bounding box center [217, 585] width 435 height 17
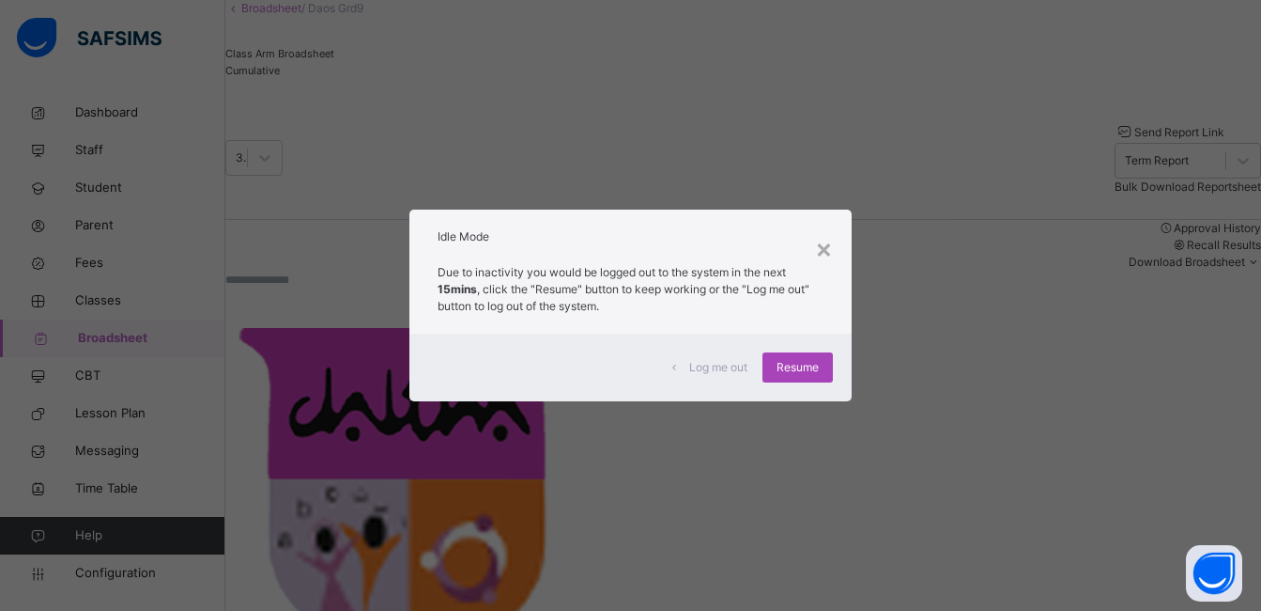
click at [785, 375] on span "Resume" at bounding box center [798, 367] width 42 height 17
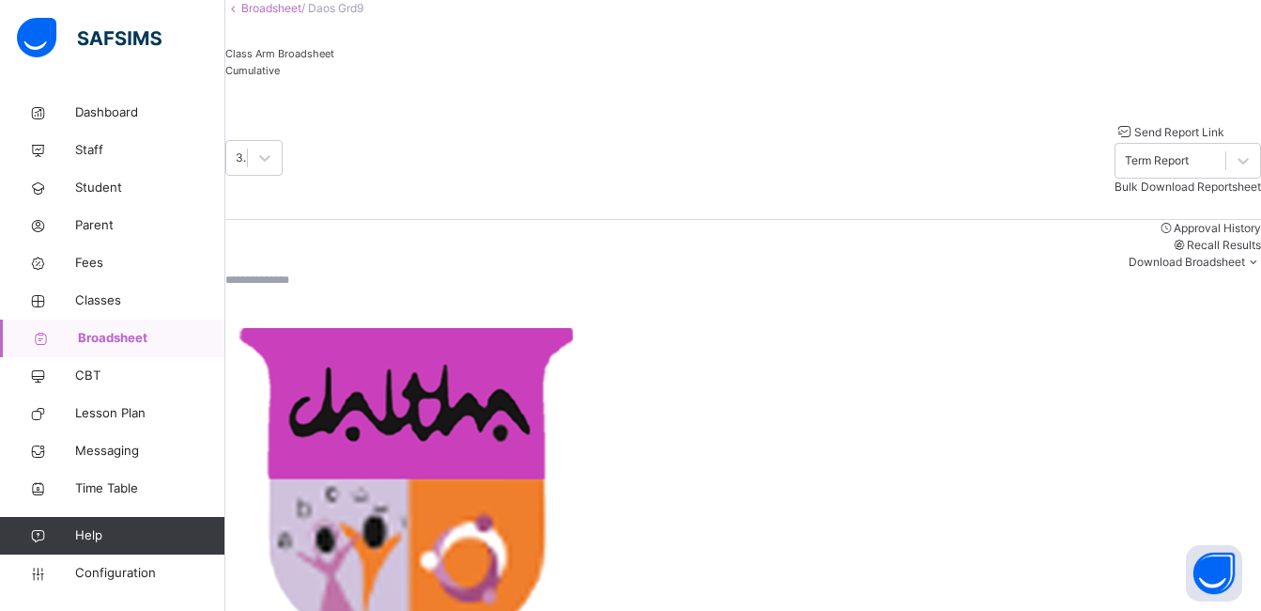
click at [578, 209] on div "3rd Term 2024-2025 Send Report Link Term Report Bulk Download Reportsheet" at bounding box center [743, 159] width 1036 height 122
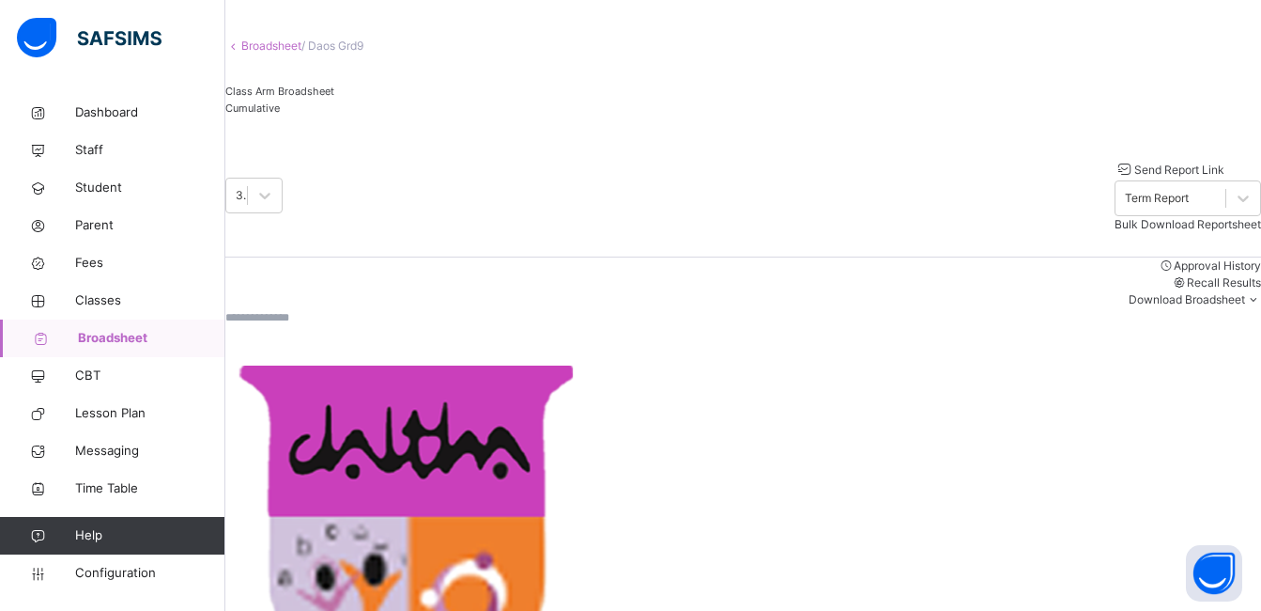
scroll to position [0, 0]
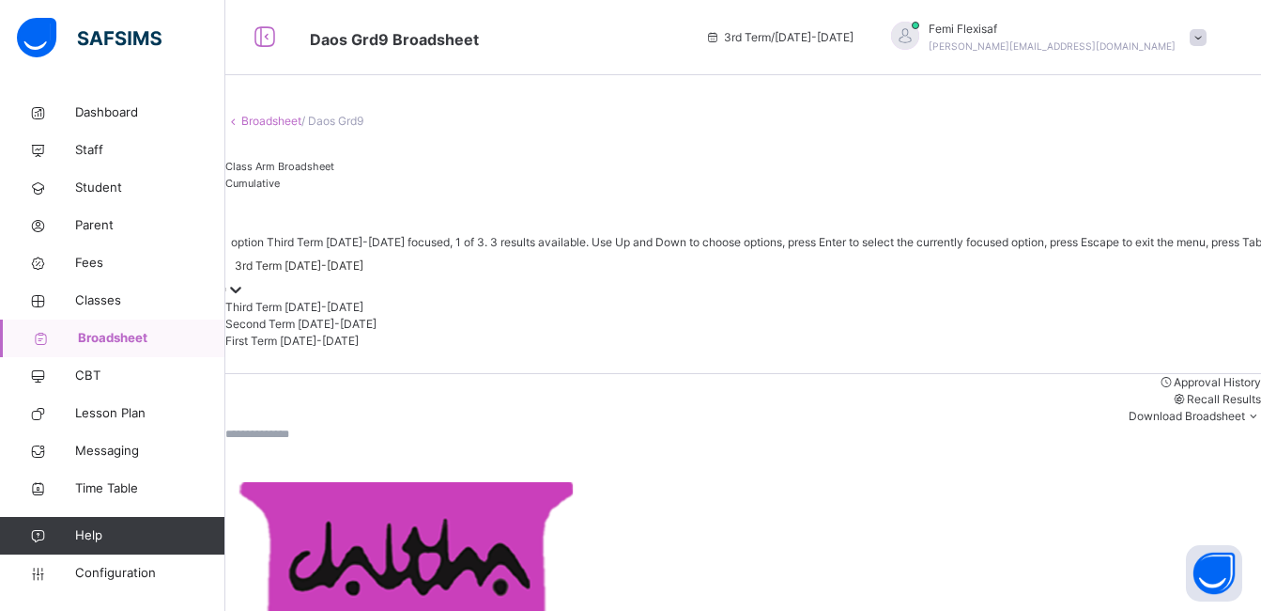
click at [371, 280] on div "3rd Term [DATE]-[DATE]" at bounding box center [844, 265] width 1239 height 29
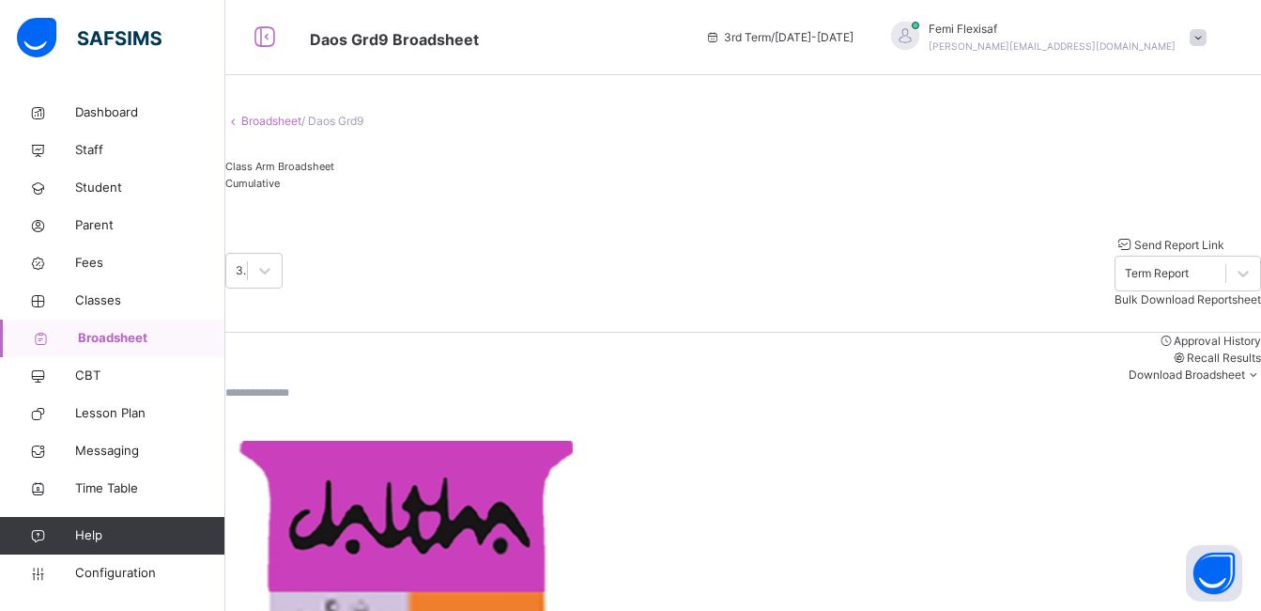
click at [281, 128] on link "Broadsheet" at bounding box center [271, 121] width 60 height 14
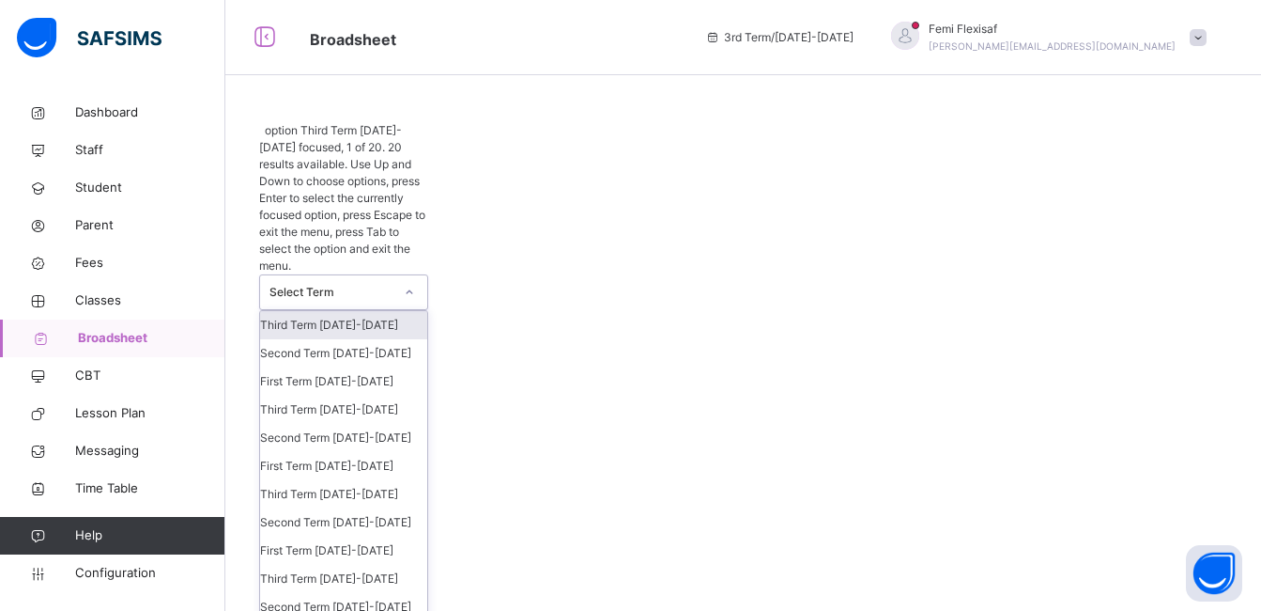
click at [370, 284] on div "Select Term" at bounding box center [332, 292] width 124 height 17
click at [394, 480] on div "Third Term 2023-2024" at bounding box center [343, 494] width 167 height 28
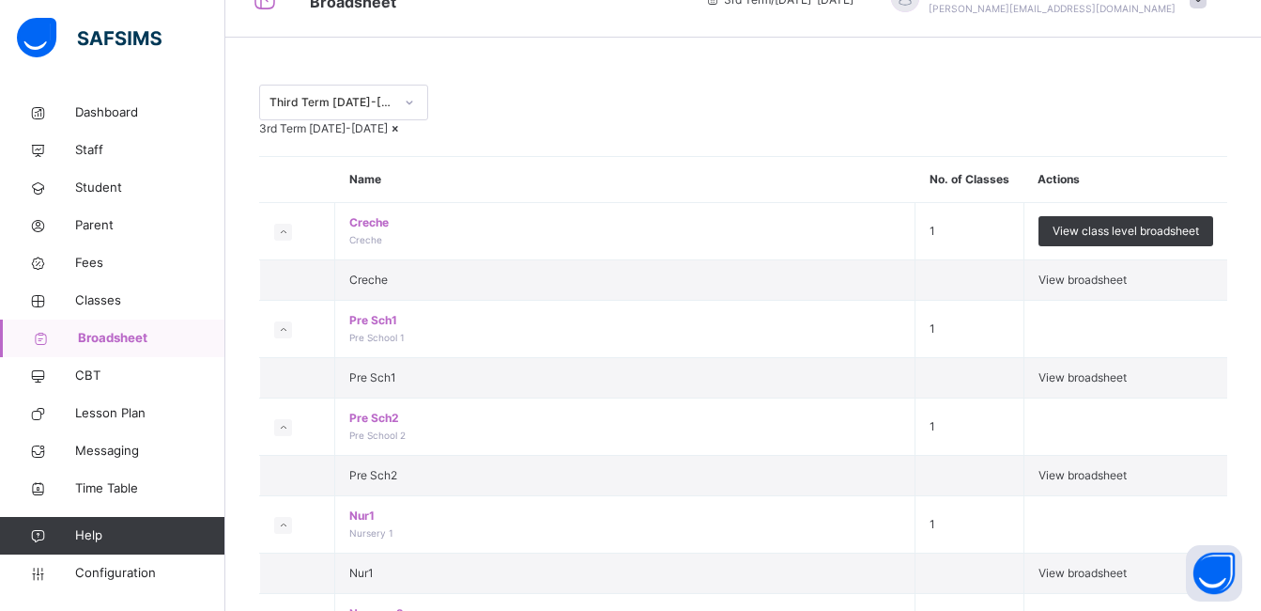
drag, startPoint x: 690, startPoint y: 141, endPoint x: 712, endPoint y: 250, distance: 111.1
click at [712, 203] on th "Name" at bounding box center [625, 180] width 580 height 46
click at [750, 117] on div "Third Term 2023-2024" at bounding box center [743, 103] width 968 height 36
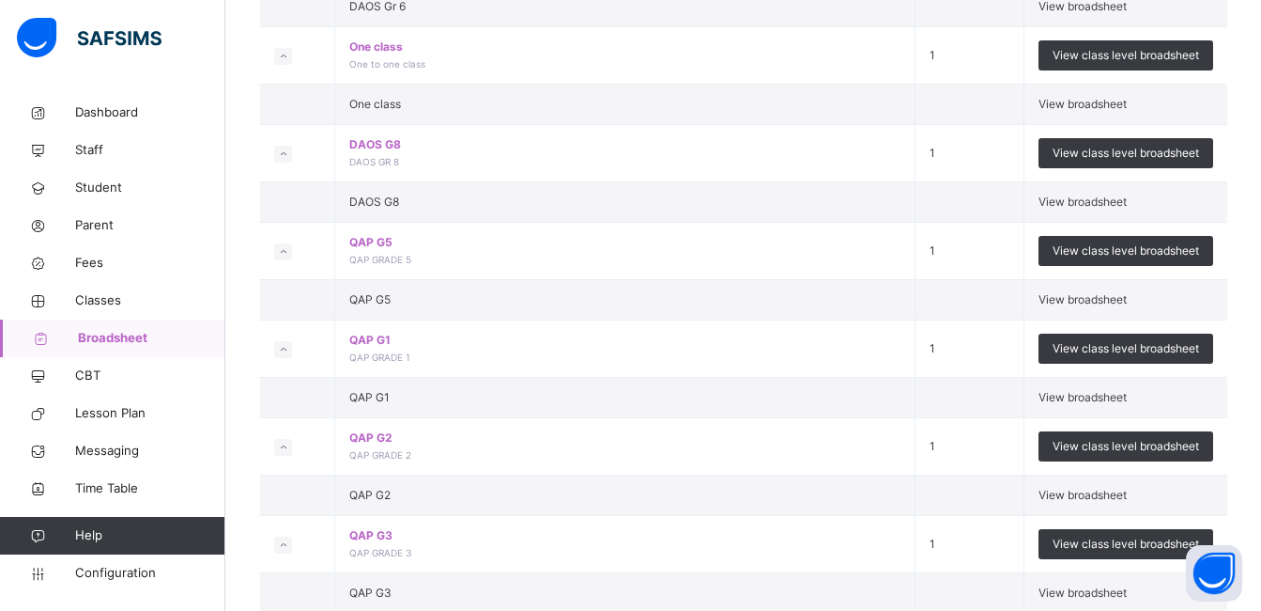
scroll to position [3532, 0]
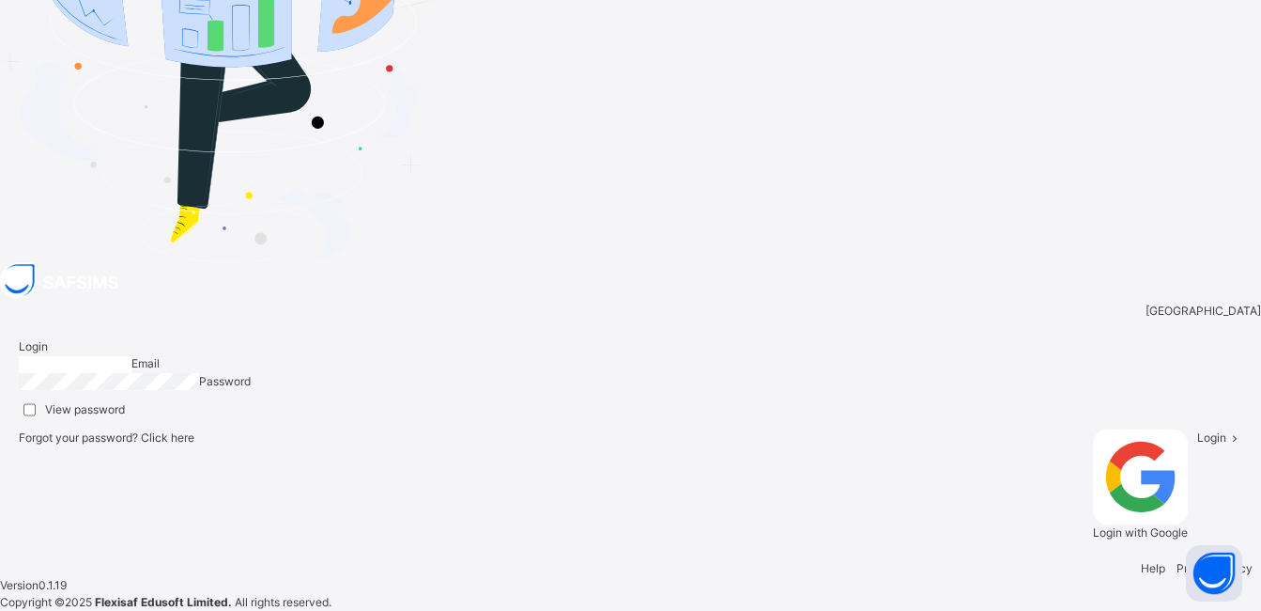
type input "**********"
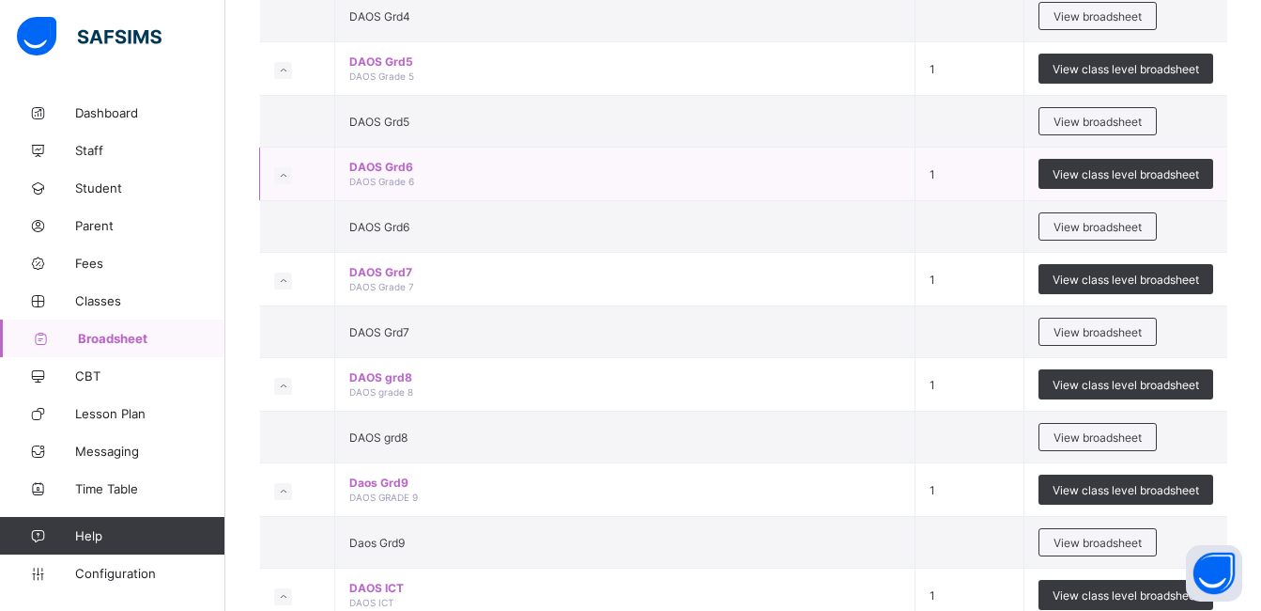
scroll to position [2066, 0]
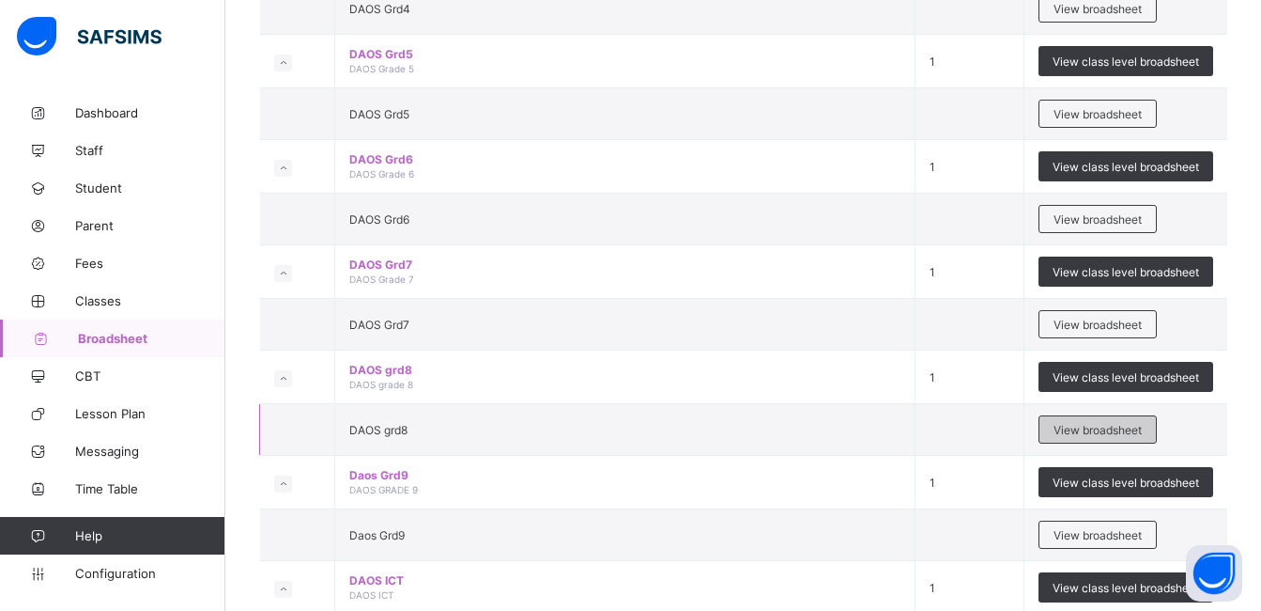
click at [1094, 425] on span "View broadsheet" at bounding box center [1098, 430] width 88 height 14
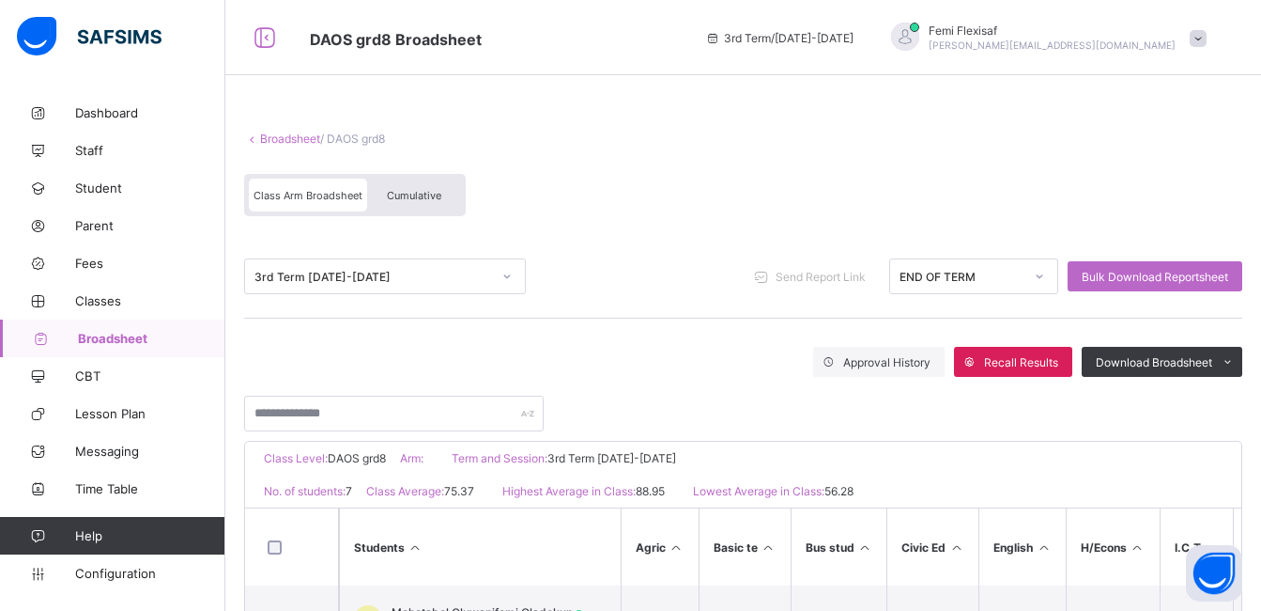
click at [630, 173] on div "Class Arm Broadsheet Cumulative" at bounding box center [743, 199] width 998 height 70
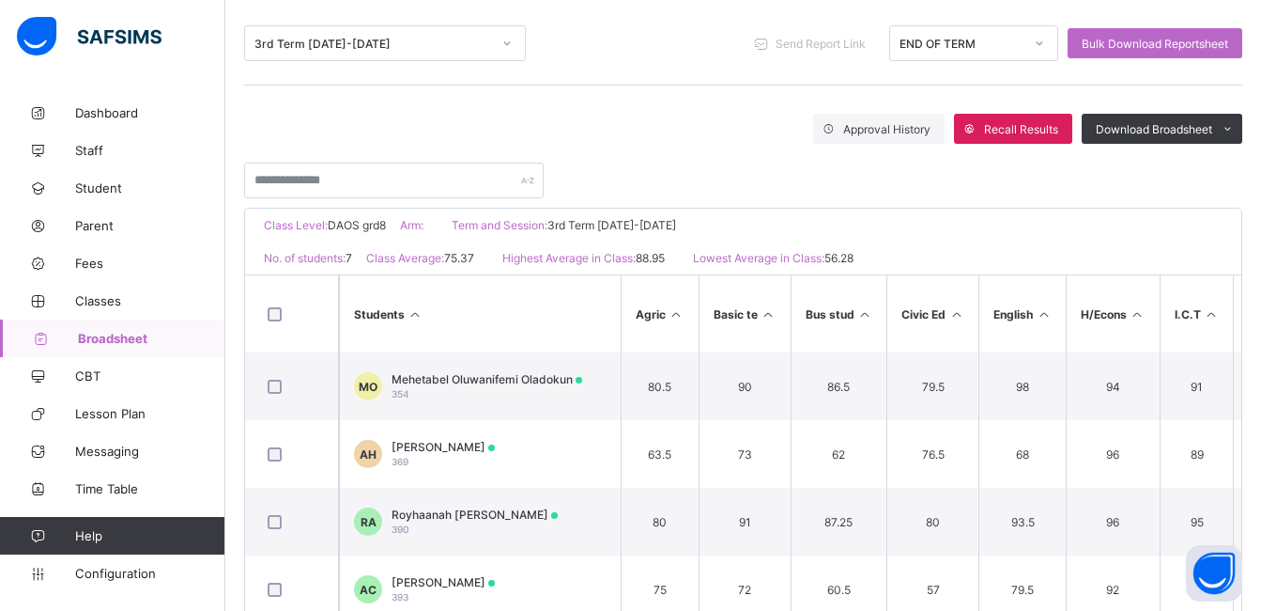
scroll to position [263, 0]
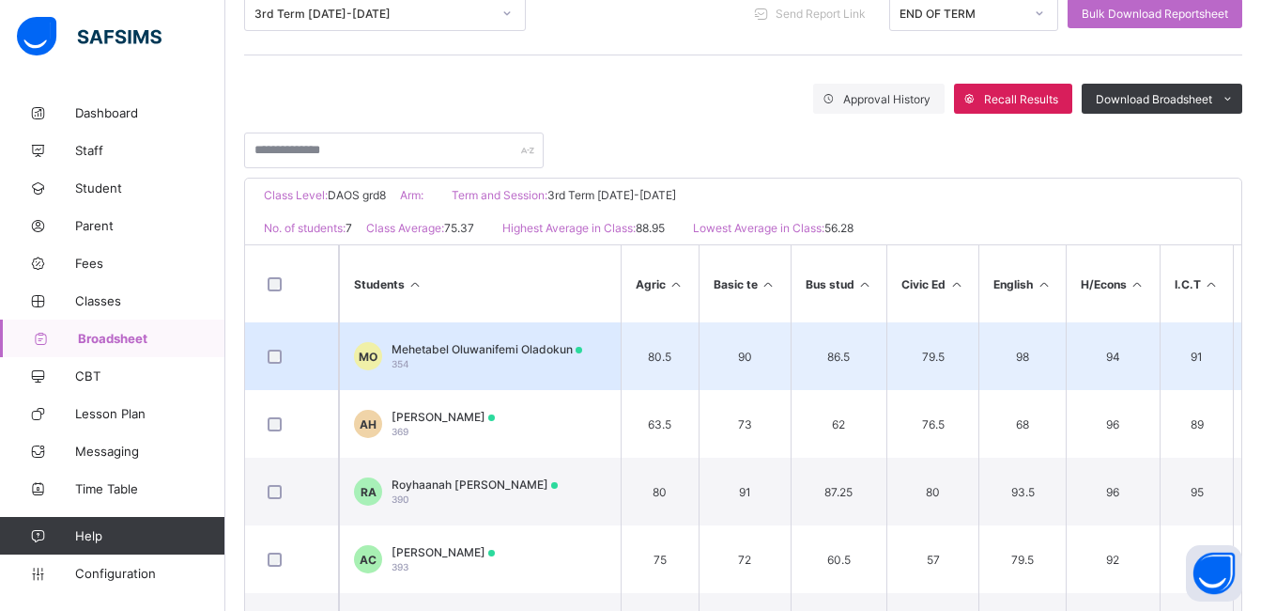
click at [507, 354] on span "Mehetabel Oluwanifemi Oladokun" at bounding box center [487, 349] width 191 height 14
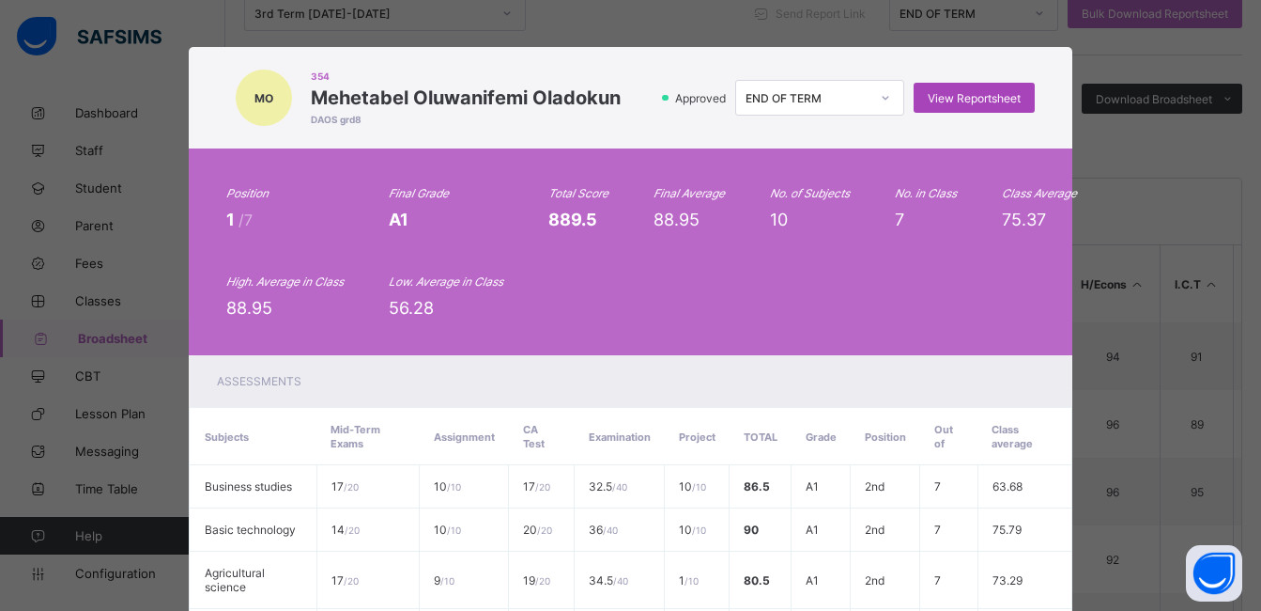
click at [945, 101] on span "View Reportsheet" at bounding box center [974, 98] width 93 height 14
click at [586, 264] on div "Position 1 /7 Final Grade A1 Total Score 889.5 Final Average 88.95 No. of Subje…" at bounding box center [630, 251] width 808 height 131
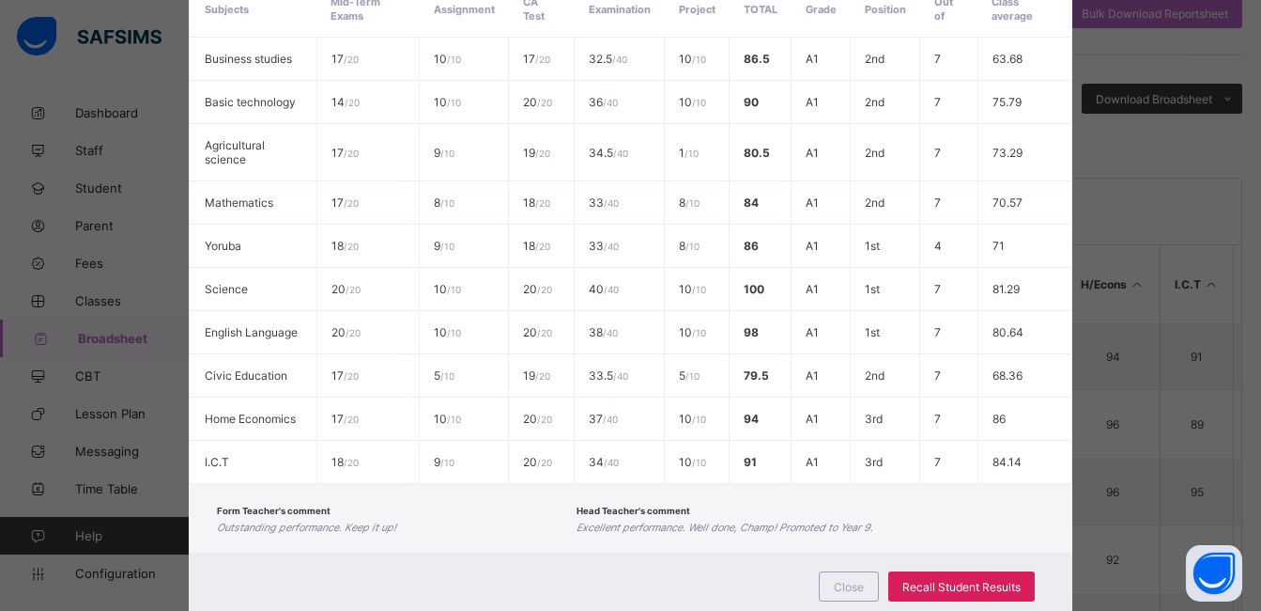
scroll to position [484, 0]
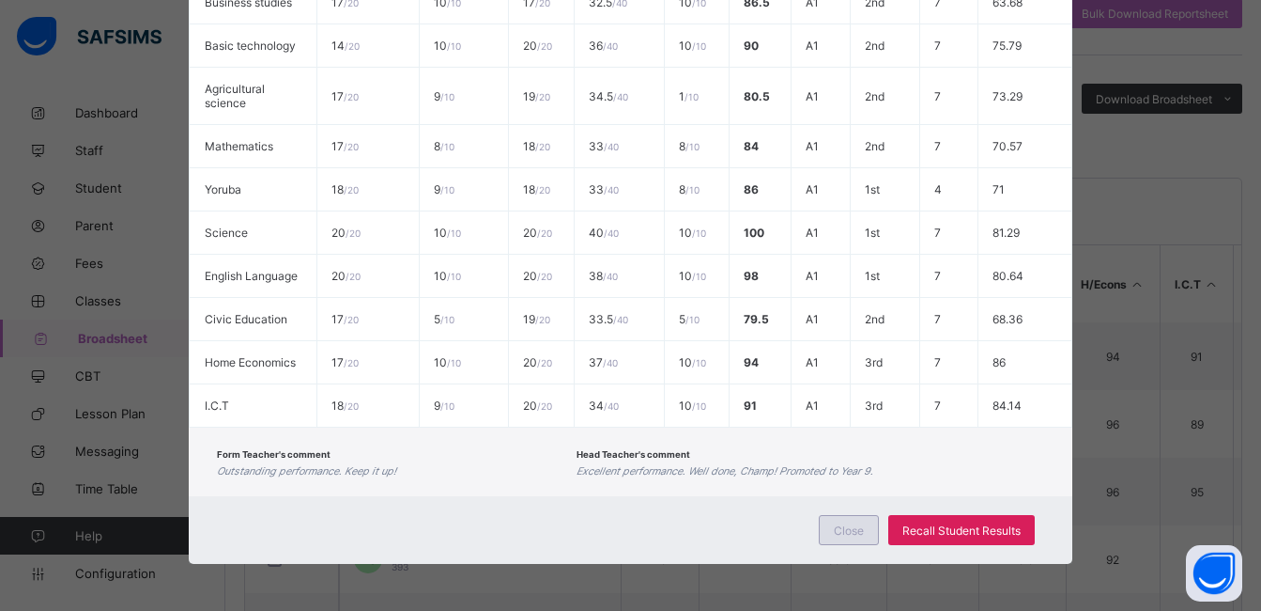
click at [843, 530] on span "Close" at bounding box center [849, 530] width 30 height 14
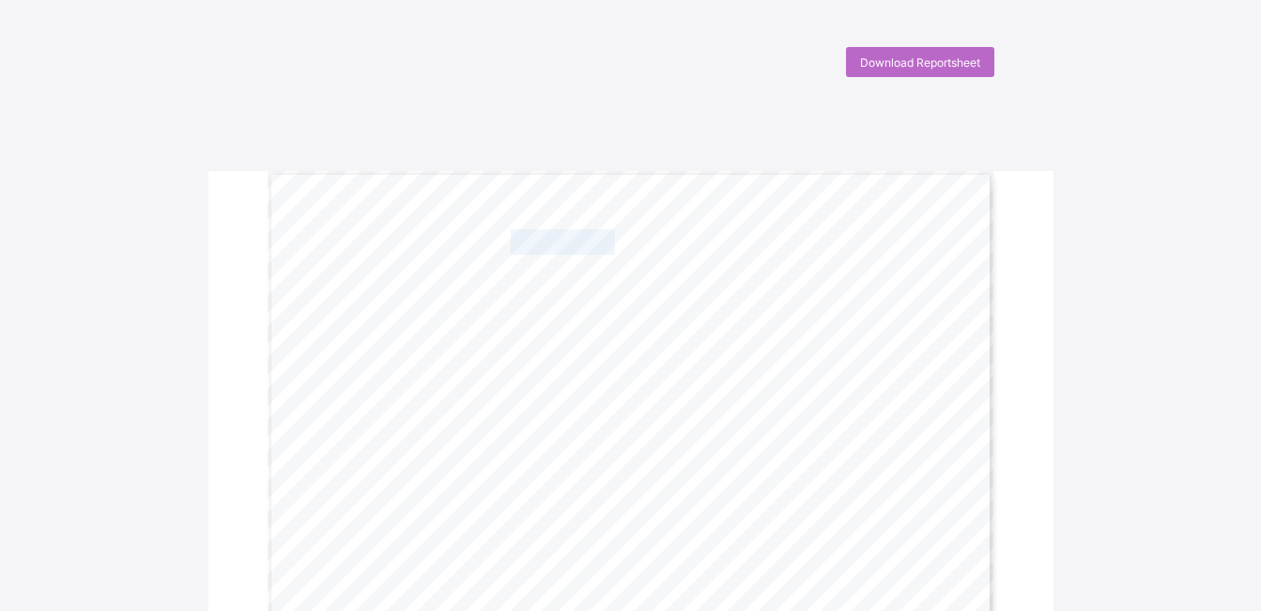
drag, startPoint x: 623, startPoint y: 243, endPoint x: 520, endPoint y: 246, distance: 102.4
click at [520, 246] on span "DALTHA ACADEMY" at bounding box center [633, 242] width 244 height 23
copy span "DALTHA"
drag, startPoint x: 673, startPoint y: 239, endPoint x: 656, endPoint y: 240, distance: 17.0
click at [656, 240] on span "DALTHA ACADEMY" at bounding box center [633, 242] width 244 height 23
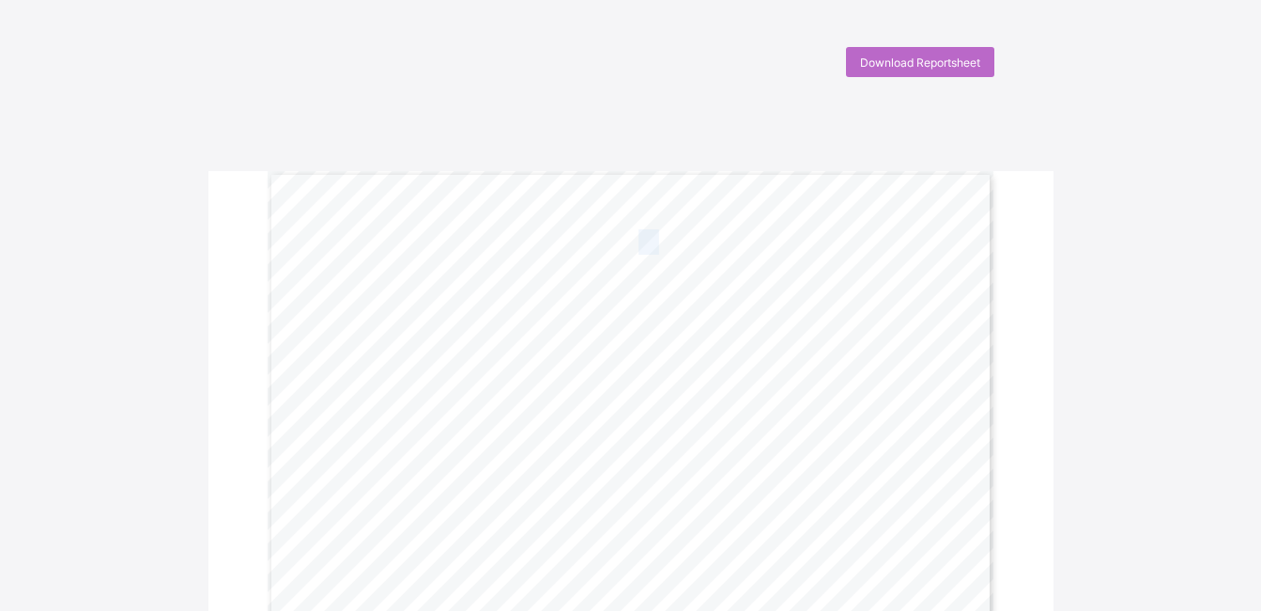
copy span "C"
